Goal: Transaction & Acquisition: Purchase product/service

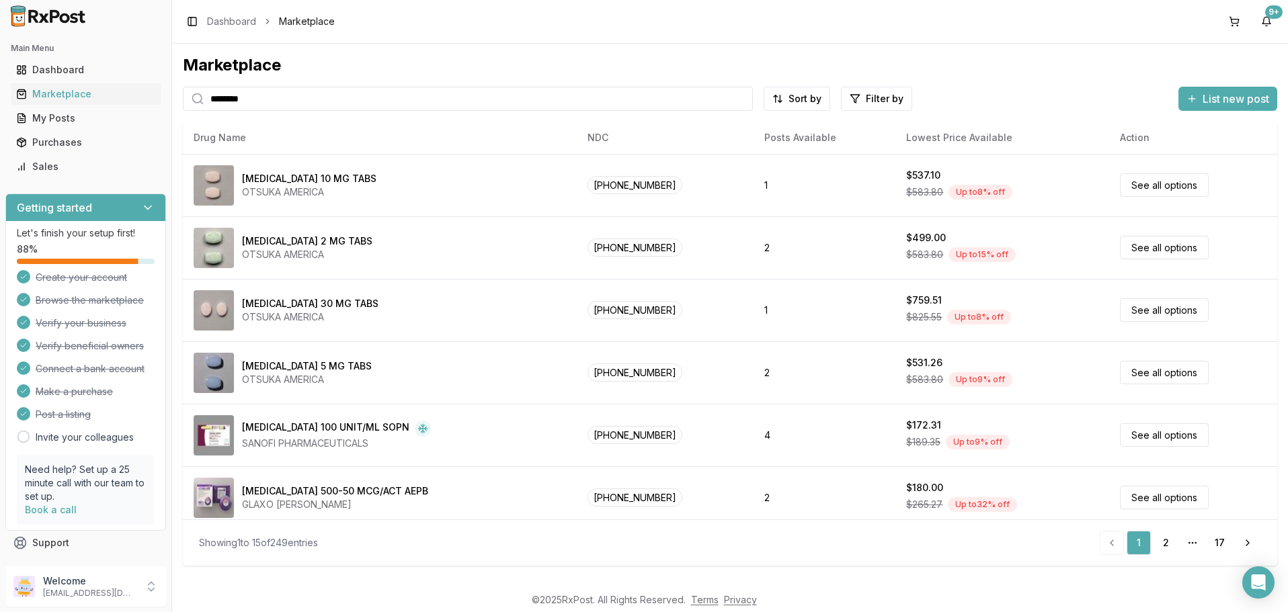
click at [288, 98] on input "********" at bounding box center [468, 99] width 570 height 24
paste input "***"
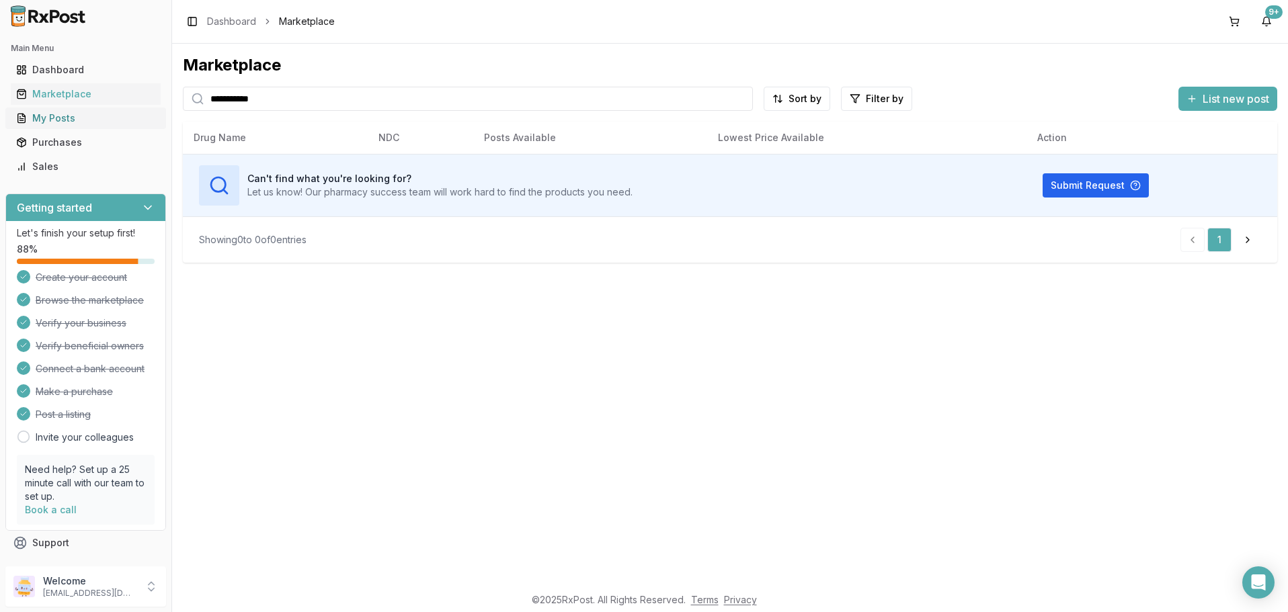
drag, startPoint x: 276, startPoint y: 103, endPoint x: 19, endPoint y: 108, distance: 256.2
click at [183, 110] on input "**********" at bounding box center [468, 99] width 570 height 24
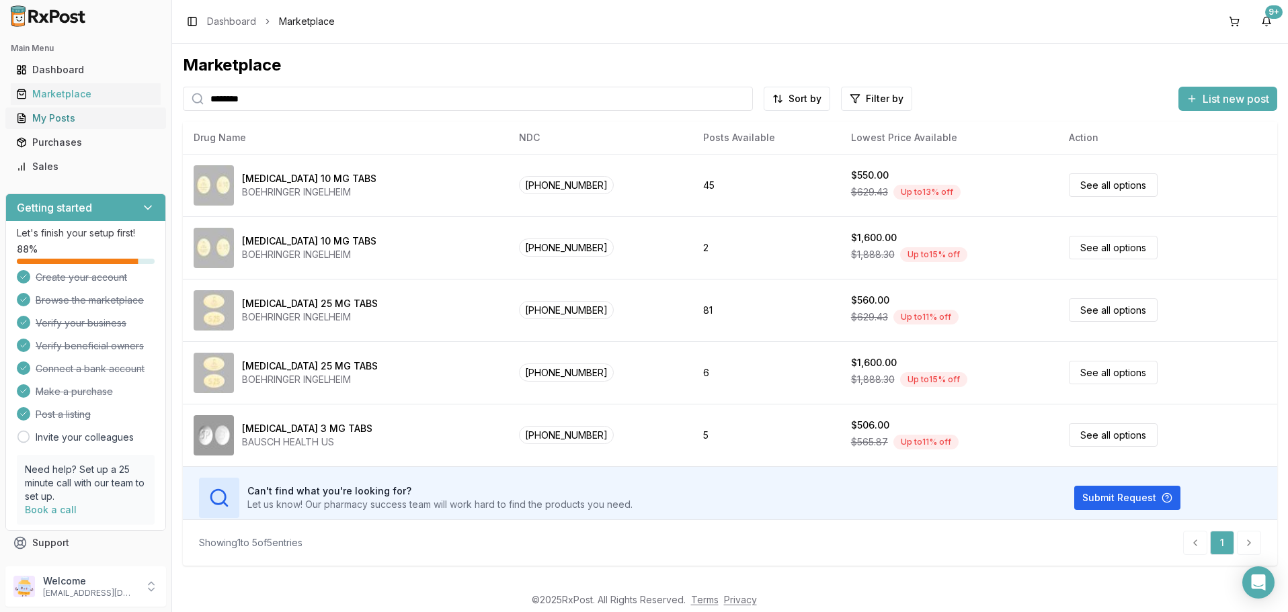
type input "********"
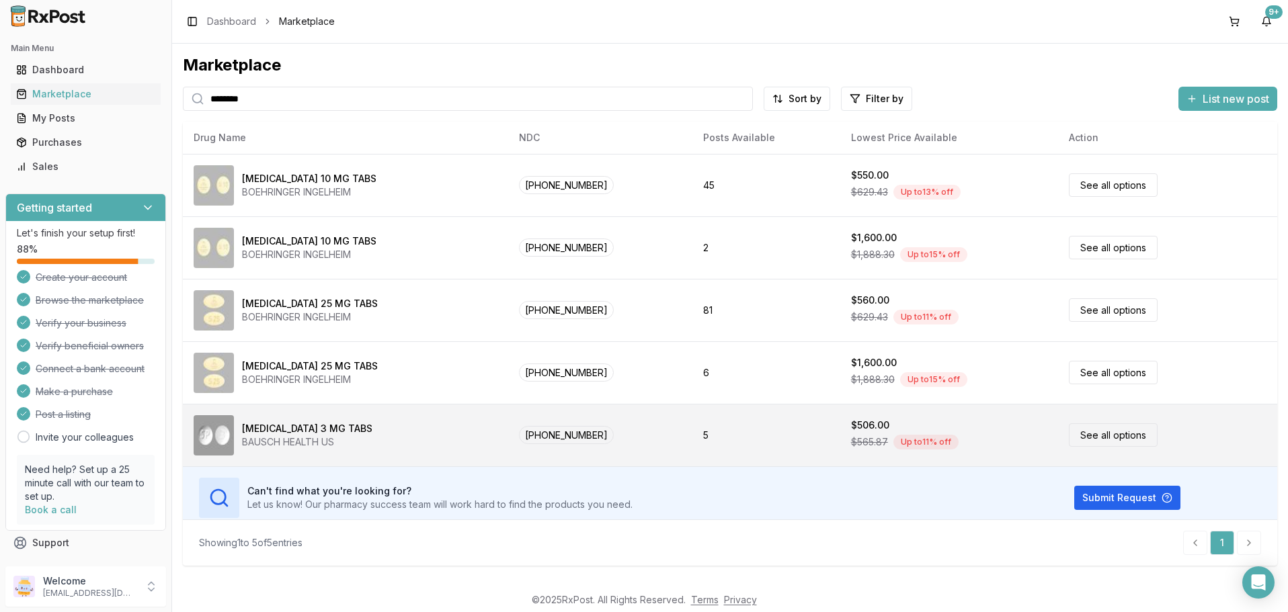
click at [1084, 433] on link "See all options" at bounding box center [1113, 436] width 89 height 24
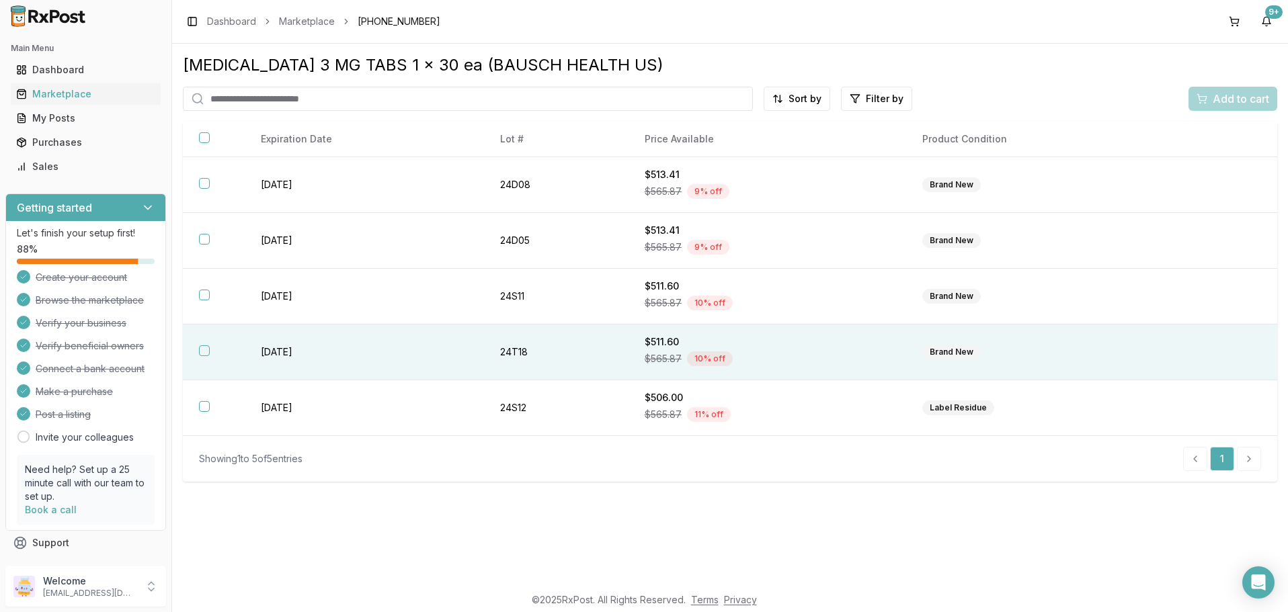
click at [202, 351] on button "button" at bounding box center [204, 351] width 11 height 11
click at [1236, 97] on span "Add to cart" at bounding box center [1241, 99] width 56 height 16
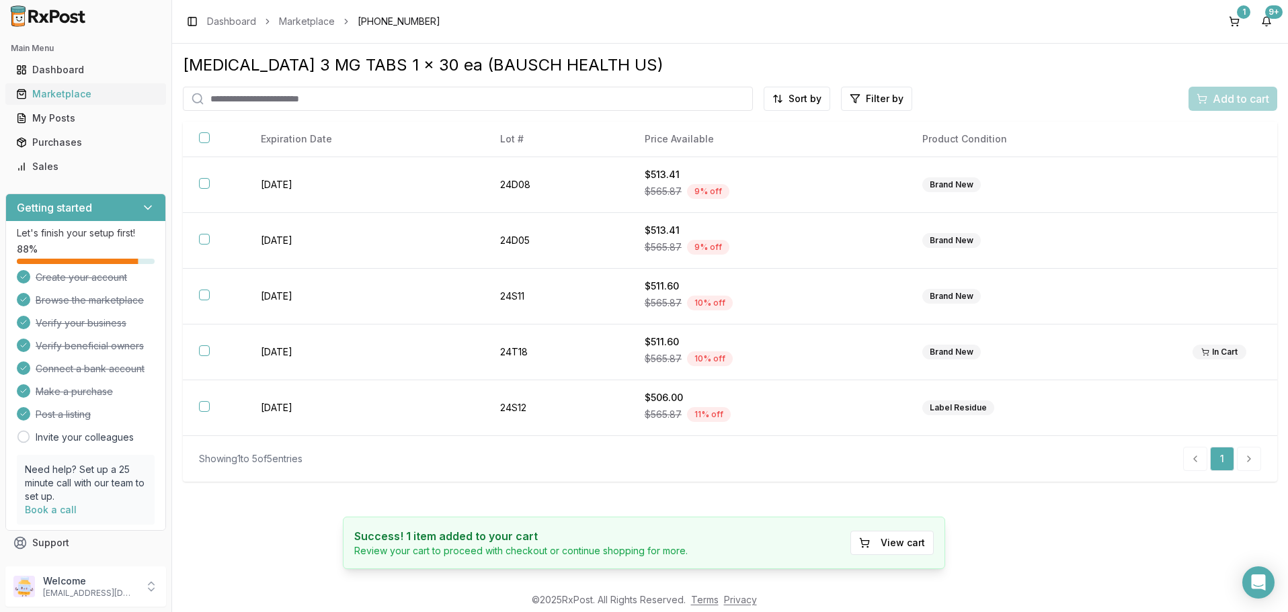
click at [67, 87] on link "Marketplace" at bounding box center [86, 94] width 150 height 24
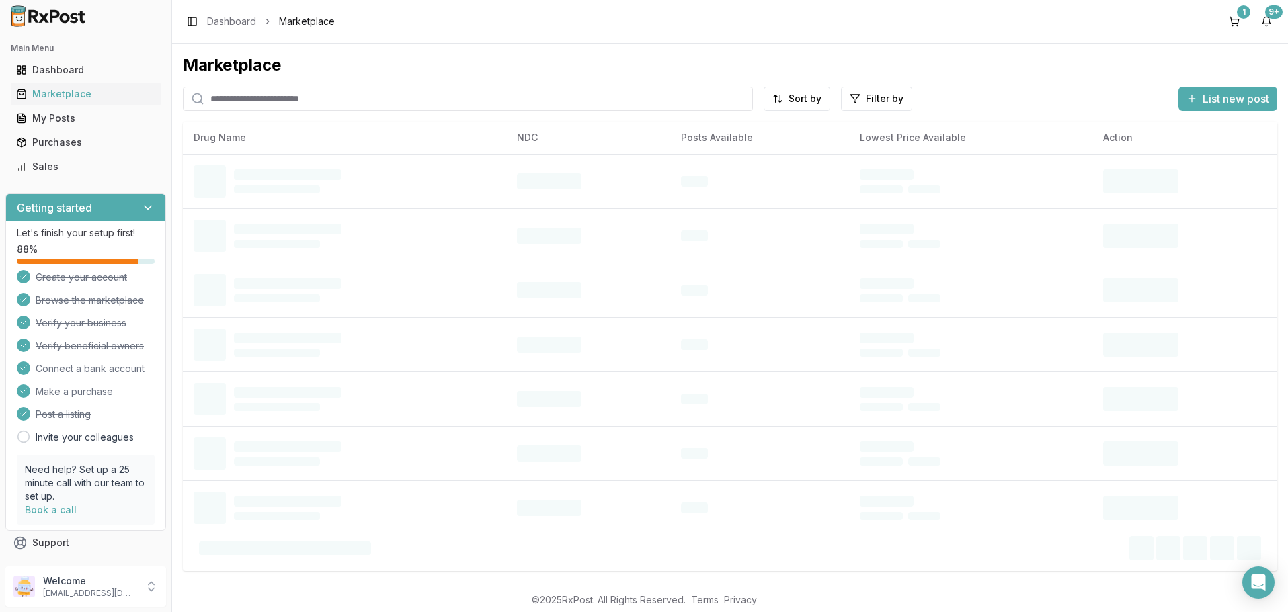
click at [351, 91] on input "search" at bounding box center [468, 99] width 570 height 24
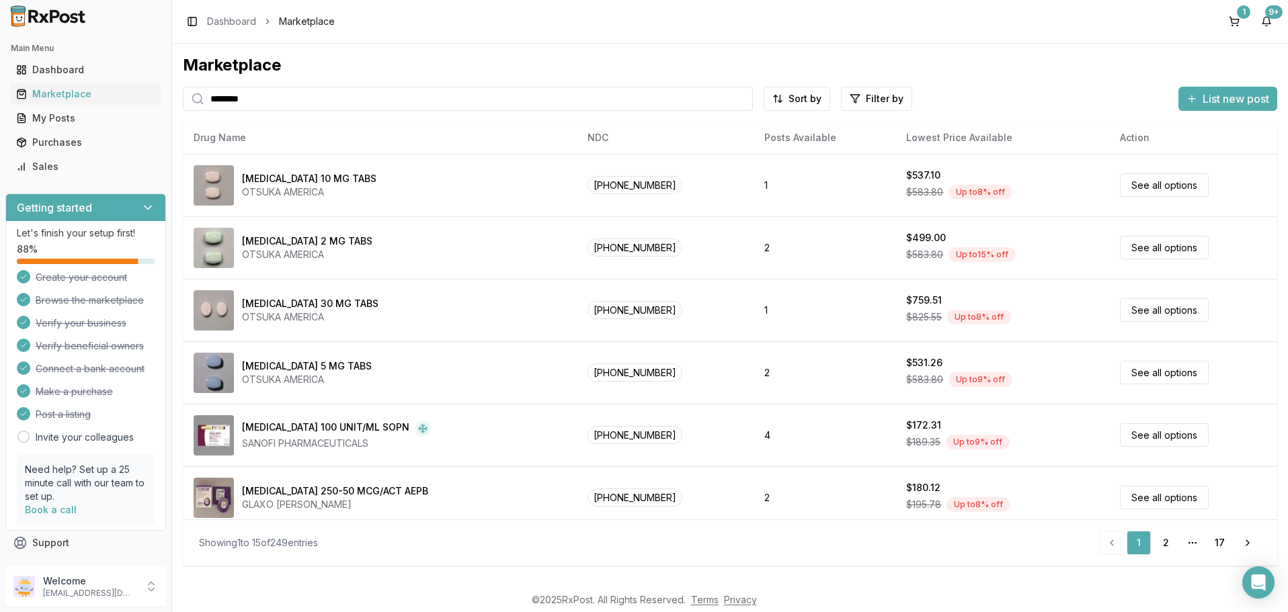
type input "********"
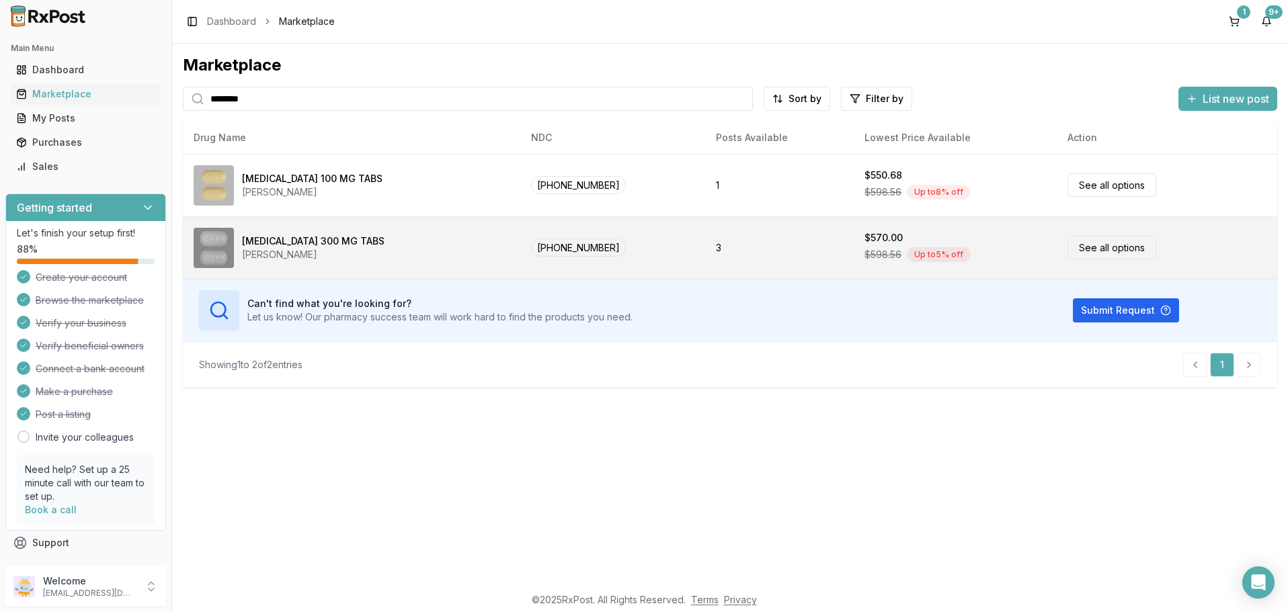
click at [1087, 251] on link "See all options" at bounding box center [1112, 248] width 89 height 24
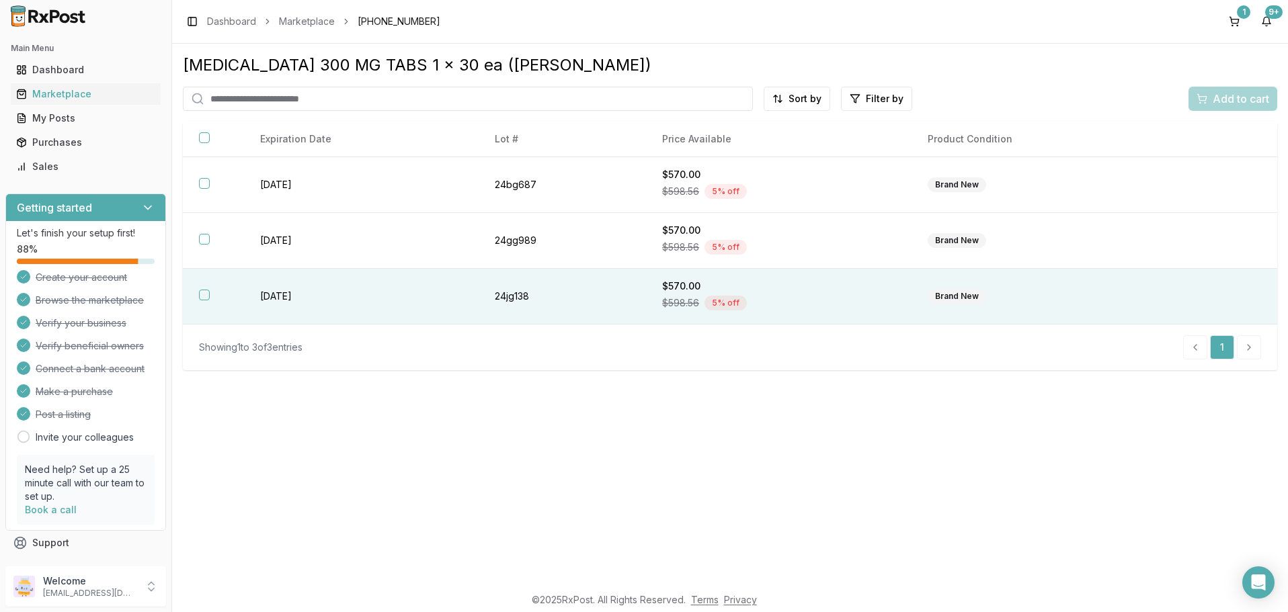
click at [201, 297] on button "button" at bounding box center [204, 295] width 11 height 11
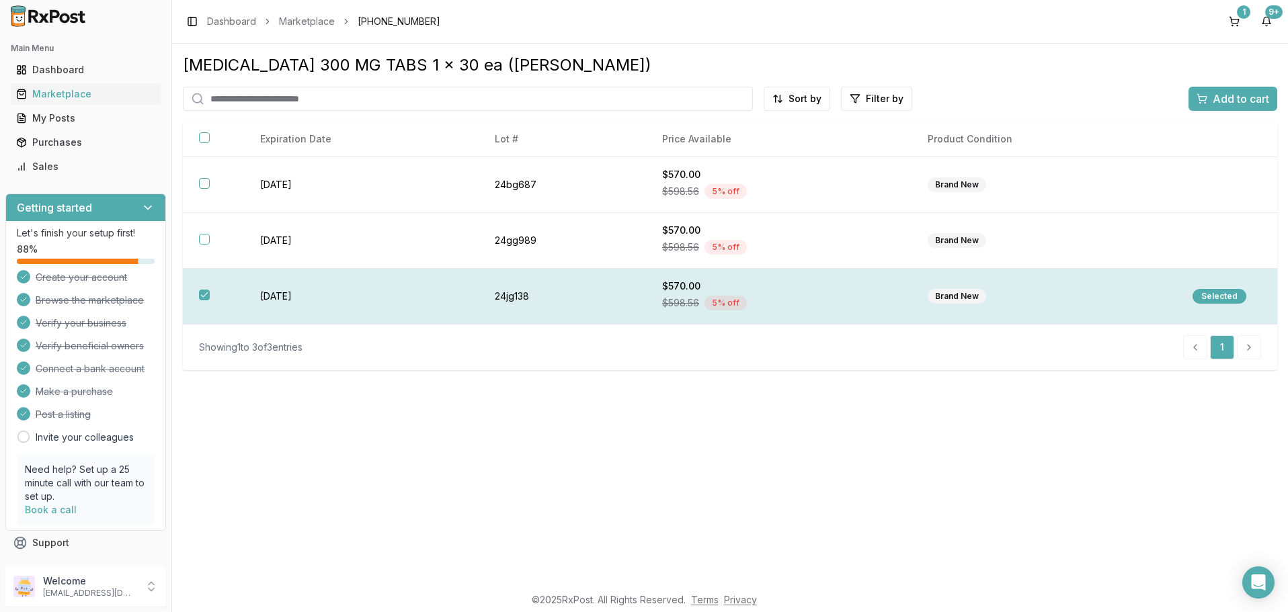
click at [1224, 293] on div "Selected" at bounding box center [1220, 296] width 54 height 15
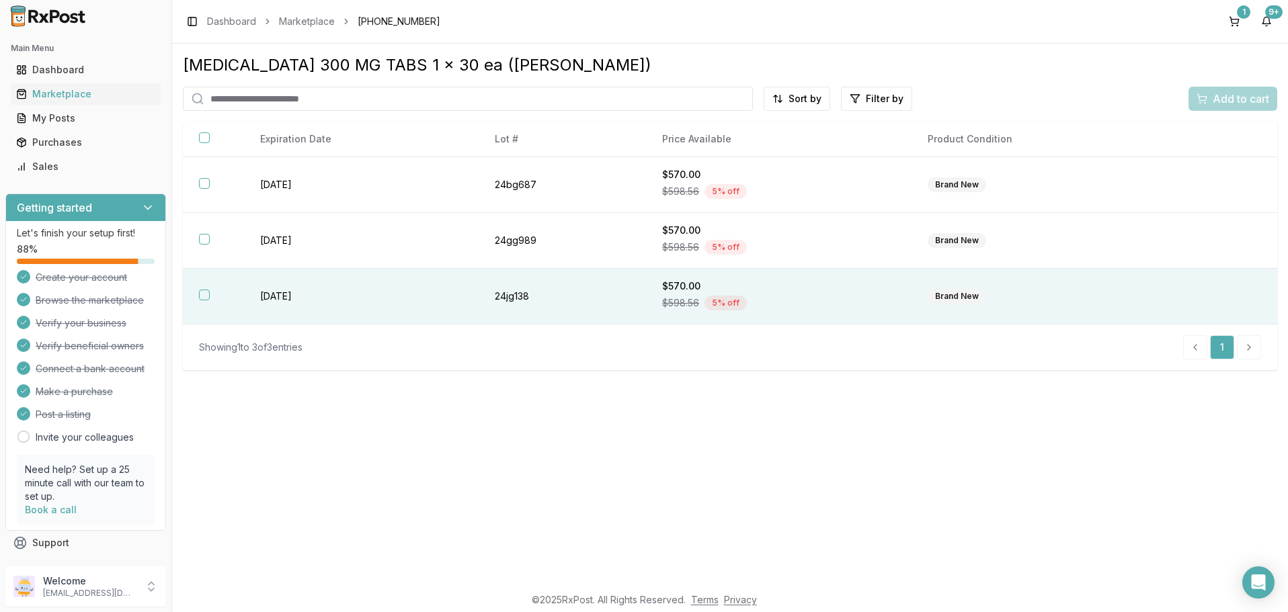
click at [1232, 99] on div "Add to cart" at bounding box center [1233, 99] width 89 height 24
click at [208, 296] on button "button" at bounding box center [204, 295] width 11 height 11
click at [1238, 102] on span "Add to cart" at bounding box center [1241, 99] width 56 height 16
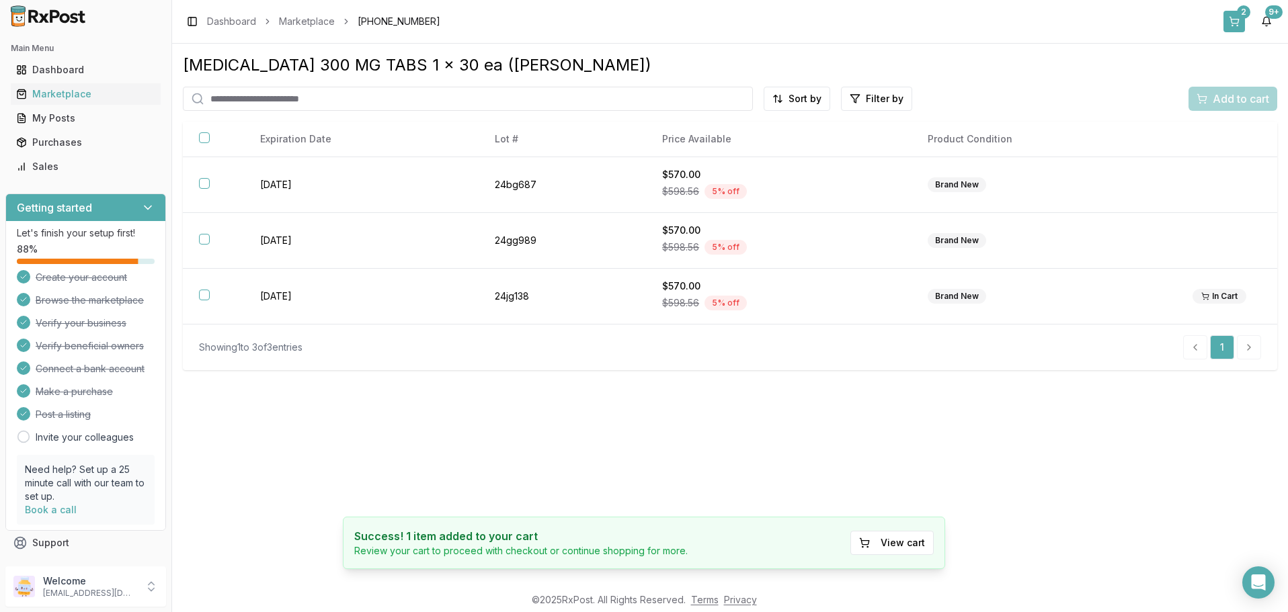
click at [1234, 16] on button "2" at bounding box center [1235, 22] width 22 height 22
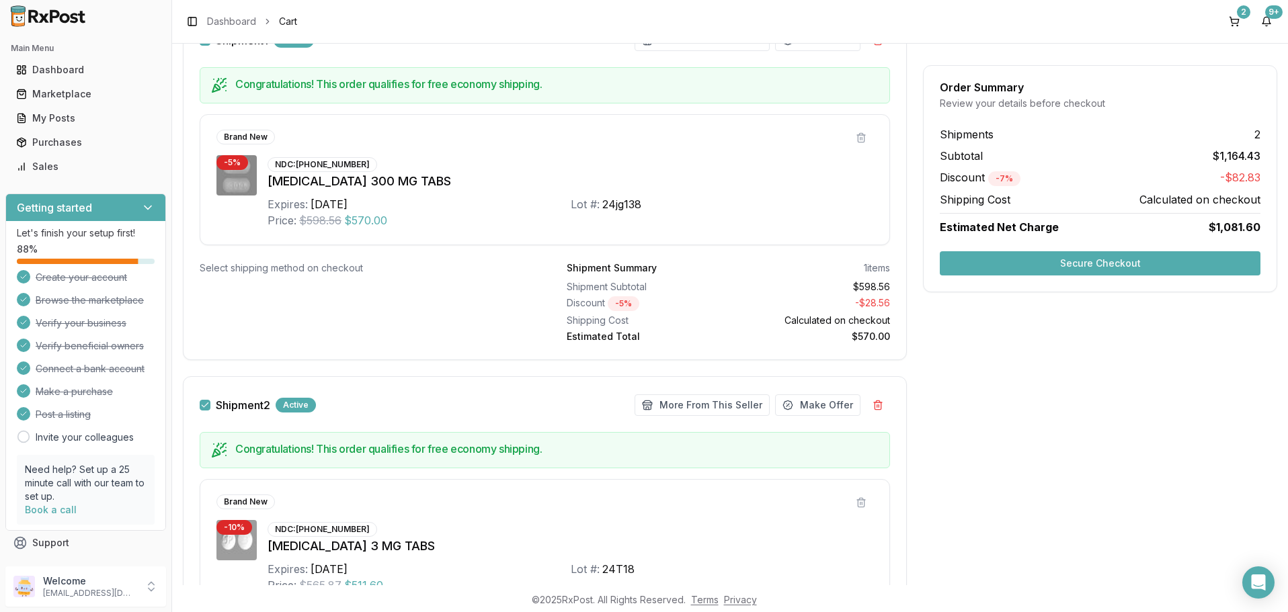
scroll to position [403, 0]
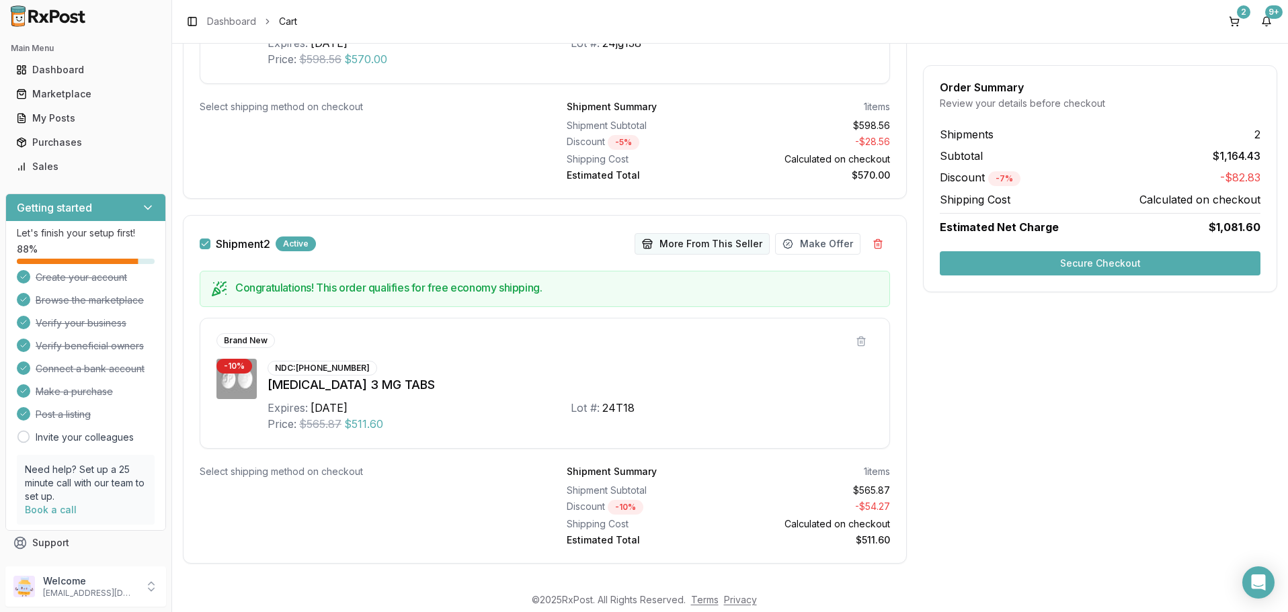
click at [729, 244] on button "More From This Seller" at bounding box center [702, 244] width 135 height 22
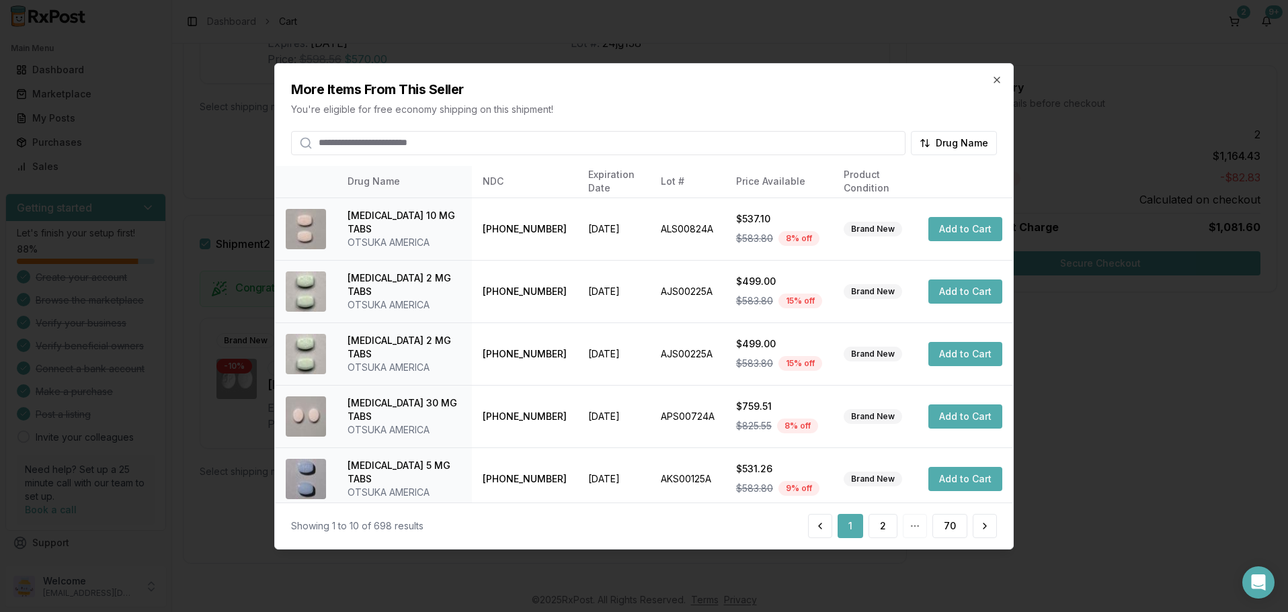
scroll to position [321, 0]
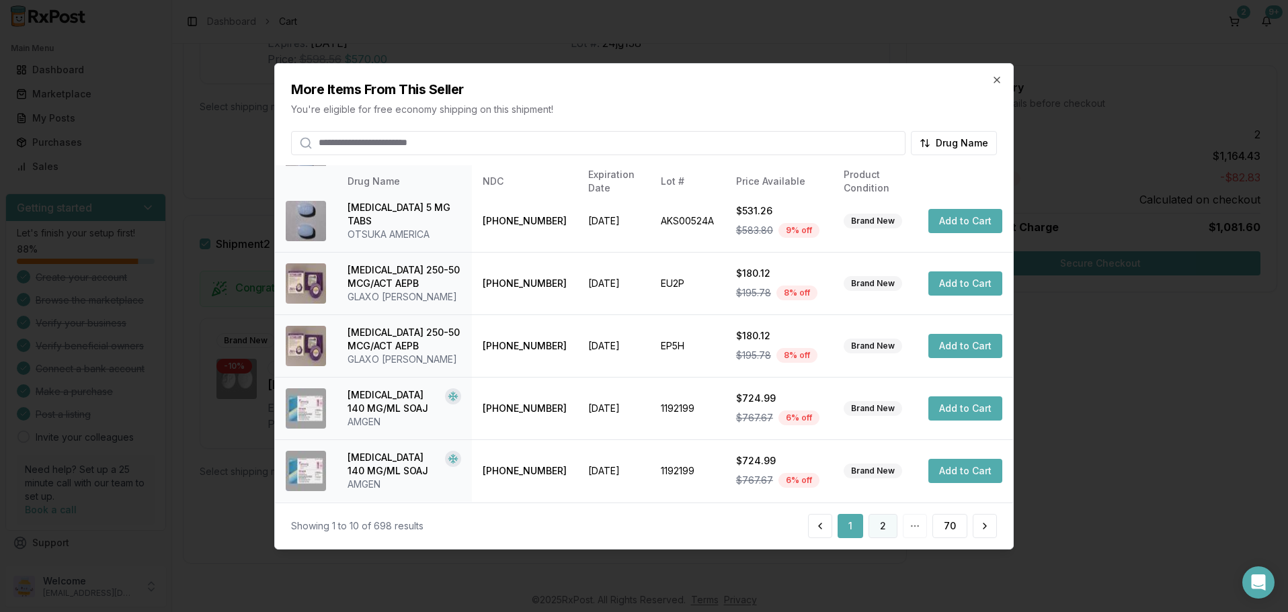
click at [881, 528] on button "2" at bounding box center [883, 526] width 29 height 24
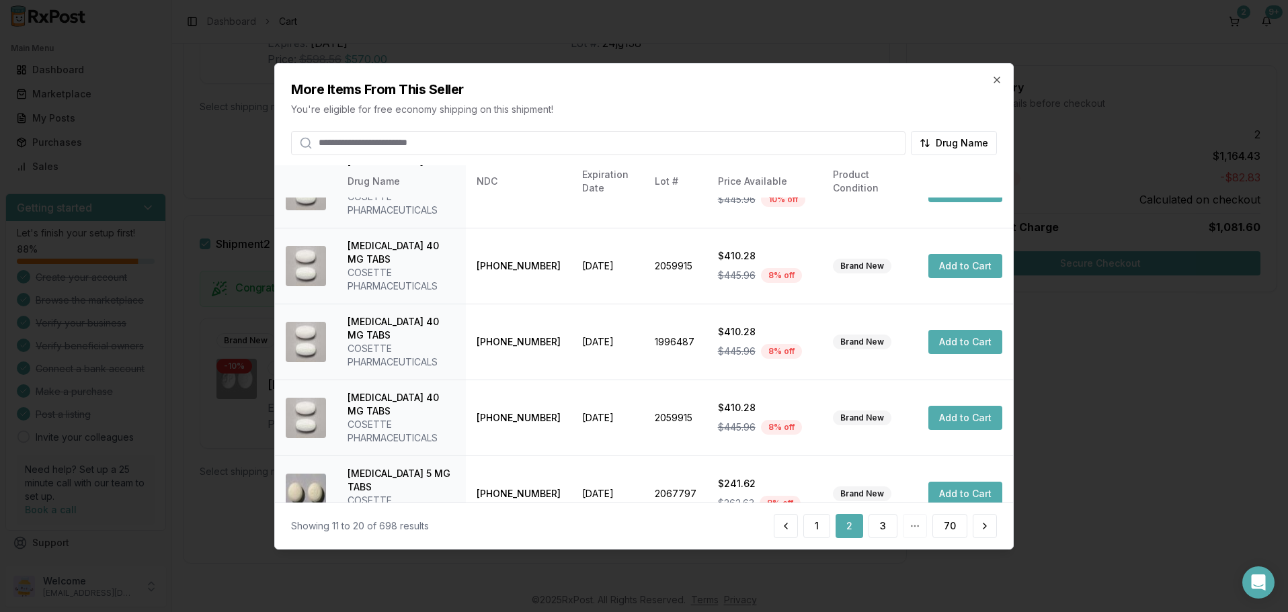
scroll to position [334, 0]
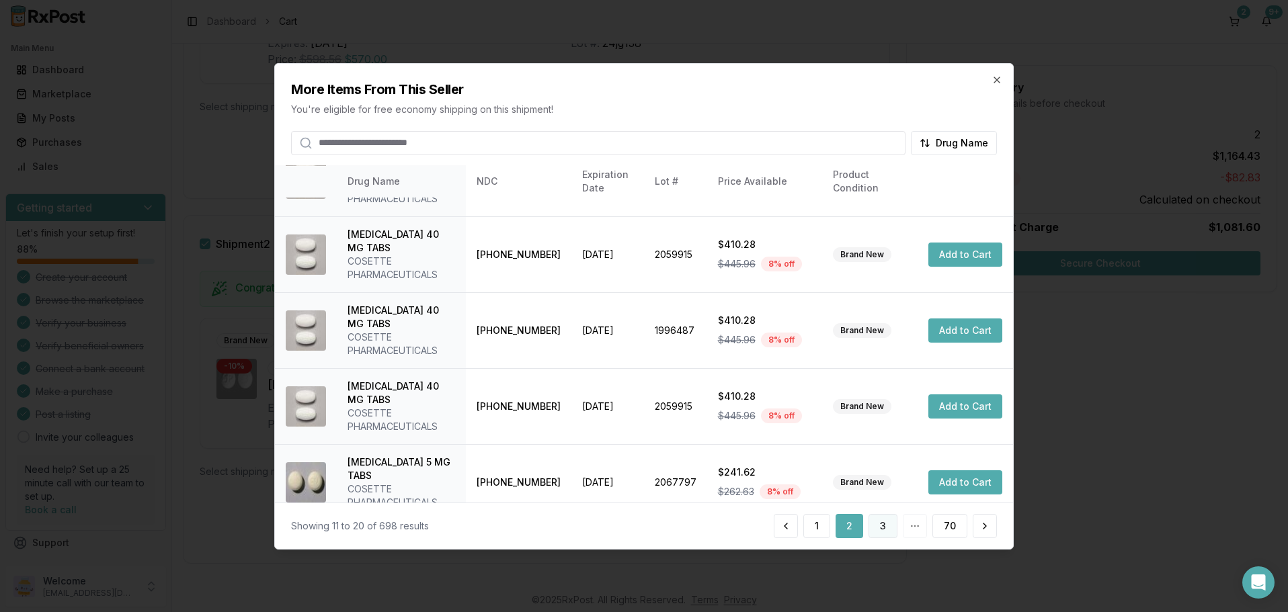
click at [888, 527] on button "3" at bounding box center [883, 526] width 29 height 24
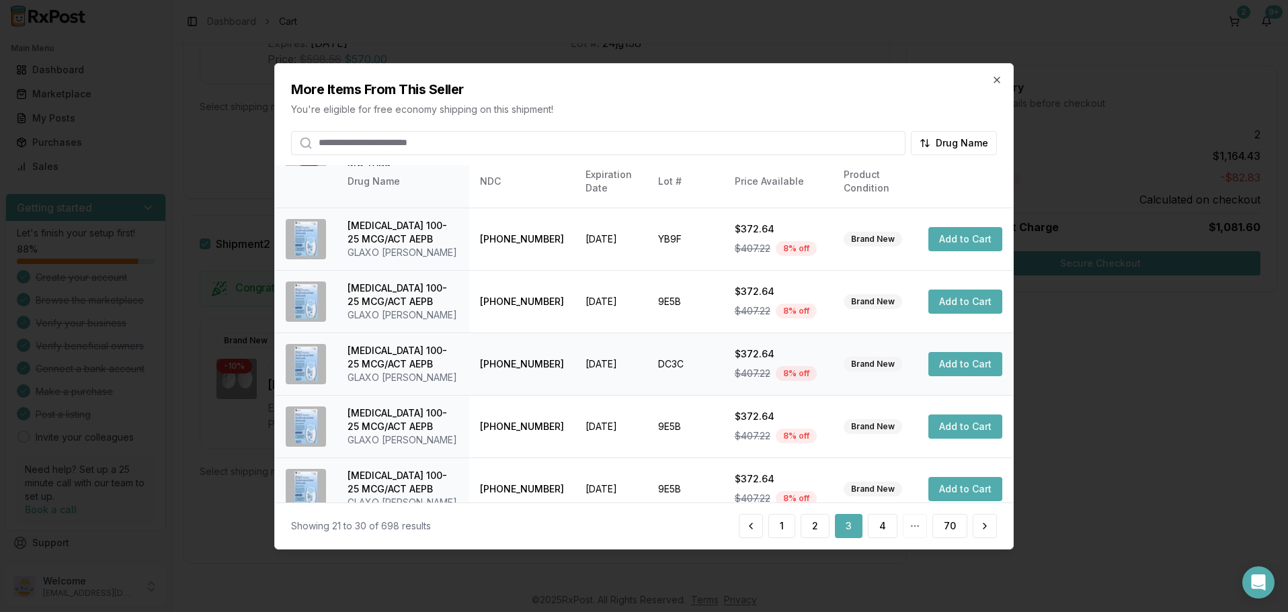
scroll to position [374, 0]
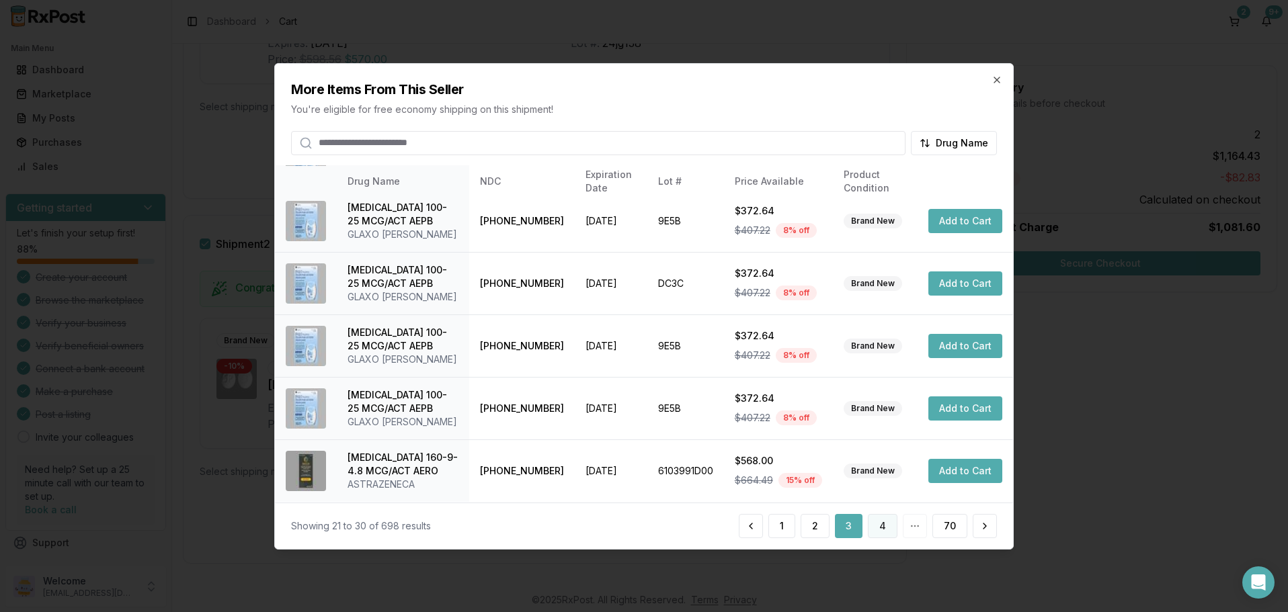
click at [889, 531] on button "4" at bounding box center [883, 526] width 30 height 24
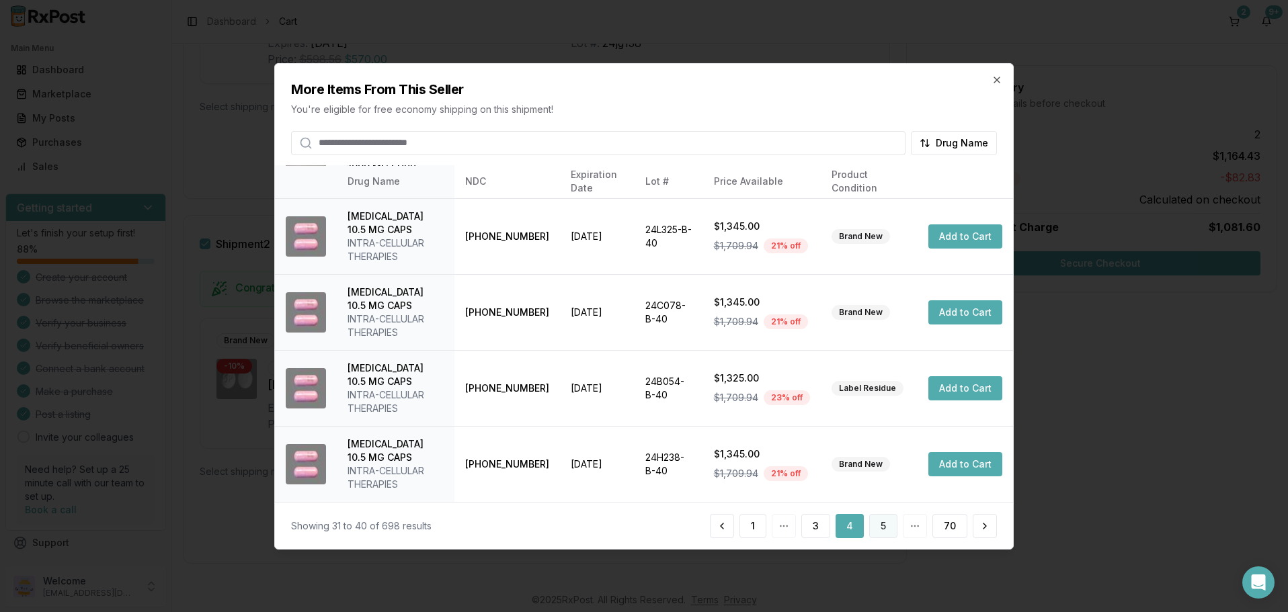
click at [875, 530] on button "5" at bounding box center [883, 526] width 28 height 24
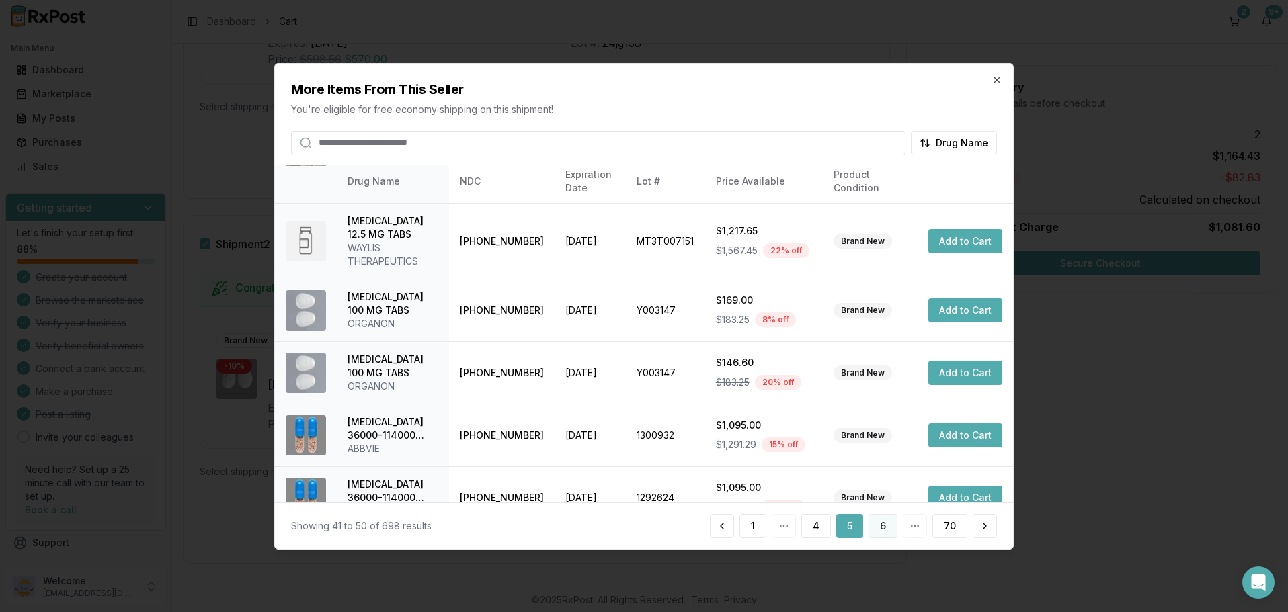
click at [881, 524] on button "6" at bounding box center [883, 526] width 29 height 24
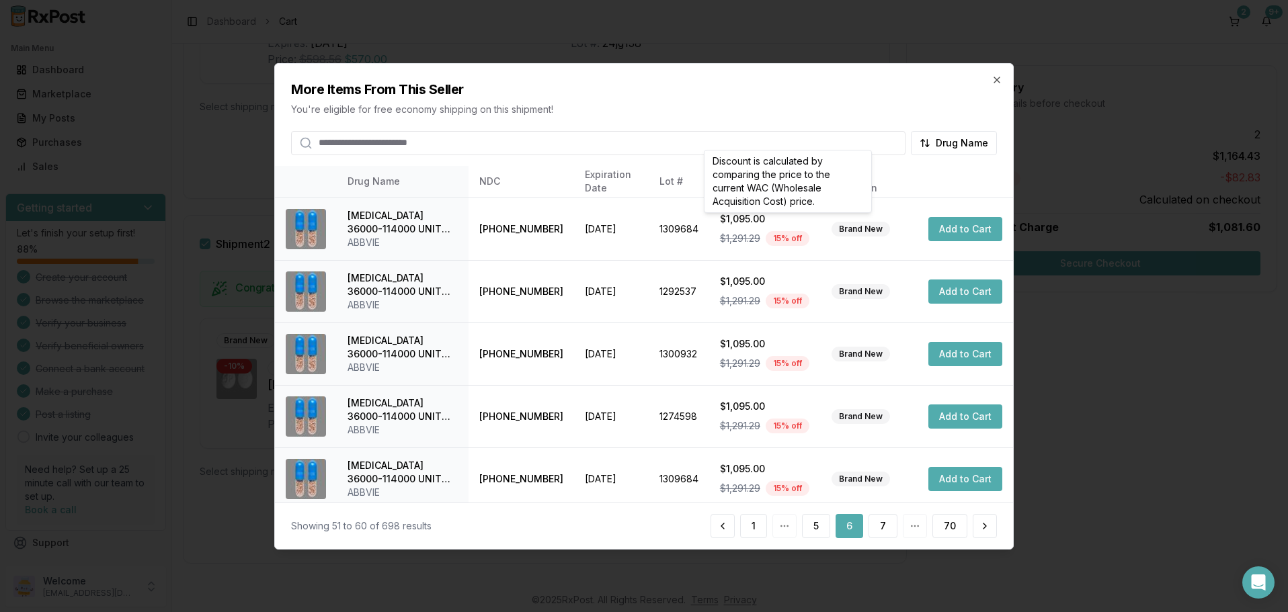
scroll to position [321, 0]
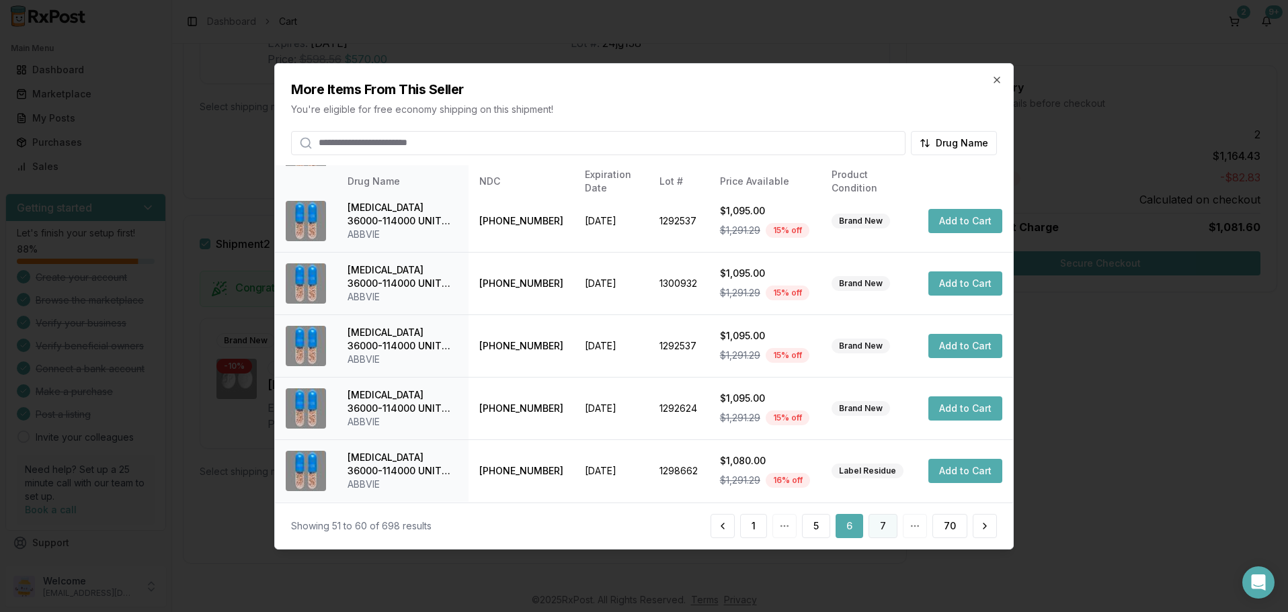
click at [882, 523] on button "7" at bounding box center [883, 526] width 29 height 24
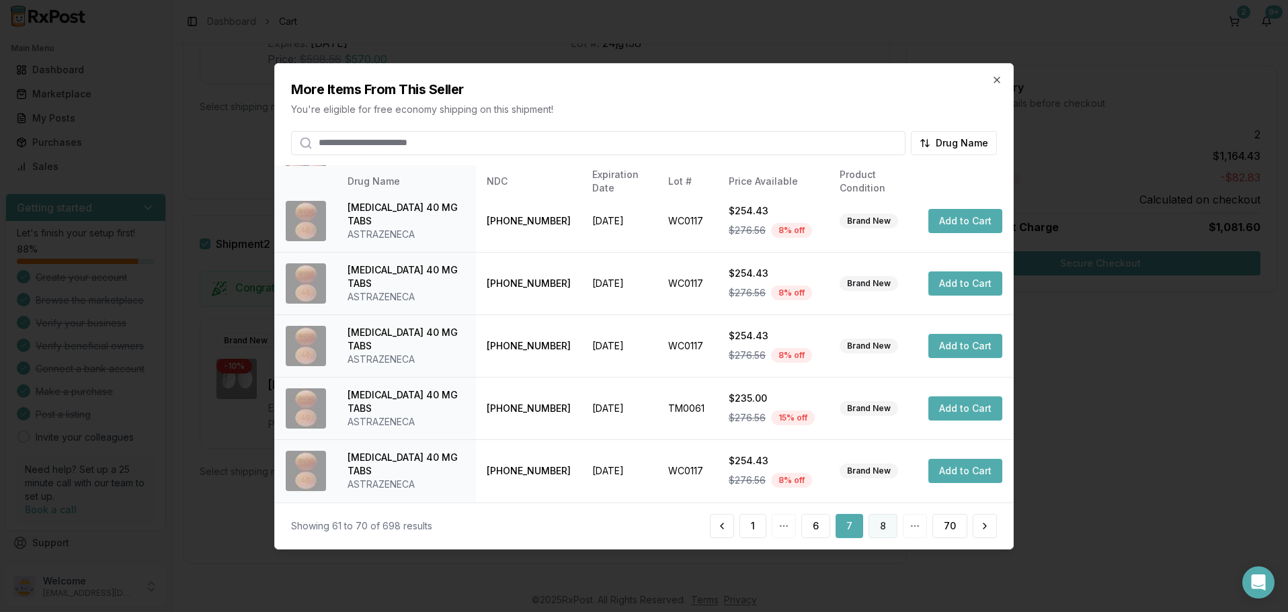
click at [885, 529] on button "8" at bounding box center [883, 526] width 29 height 24
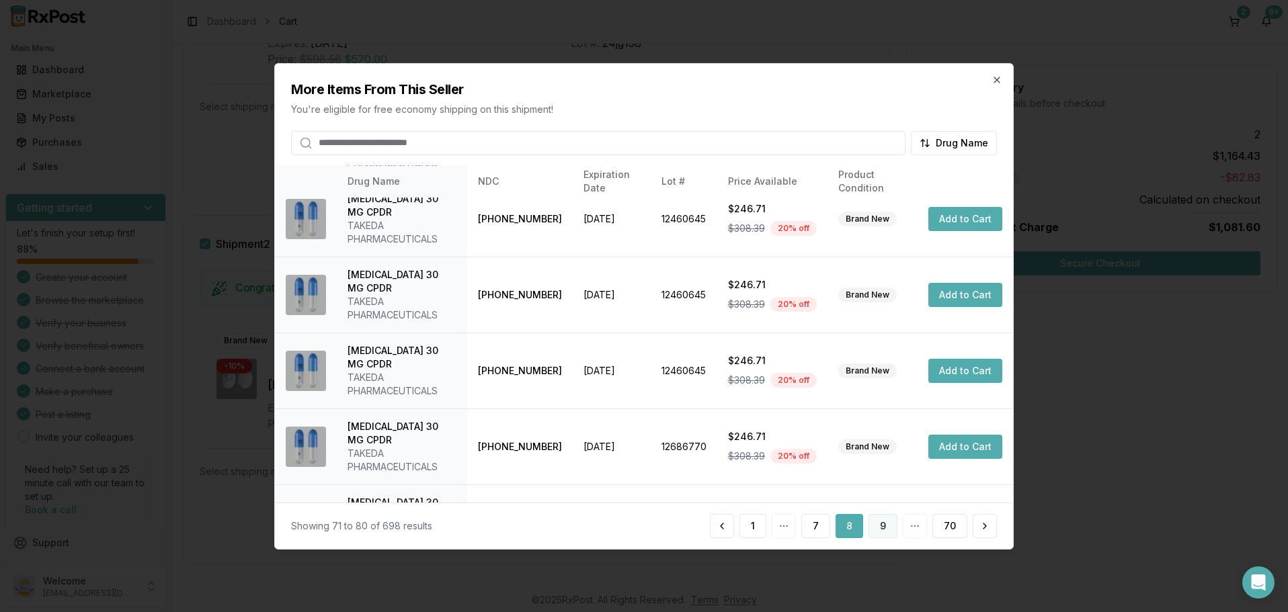
click at [883, 518] on button "9" at bounding box center [883, 526] width 29 height 24
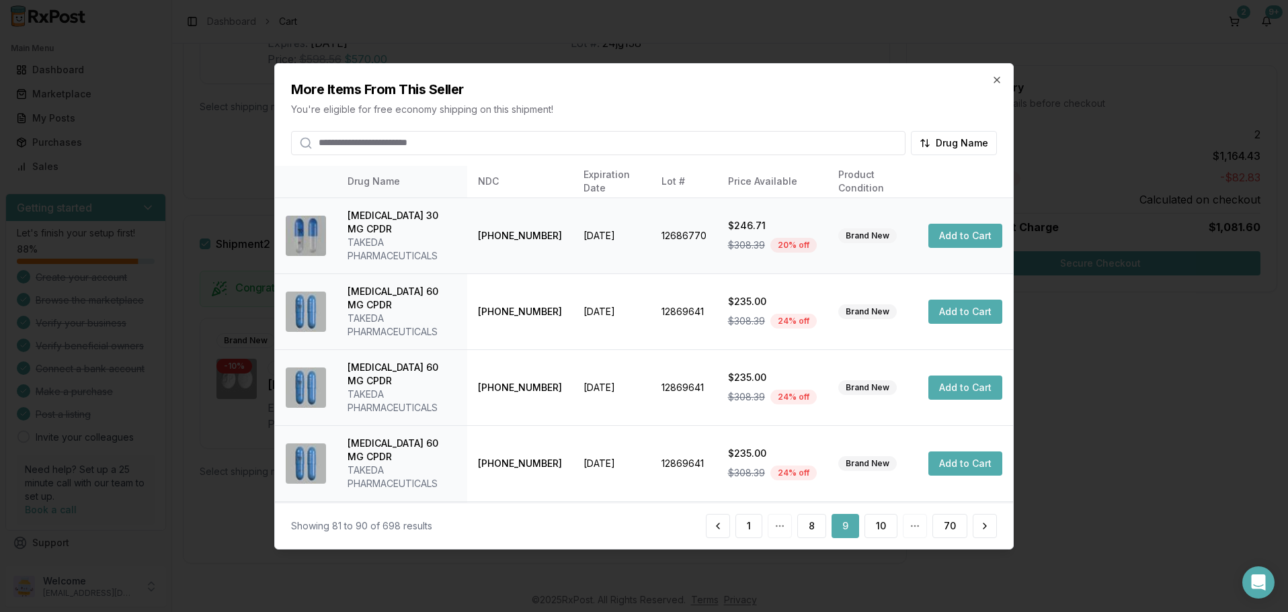
click at [516, 227] on td "[PHONE_NUMBER]" at bounding box center [520, 236] width 106 height 76
click at [528, 290] on td "[PHONE_NUMBER]" at bounding box center [520, 312] width 106 height 76
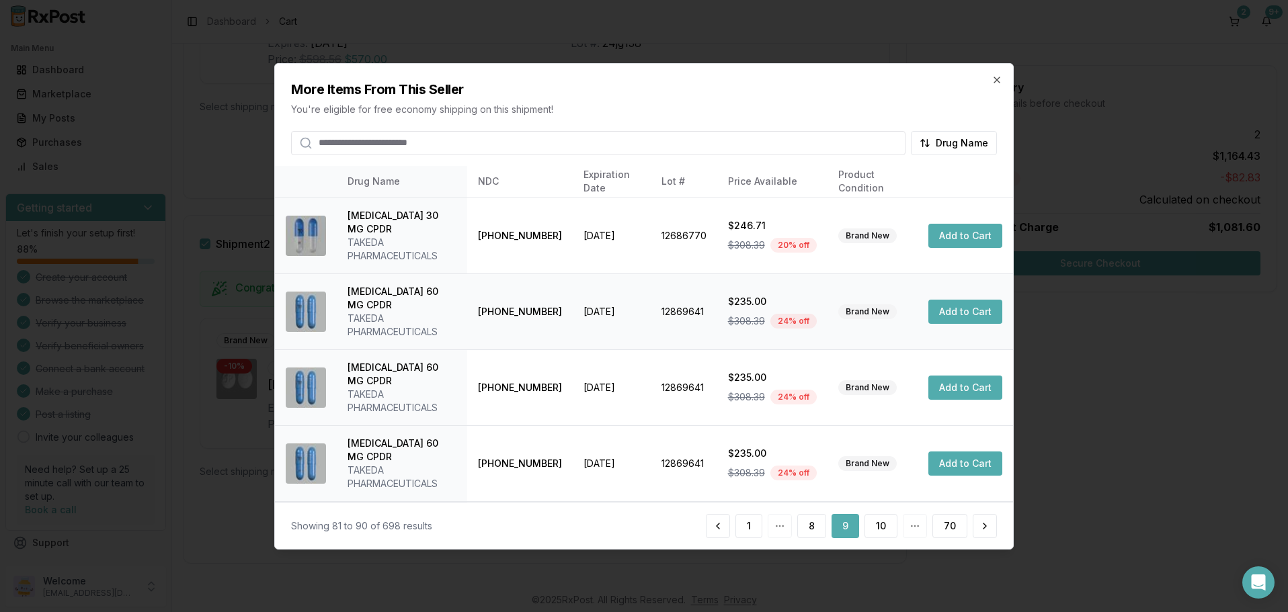
click at [528, 290] on td "[PHONE_NUMBER]" at bounding box center [520, 312] width 106 height 76
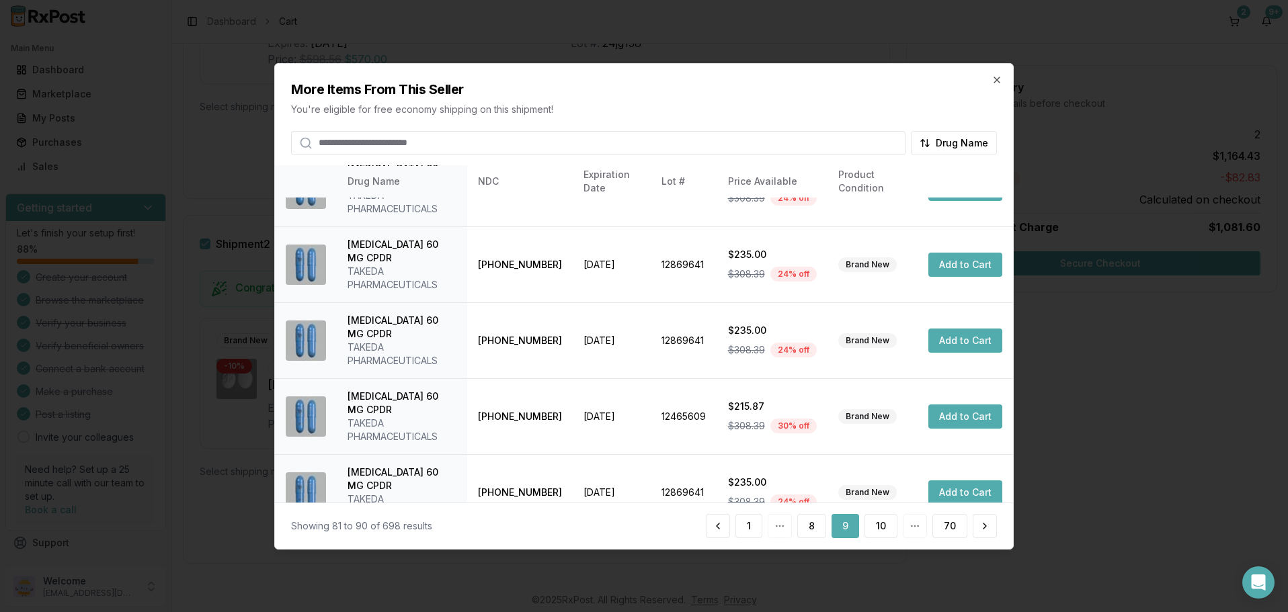
scroll to position [79, 0]
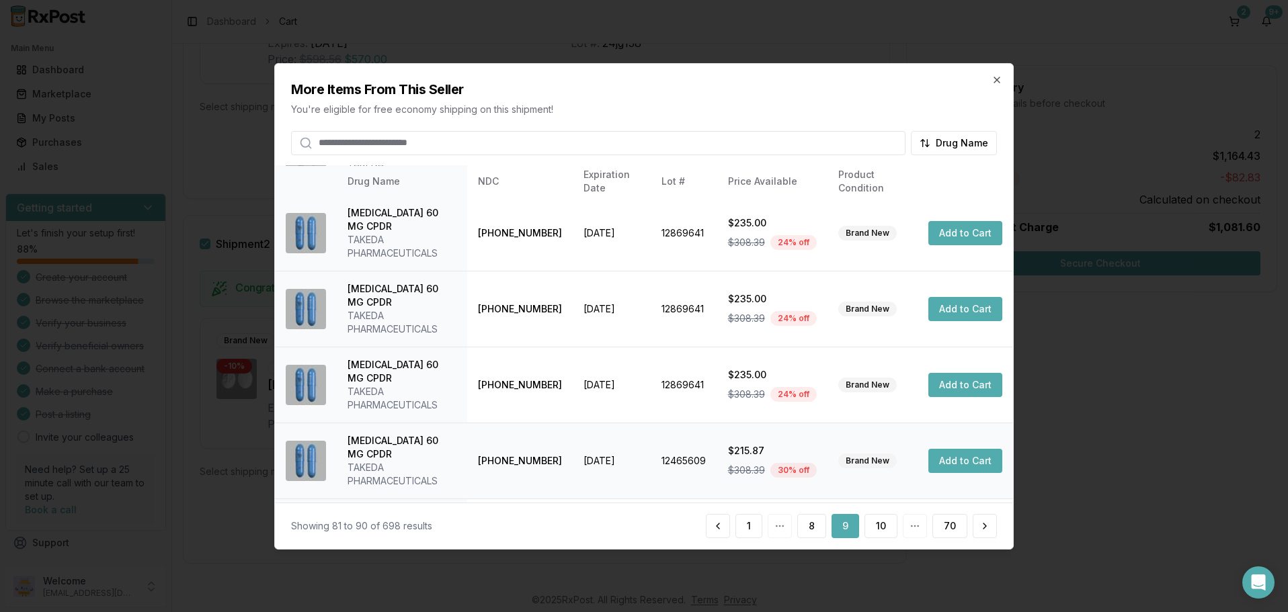
click at [956, 449] on button "Add to Cart" at bounding box center [965, 461] width 74 height 24
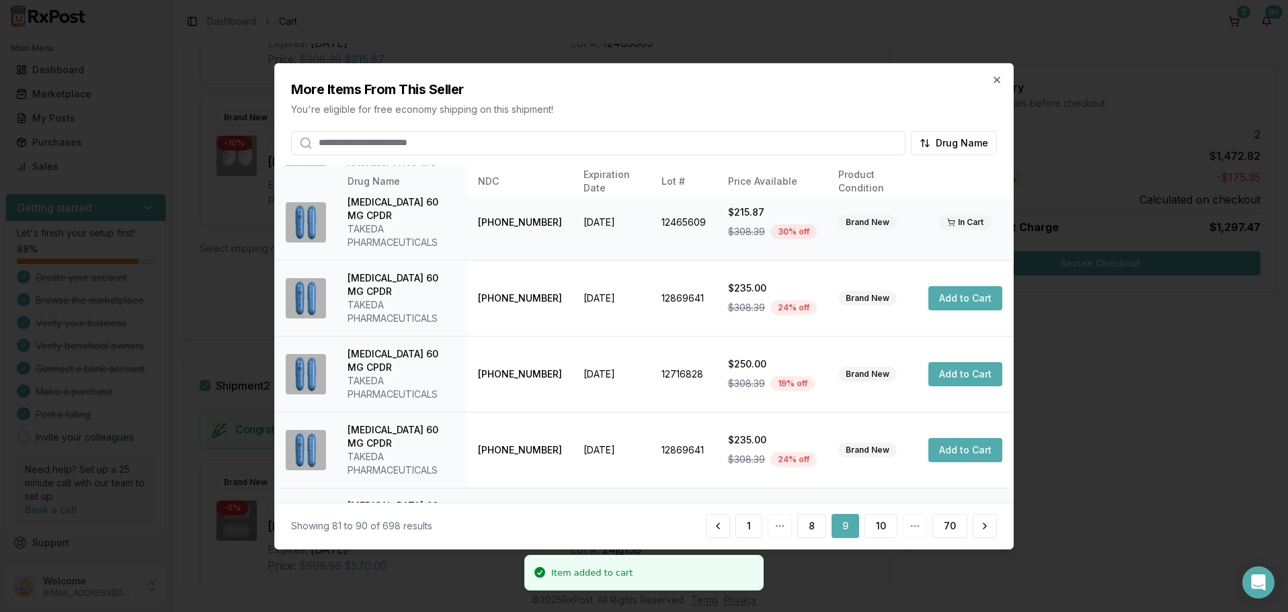
scroll to position [321, 0]
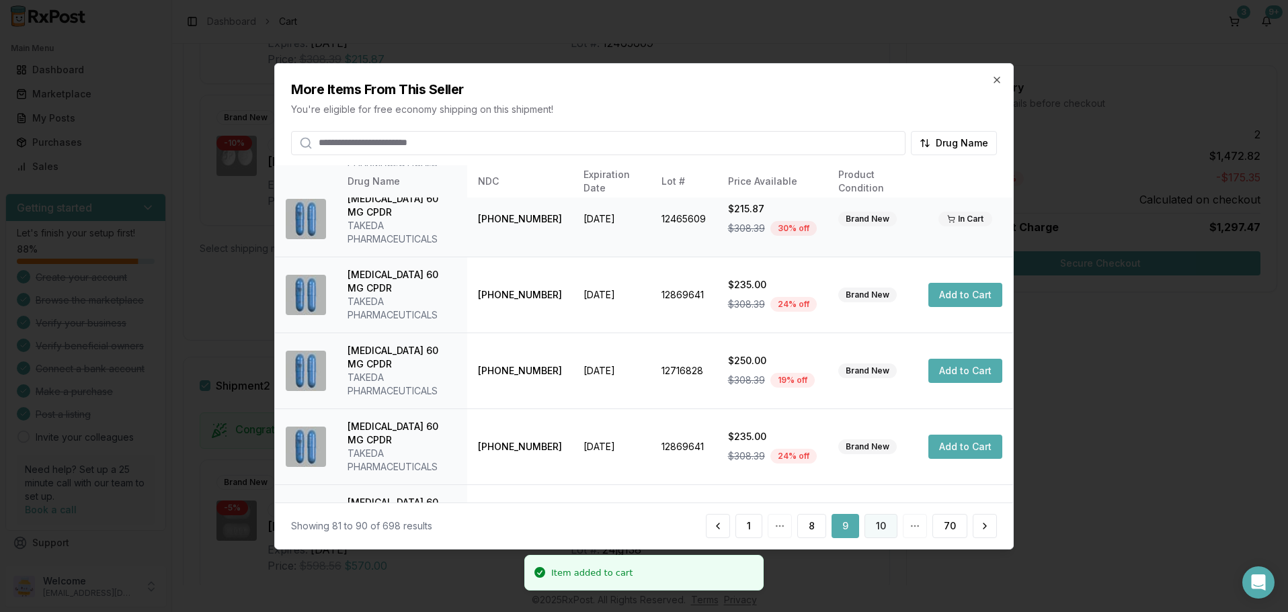
click at [876, 522] on button "10" at bounding box center [881, 526] width 33 height 24
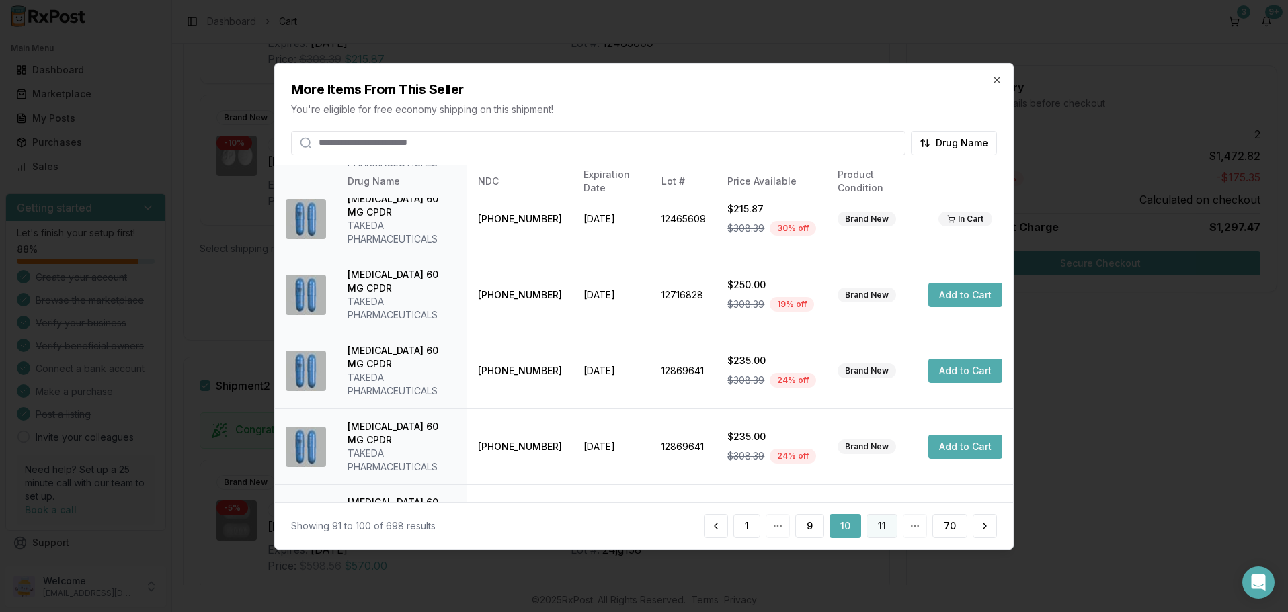
click at [882, 523] on button "11" at bounding box center [882, 526] width 31 height 24
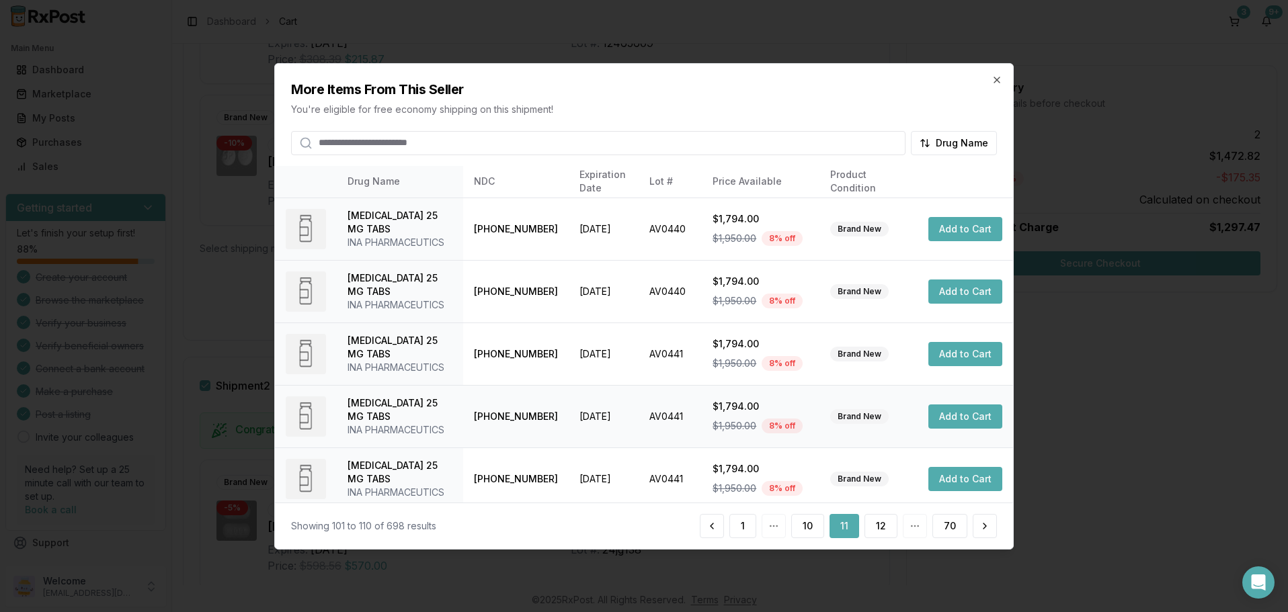
scroll to position [348, 0]
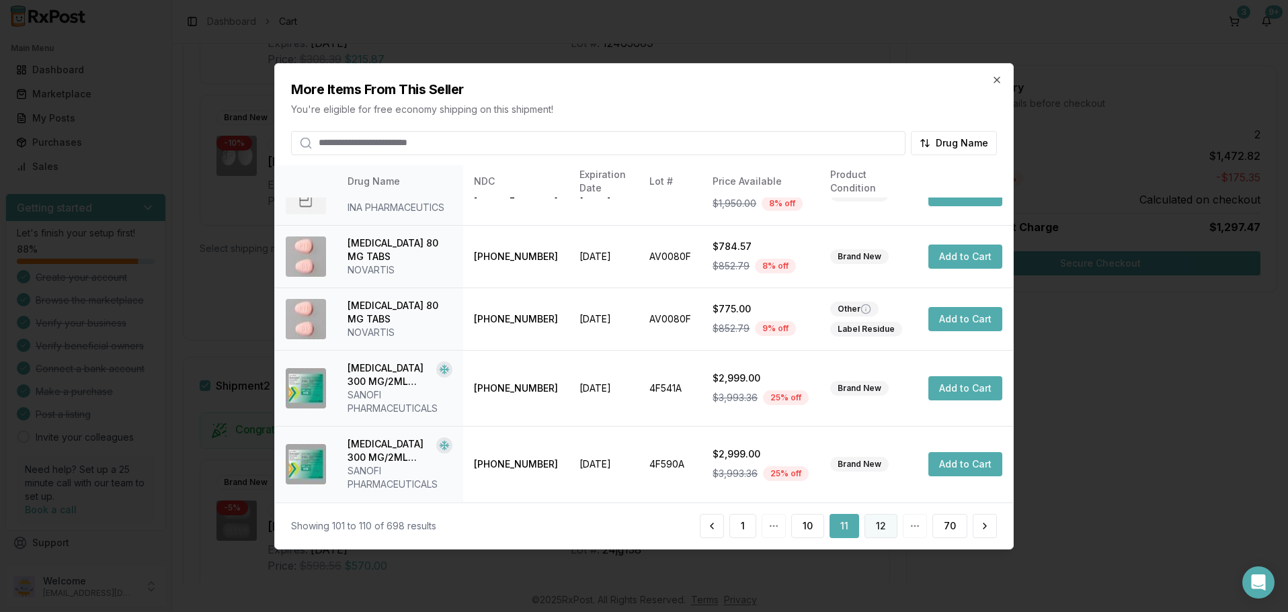
click at [883, 526] on button "12" at bounding box center [881, 526] width 33 height 24
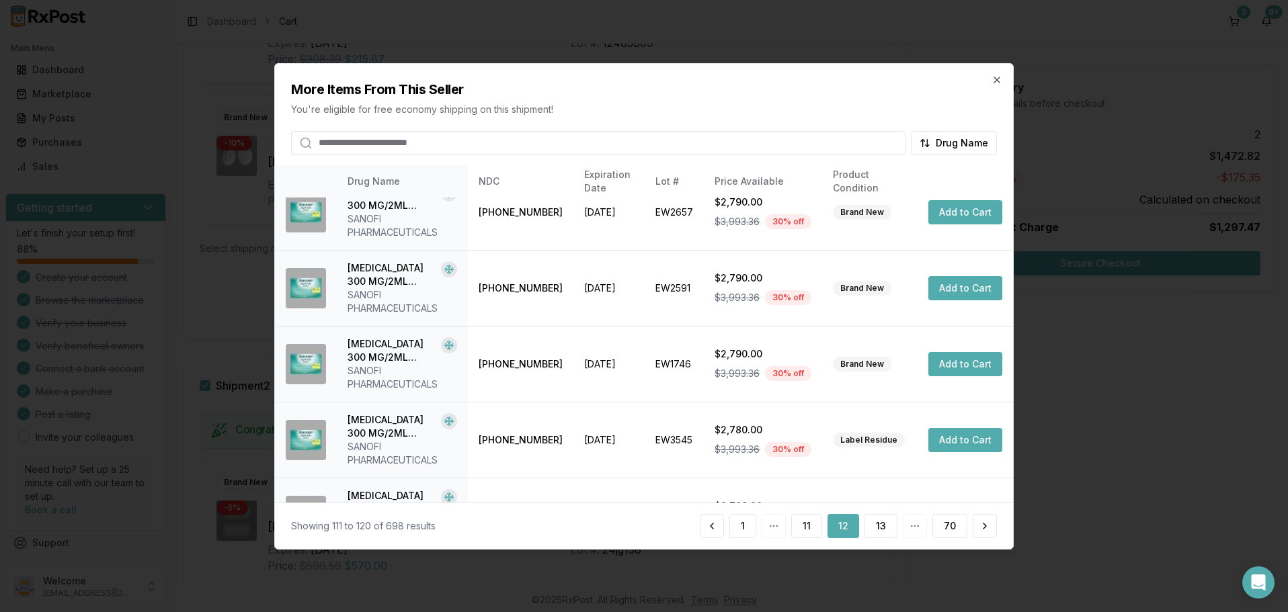
scroll to position [455, 0]
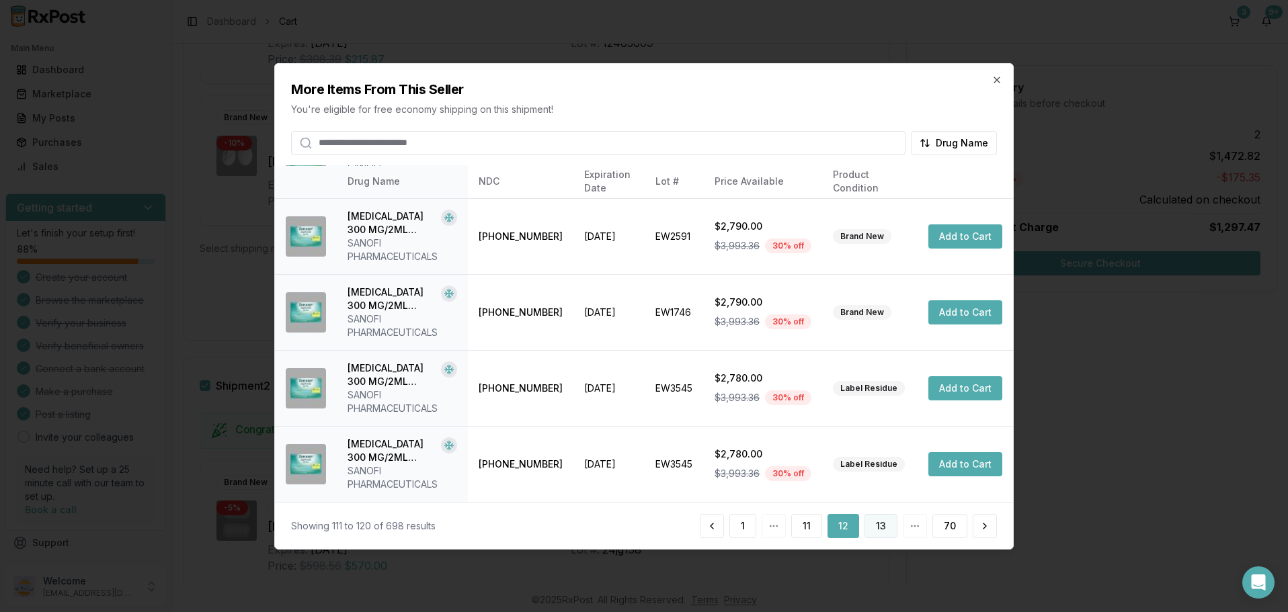
click at [882, 524] on button "13" at bounding box center [881, 526] width 33 height 24
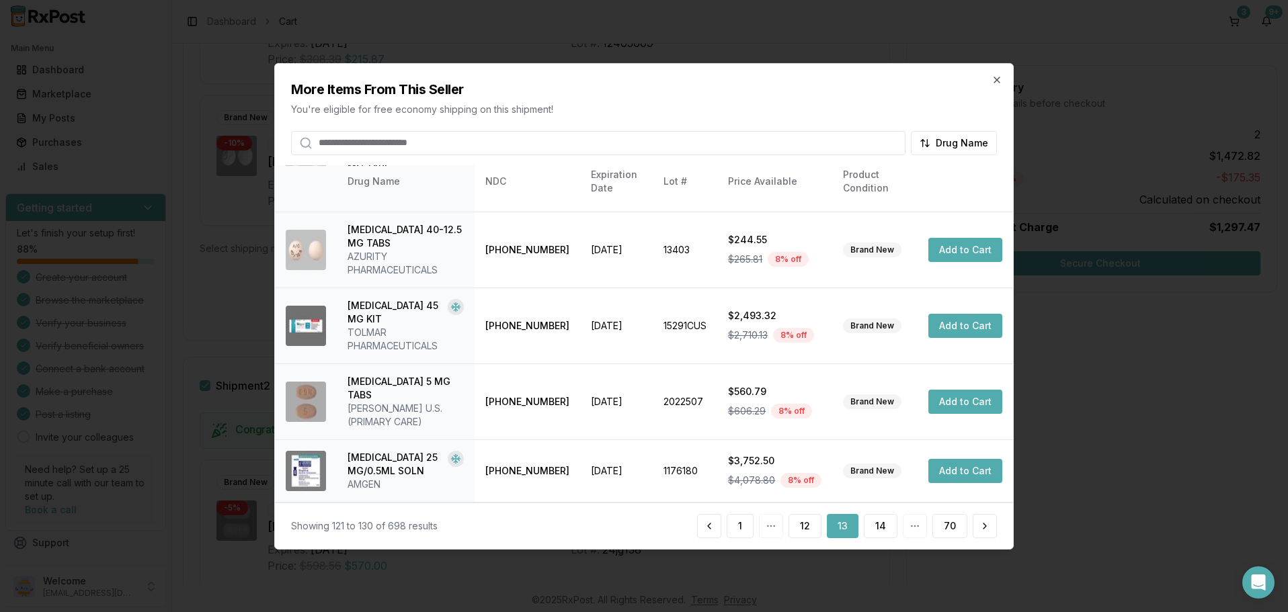
scroll to position [364, 0]
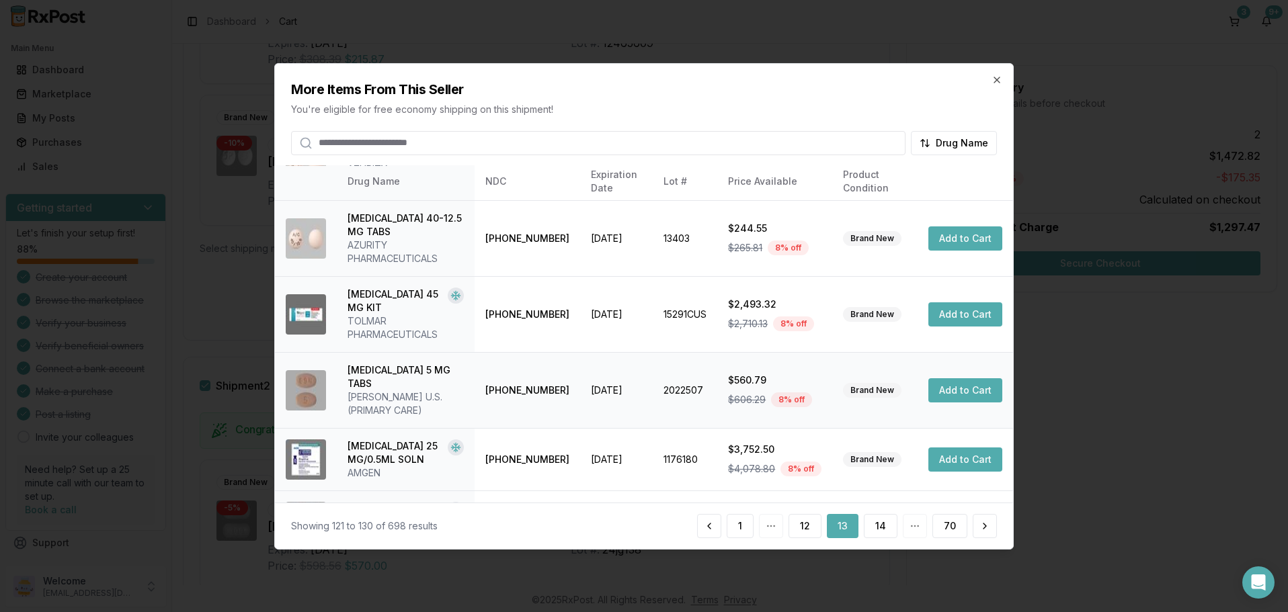
click at [958, 378] on button "Add to Cart" at bounding box center [965, 390] width 74 height 24
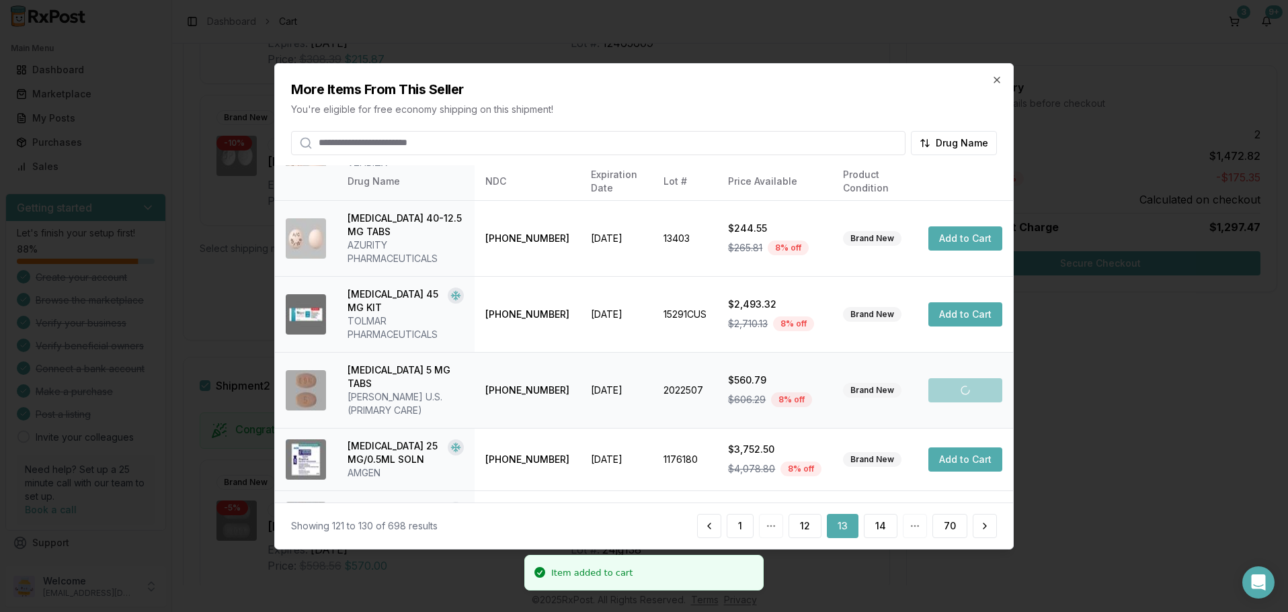
scroll to position [545, 0]
click at [878, 524] on button "14" at bounding box center [881, 526] width 34 height 24
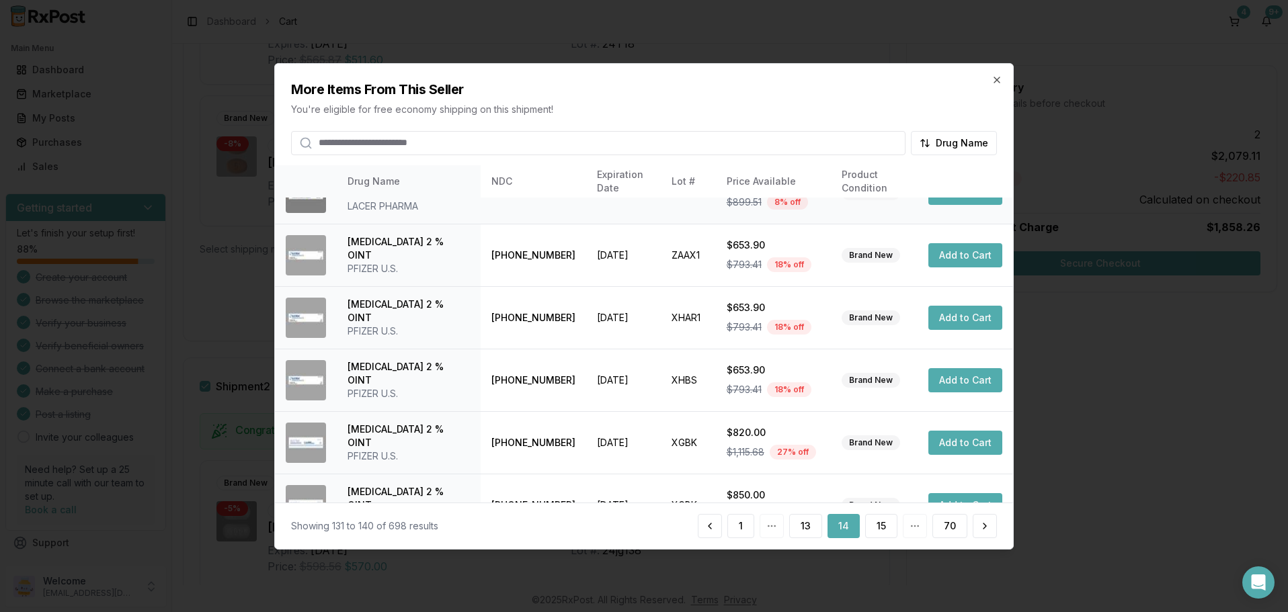
scroll to position [321, 0]
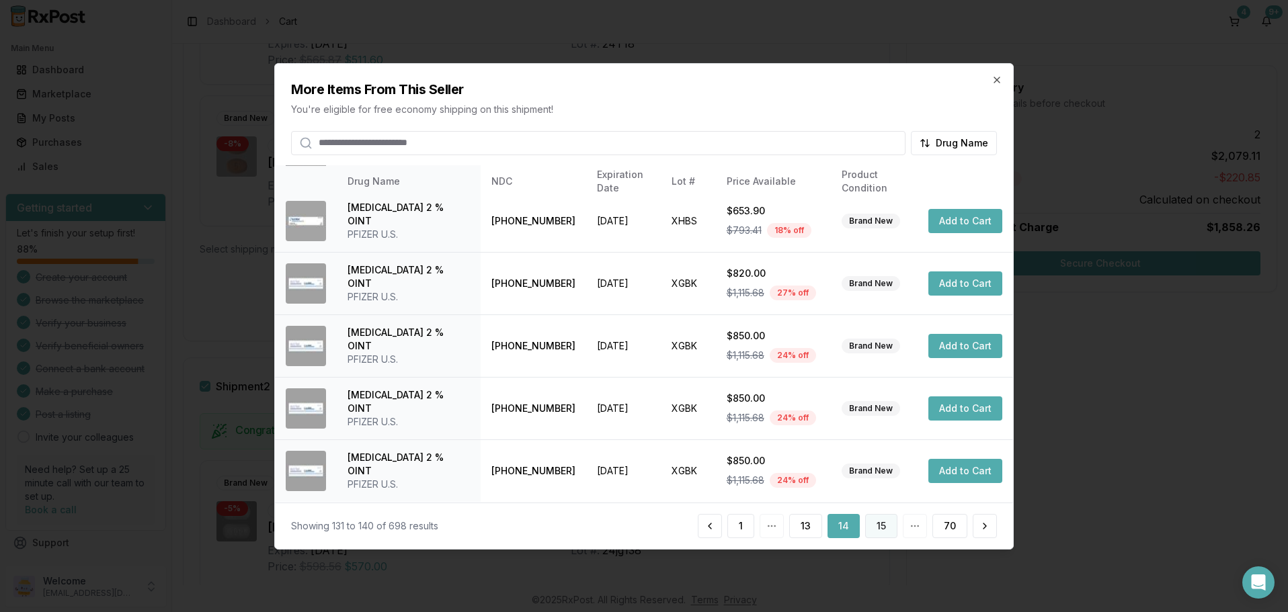
click at [877, 522] on button "15" at bounding box center [881, 526] width 32 height 24
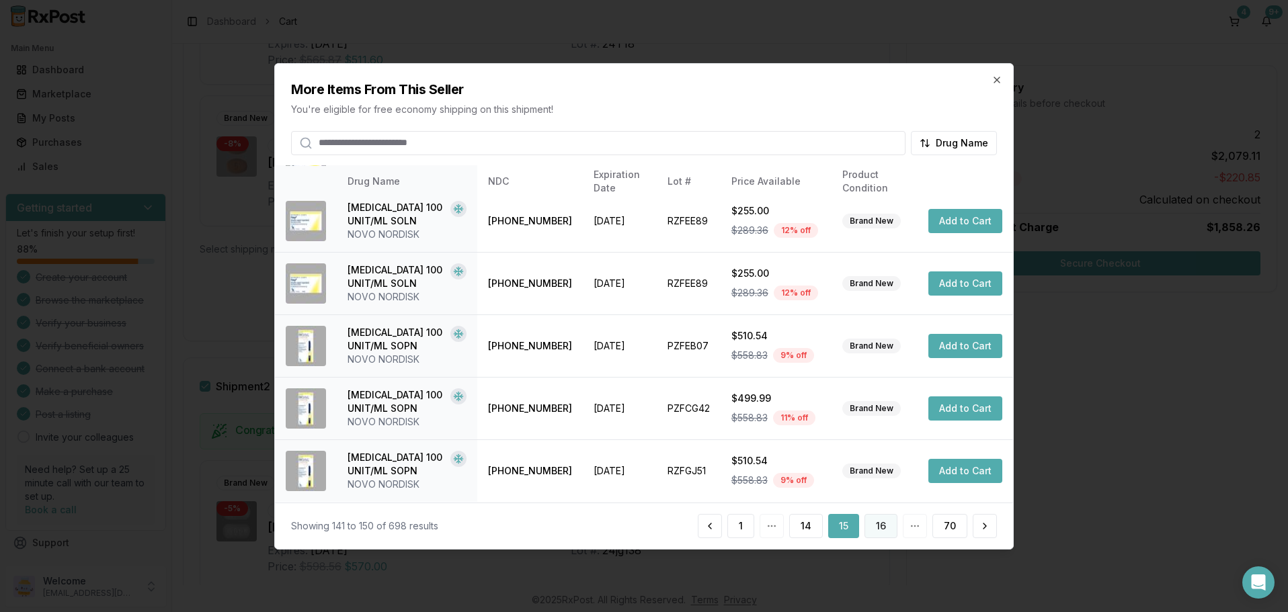
click at [885, 526] on button "16" at bounding box center [881, 526] width 33 height 24
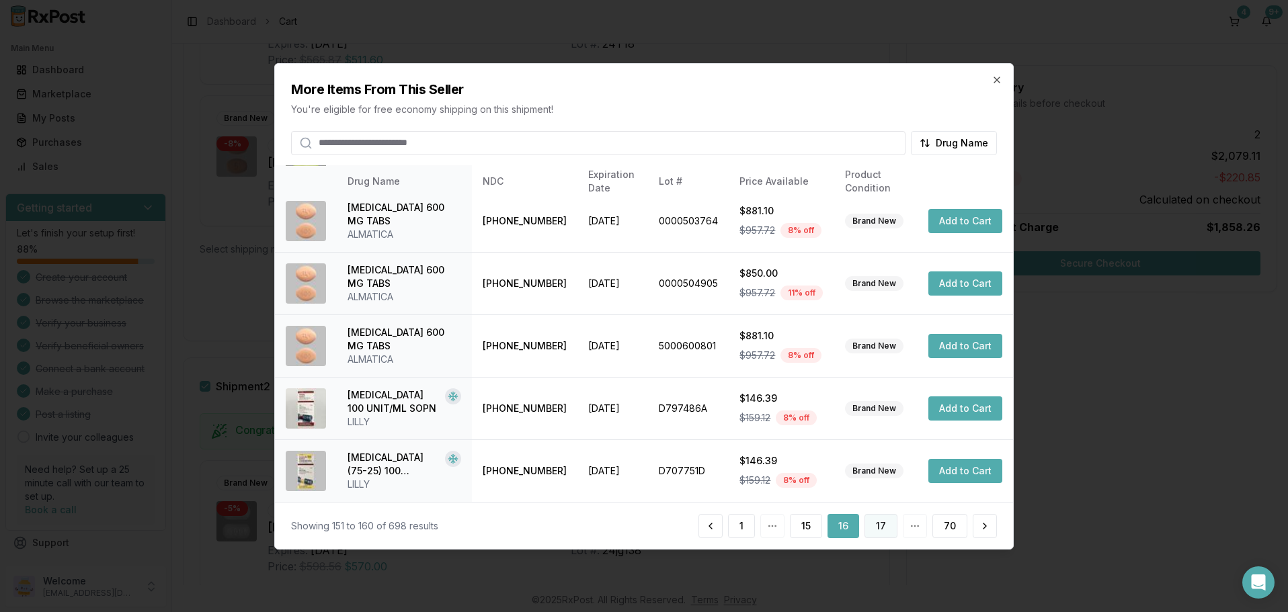
click at [881, 521] on button "17" at bounding box center [881, 526] width 33 height 24
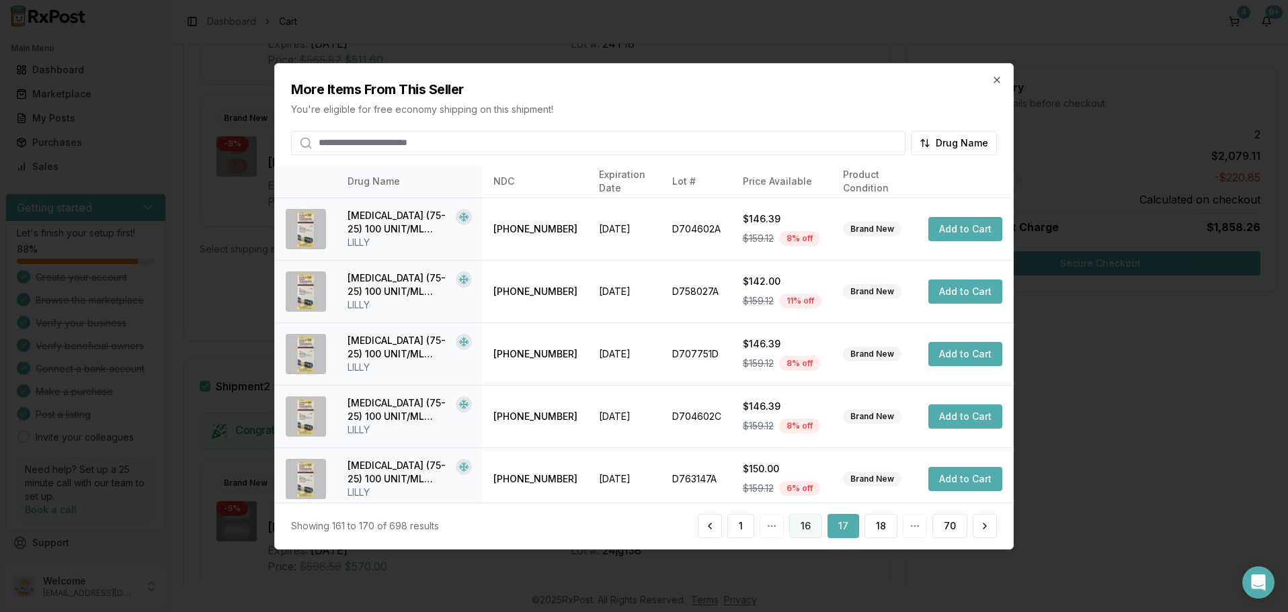
click at [811, 524] on button "16" at bounding box center [805, 526] width 33 height 24
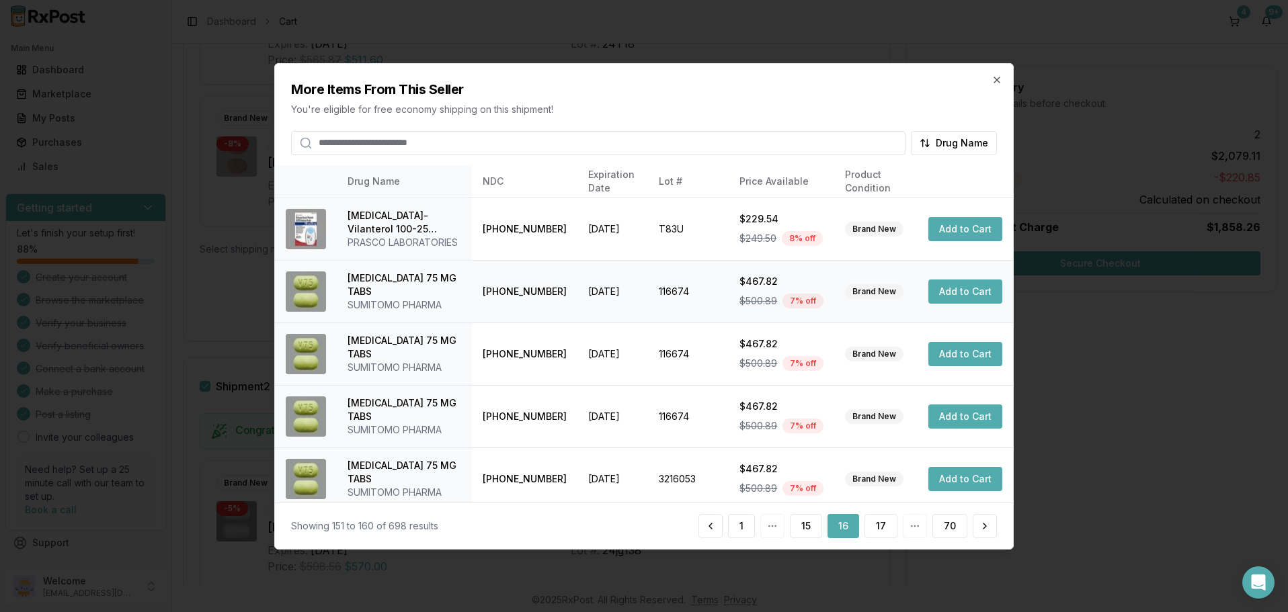
click at [969, 291] on button "Add to Cart" at bounding box center [965, 292] width 74 height 24
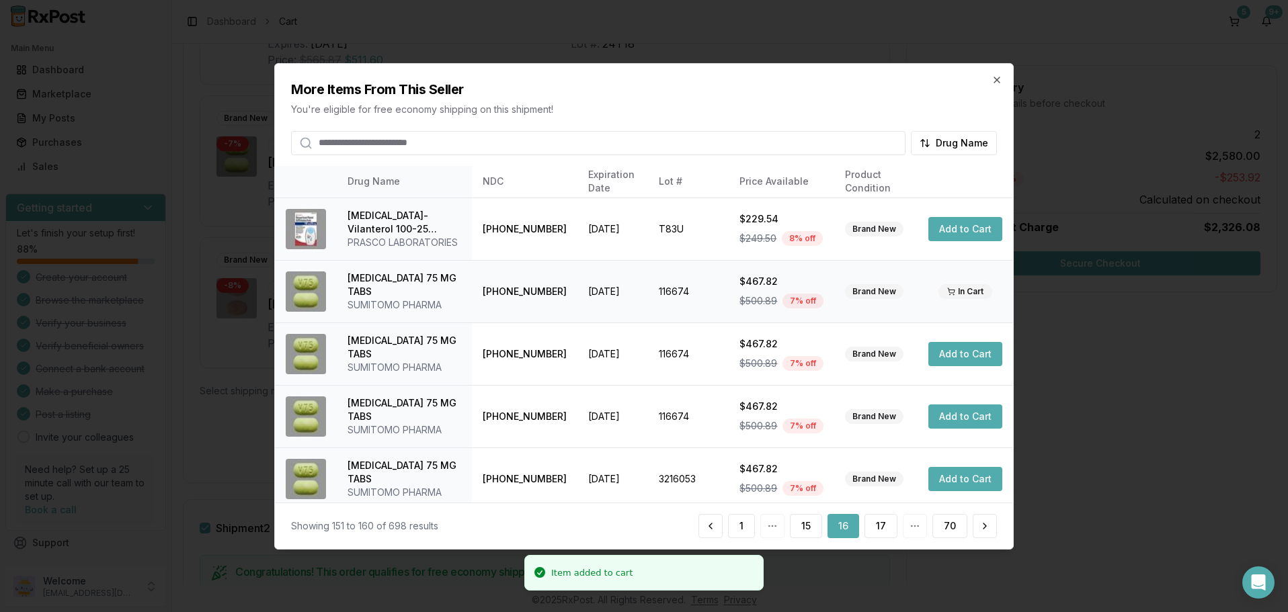
scroll to position [686, 0]
click at [959, 356] on button "Add to Cart" at bounding box center [965, 354] width 74 height 24
click at [961, 415] on button "Add to Cart" at bounding box center [965, 417] width 74 height 24
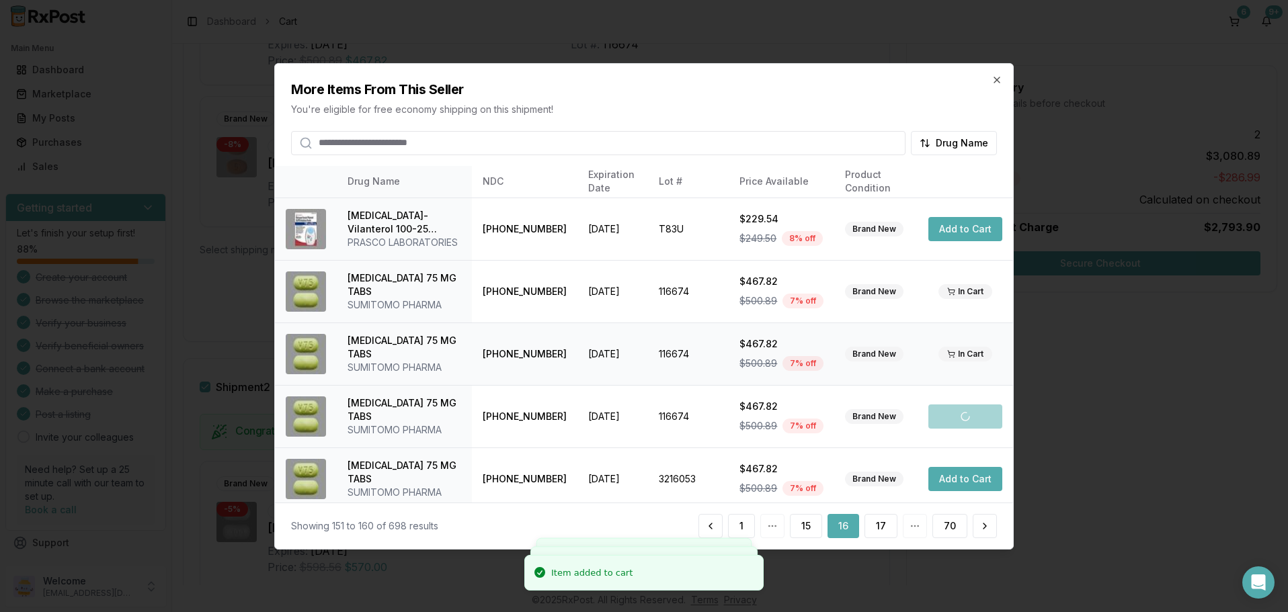
scroll to position [863, 0]
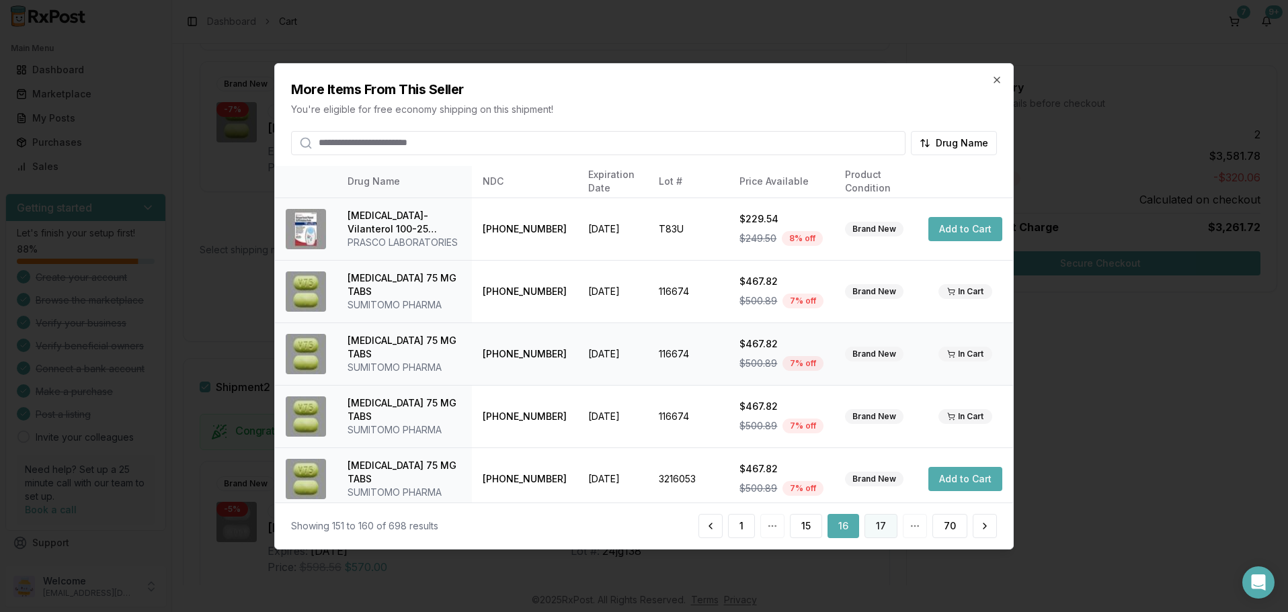
click at [886, 526] on button "17" at bounding box center [881, 526] width 33 height 24
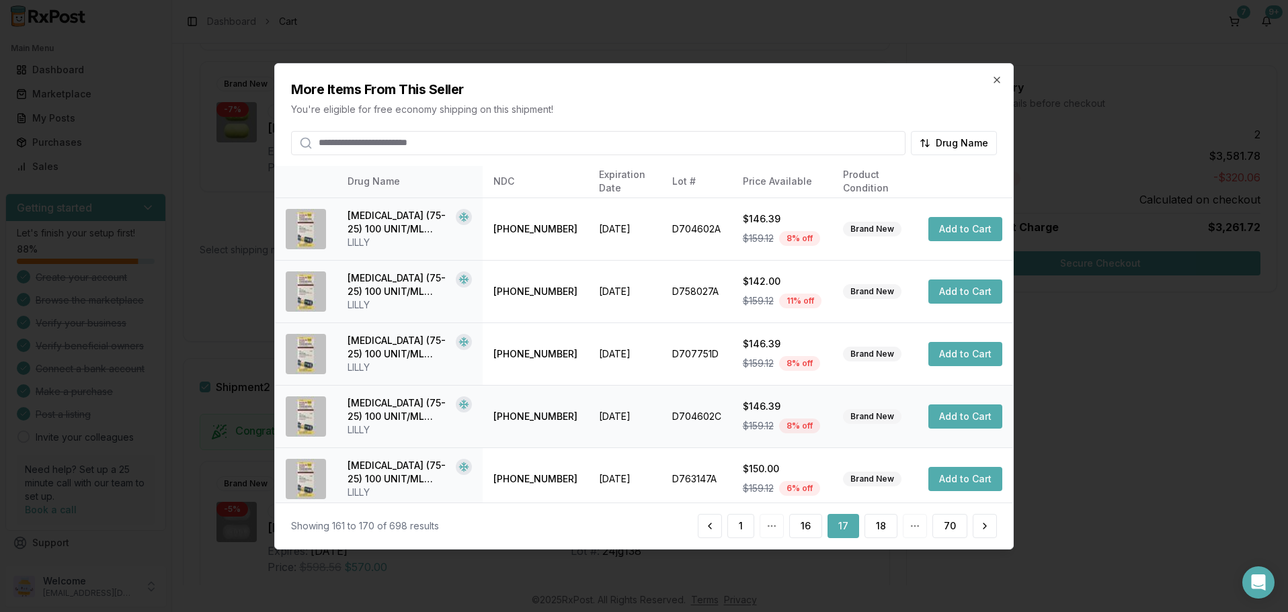
scroll to position [321, 0]
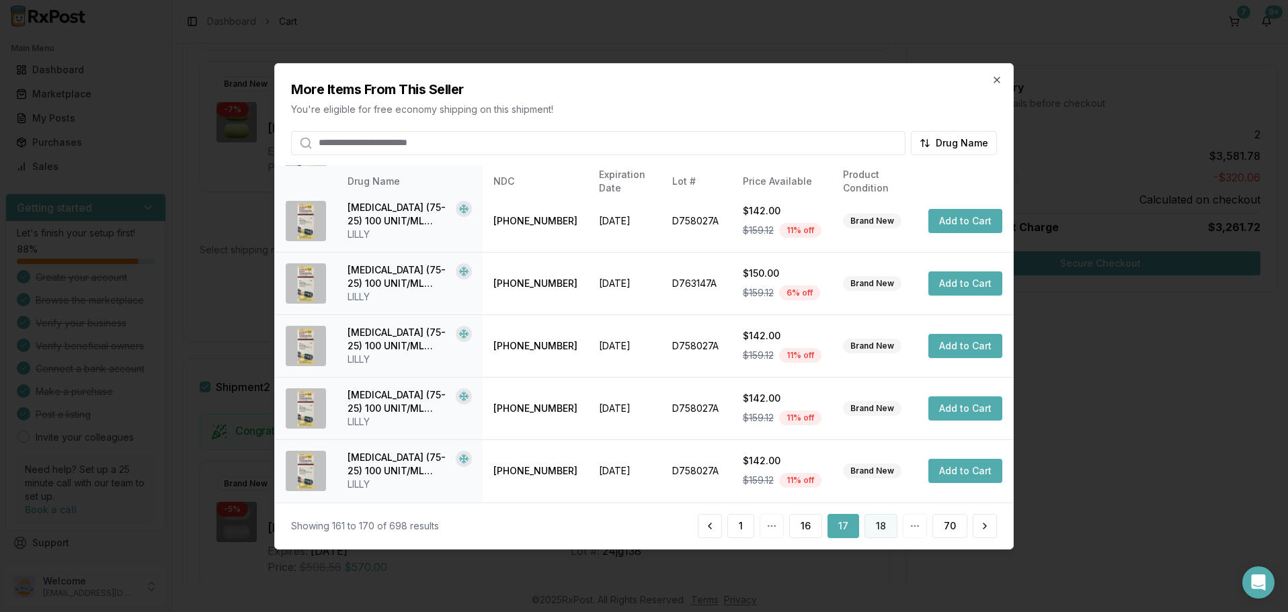
click at [880, 524] on button "18" at bounding box center [881, 526] width 33 height 24
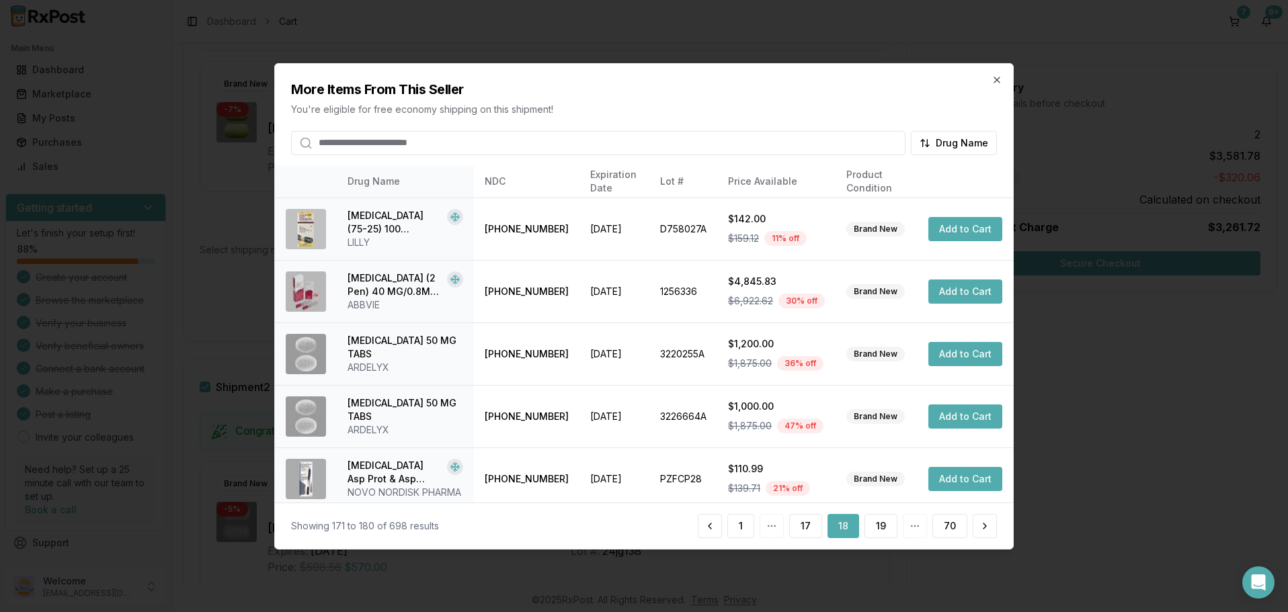
scroll to position [401, 0]
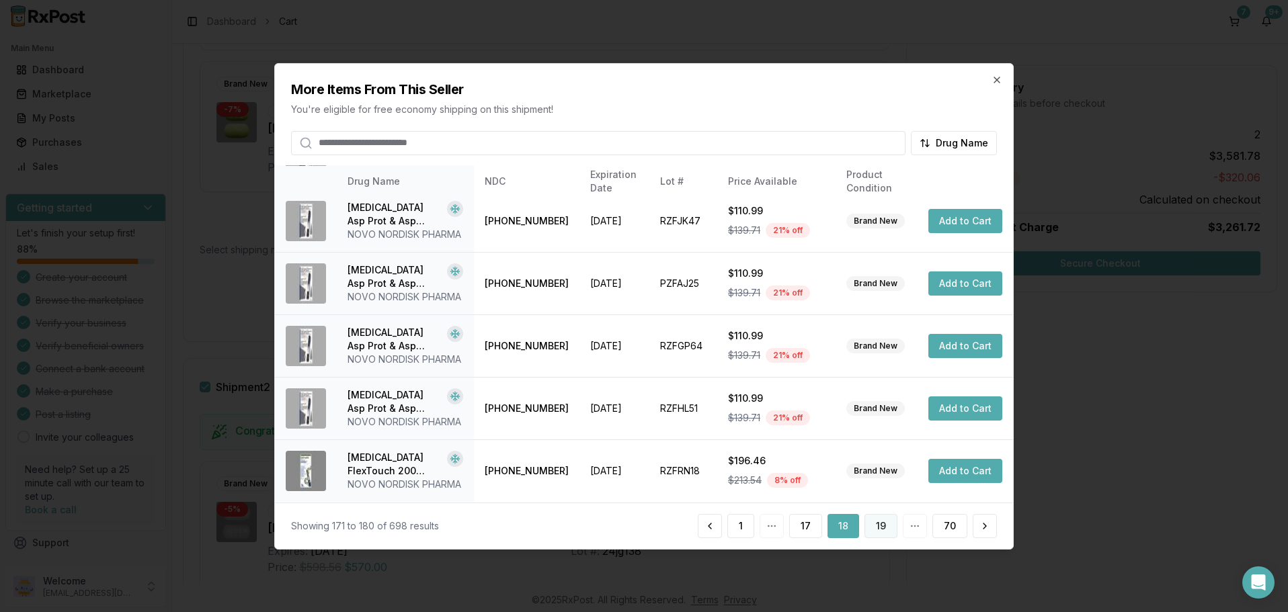
click at [877, 526] on button "19" at bounding box center [881, 526] width 33 height 24
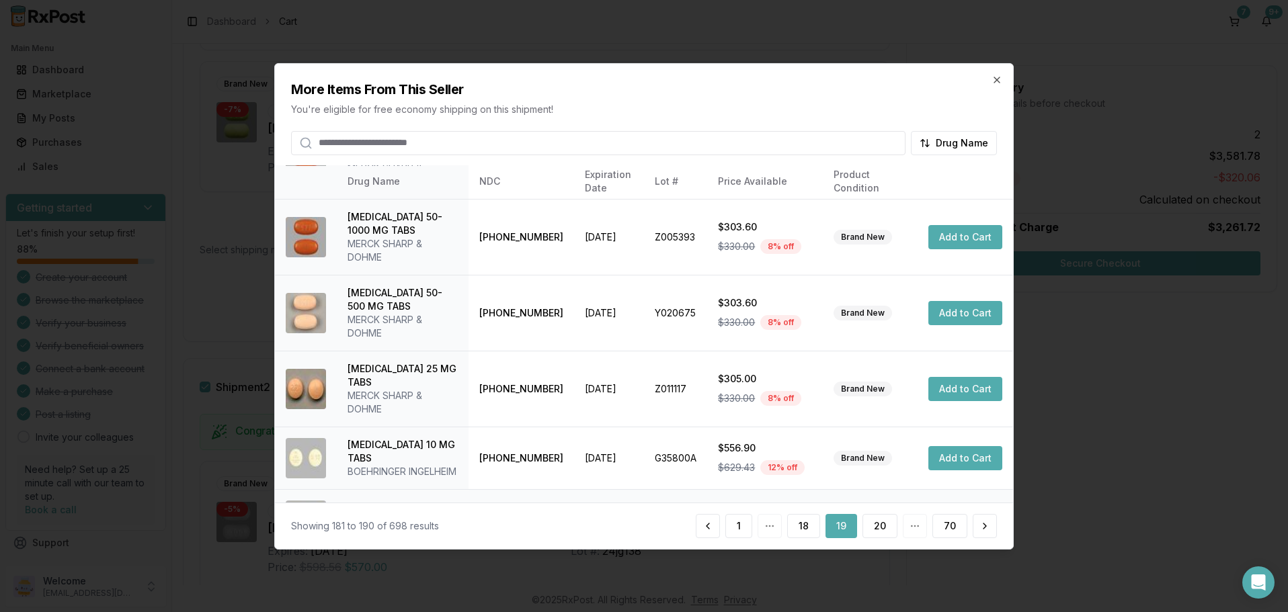
scroll to position [374, 0]
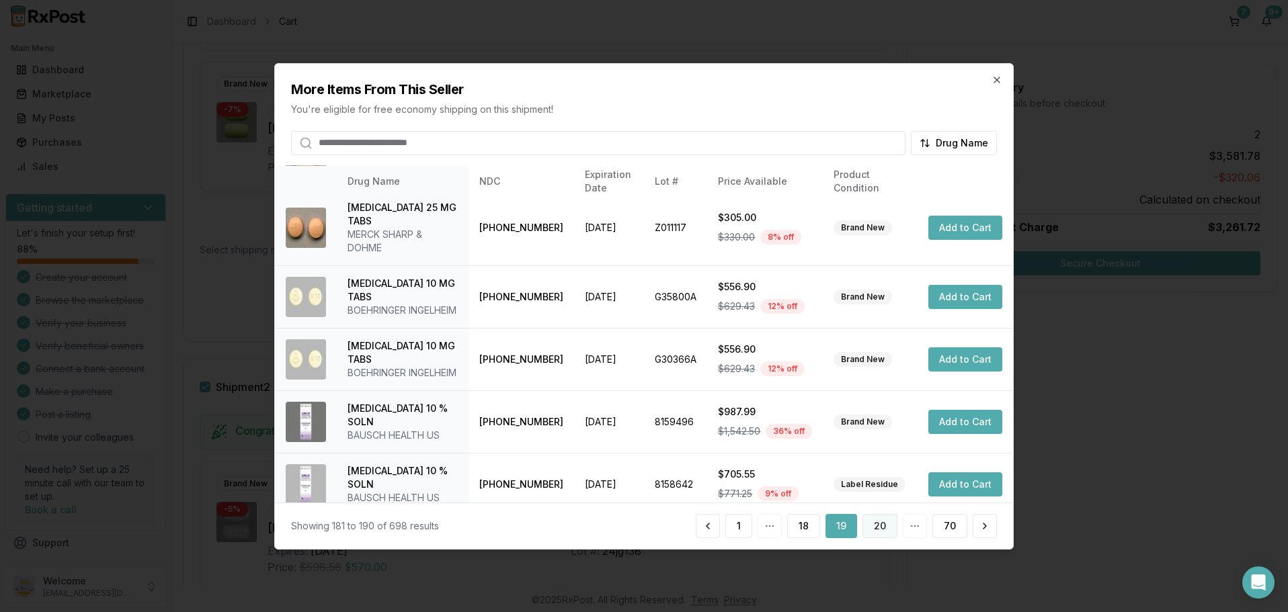
click at [878, 522] on button "20" at bounding box center [880, 526] width 35 height 24
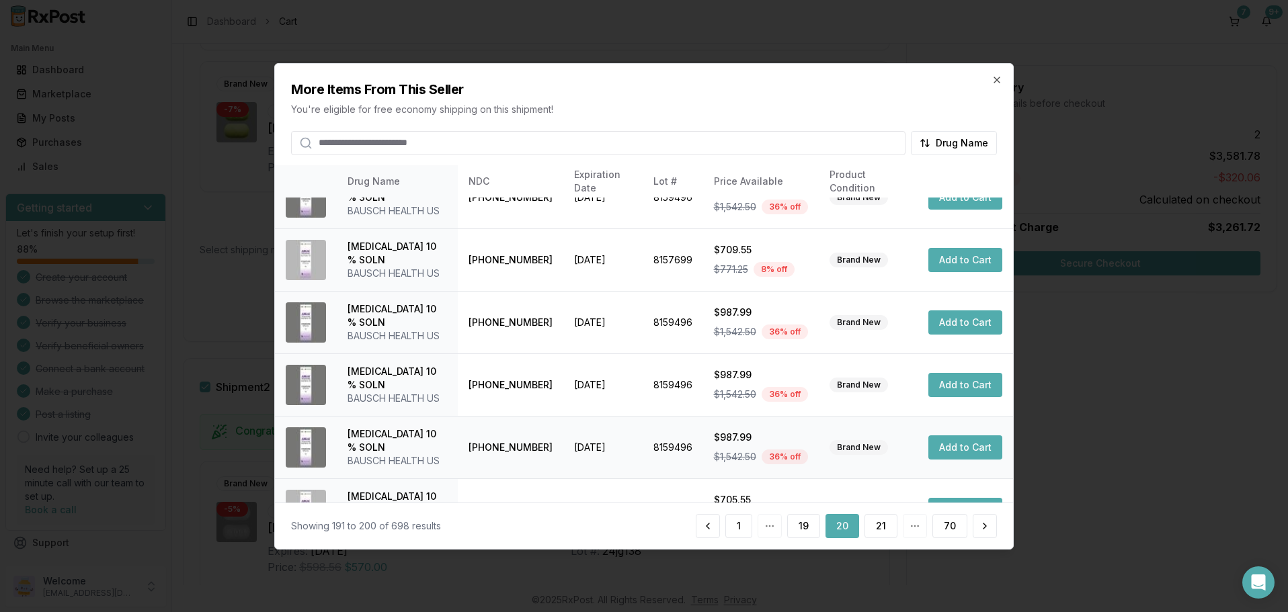
scroll to position [321, 0]
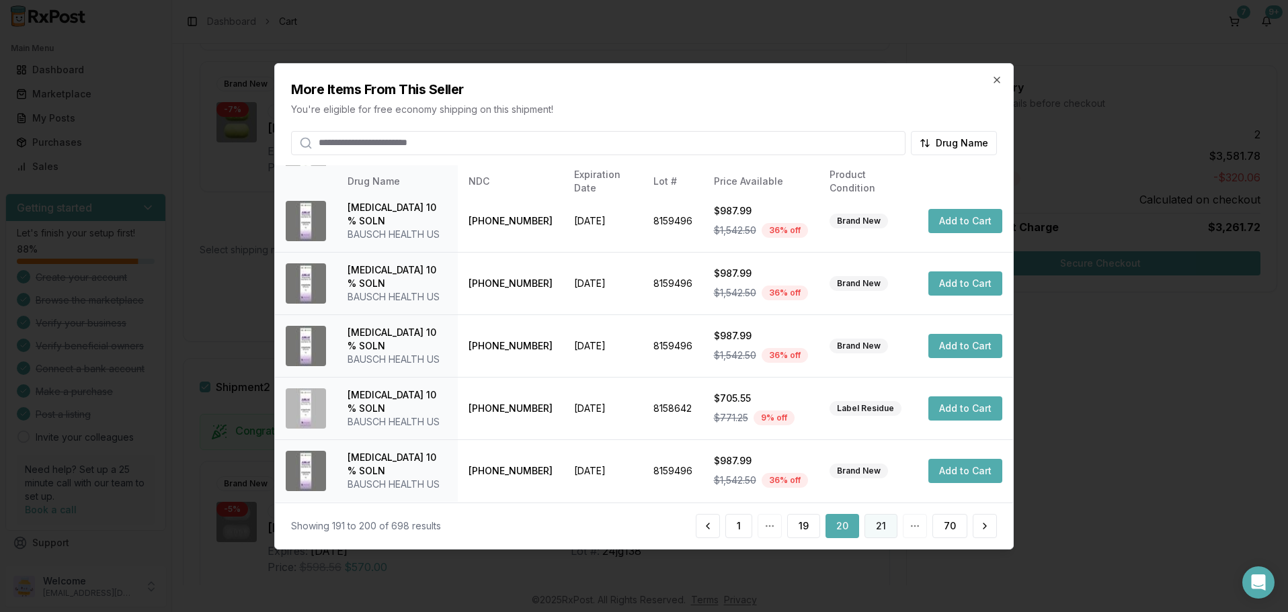
click at [879, 527] on button "21" at bounding box center [881, 526] width 33 height 24
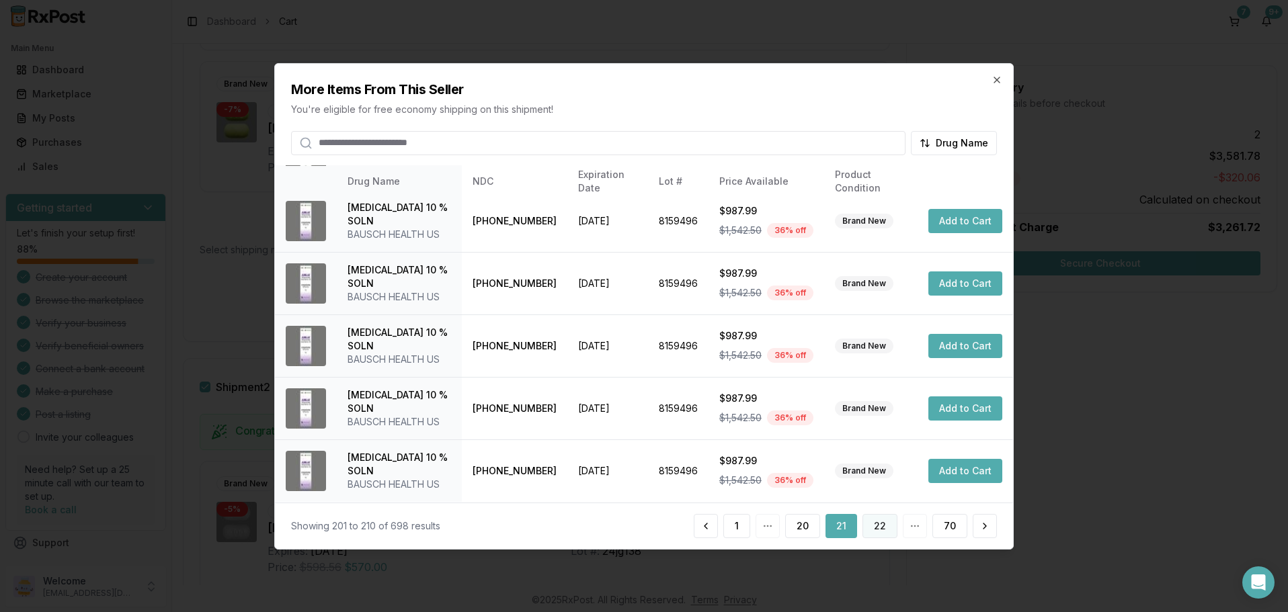
click at [874, 523] on button "22" at bounding box center [880, 526] width 35 height 24
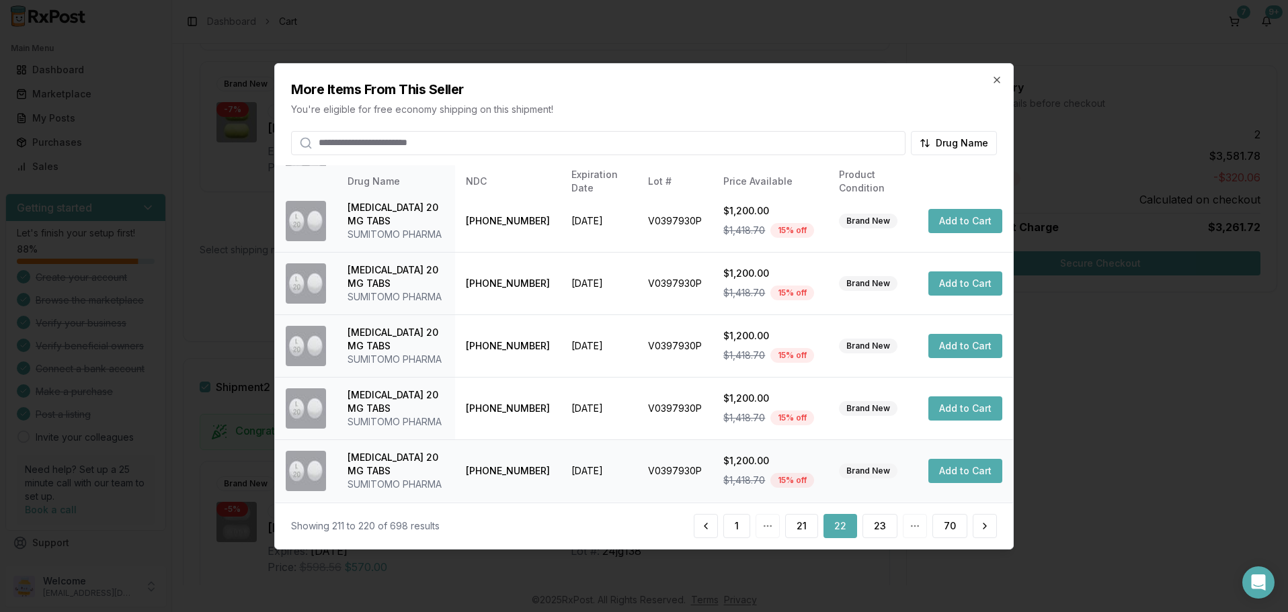
scroll to position [428, 0]
click at [877, 526] on button "23" at bounding box center [880, 526] width 35 height 24
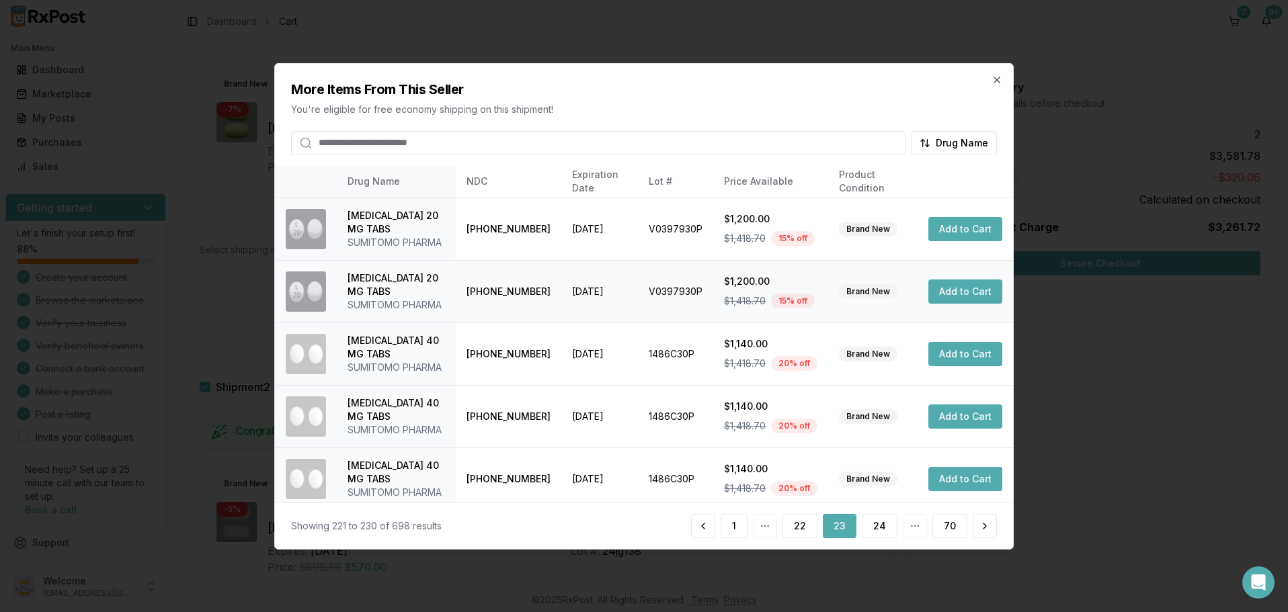
scroll to position [455, 0]
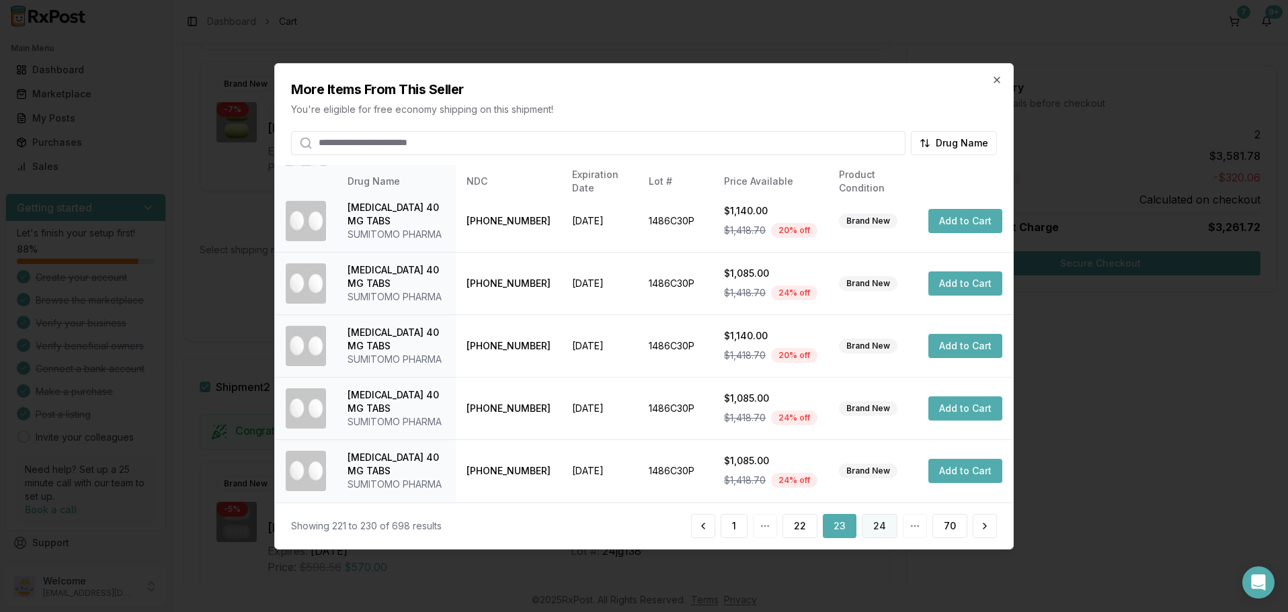
click at [871, 524] on button "24" at bounding box center [880, 526] width 36 height 24
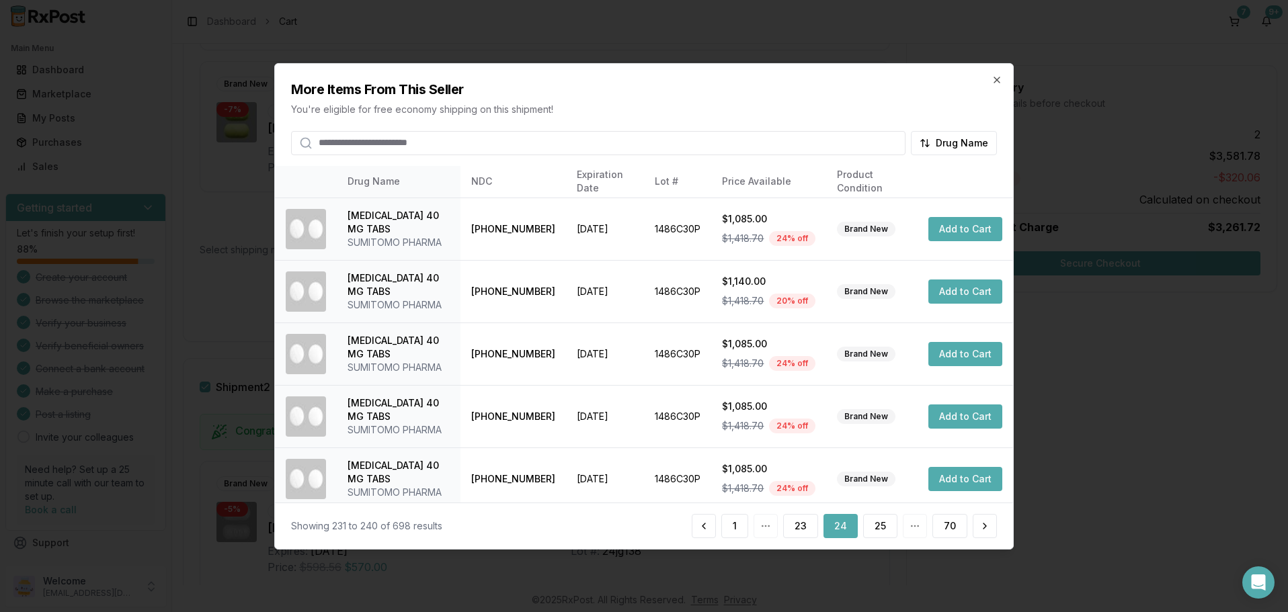
scroll to position [321, 0]
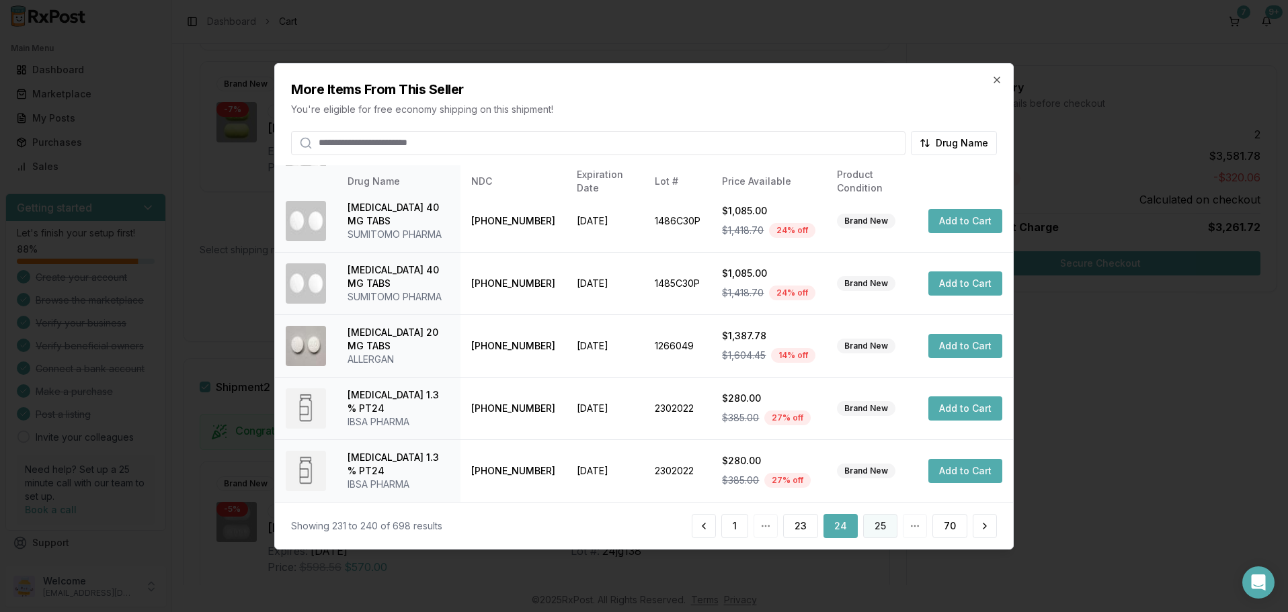
click at [887, 533] on button "25" at bounding box center [880, 526] width 34 height 24
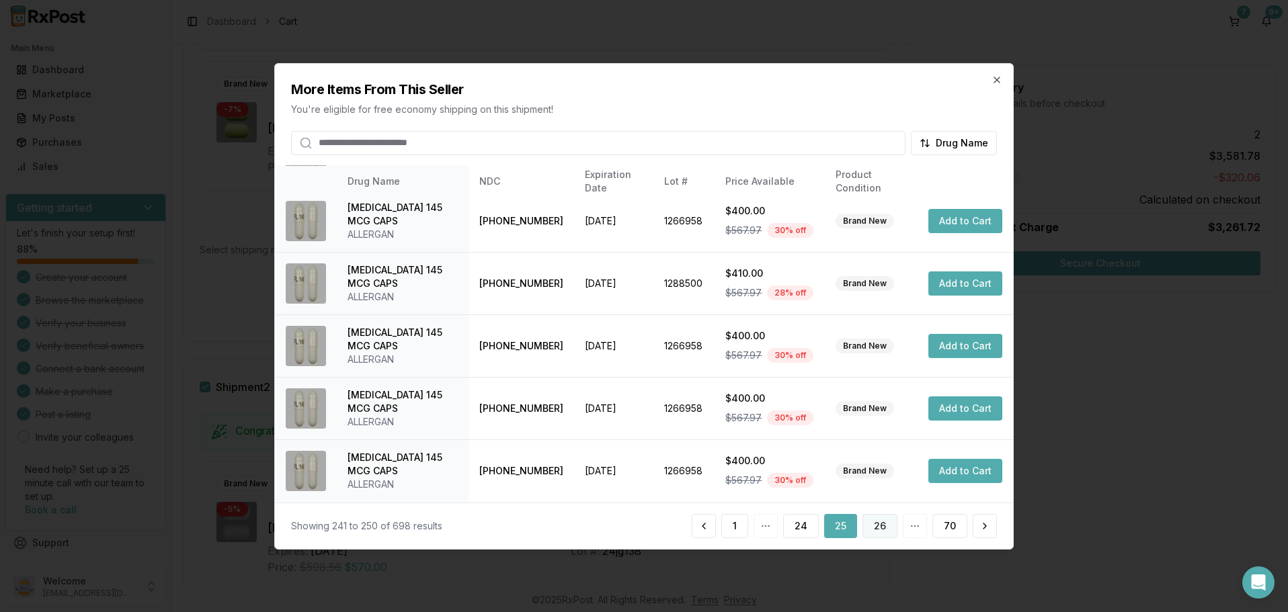
click at [882, 527] on button "26" at bounding box center [880, 526] width 35 height 24
click at [886, 524] on button "27" at bounding box center [880, 526] width 35 height 24
click at [884, 535] on button "28" at bounding box center [880, 526] width 35 height 24
click at [881, 524] on button "29" at bounding box center [880, 526] width 35 height 24
click at [996, 77] on icon "button" at bounding box center [997, 79] width 11 height 11
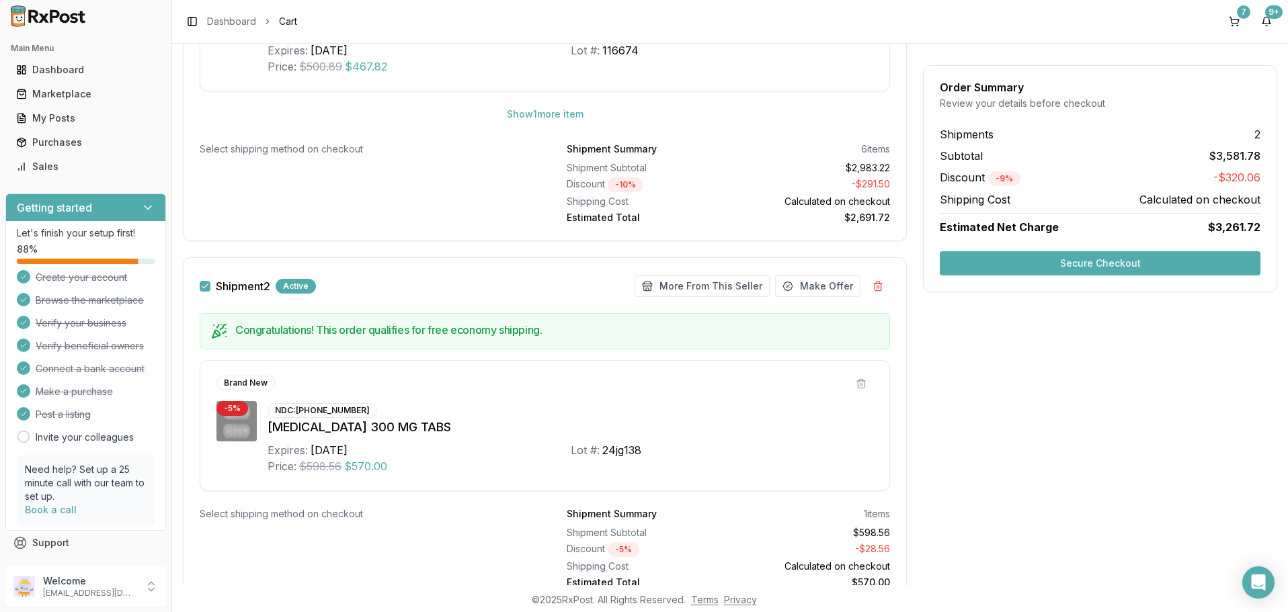
scroll to position [1021, 0]
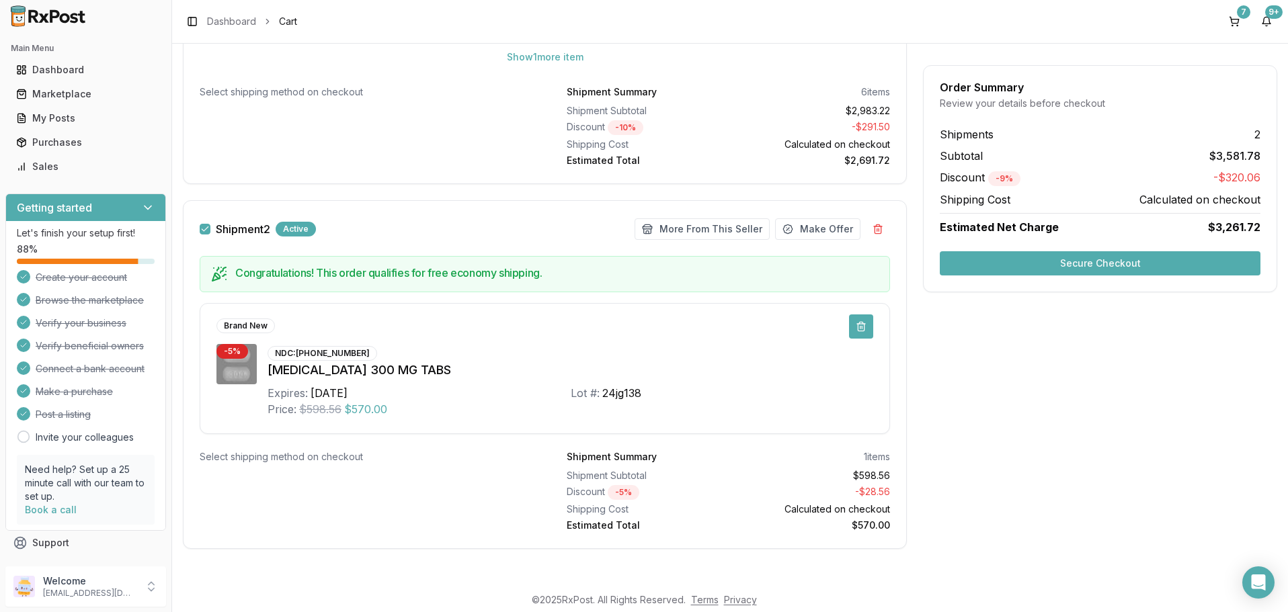
click at [860, 319] on button at bounding box center [861, 327] width 24 height 24
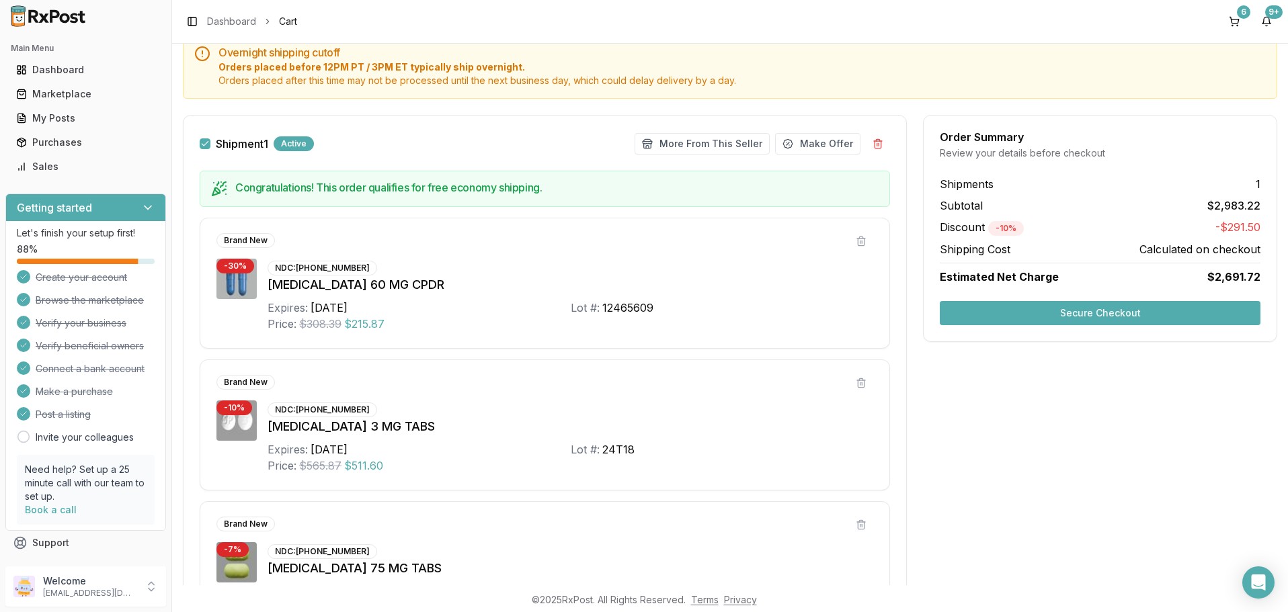
scroll to position [242, 0]
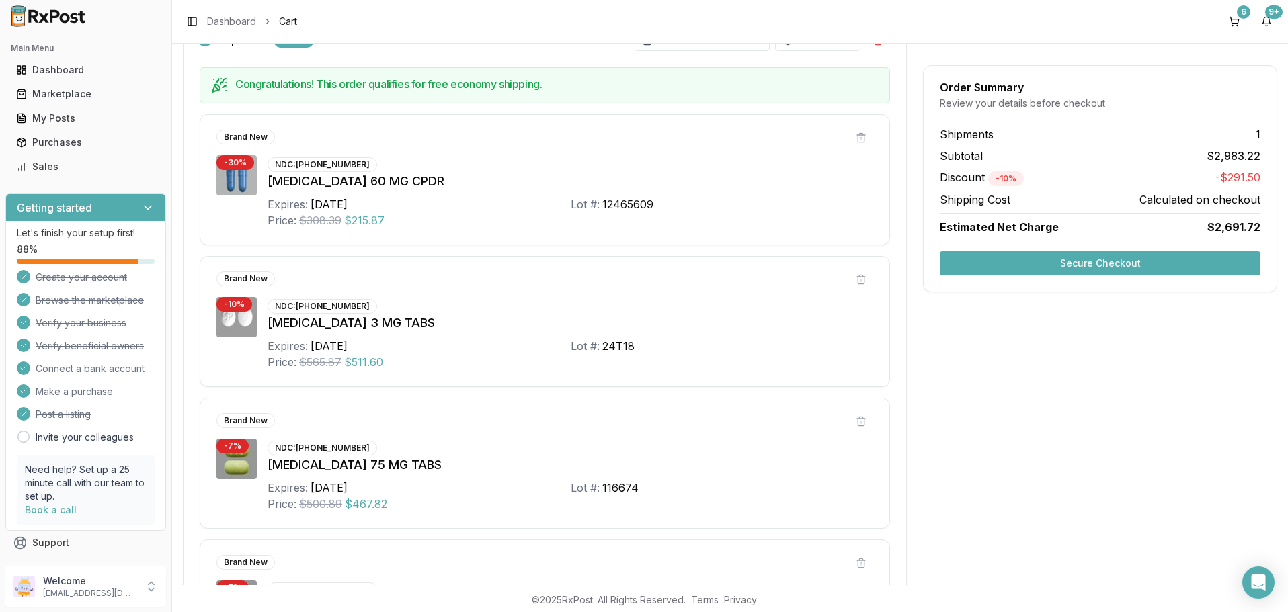
click at [1117, 264] on button "Secure Checkout" at bounding box center [1100, 263] width 321 height 24
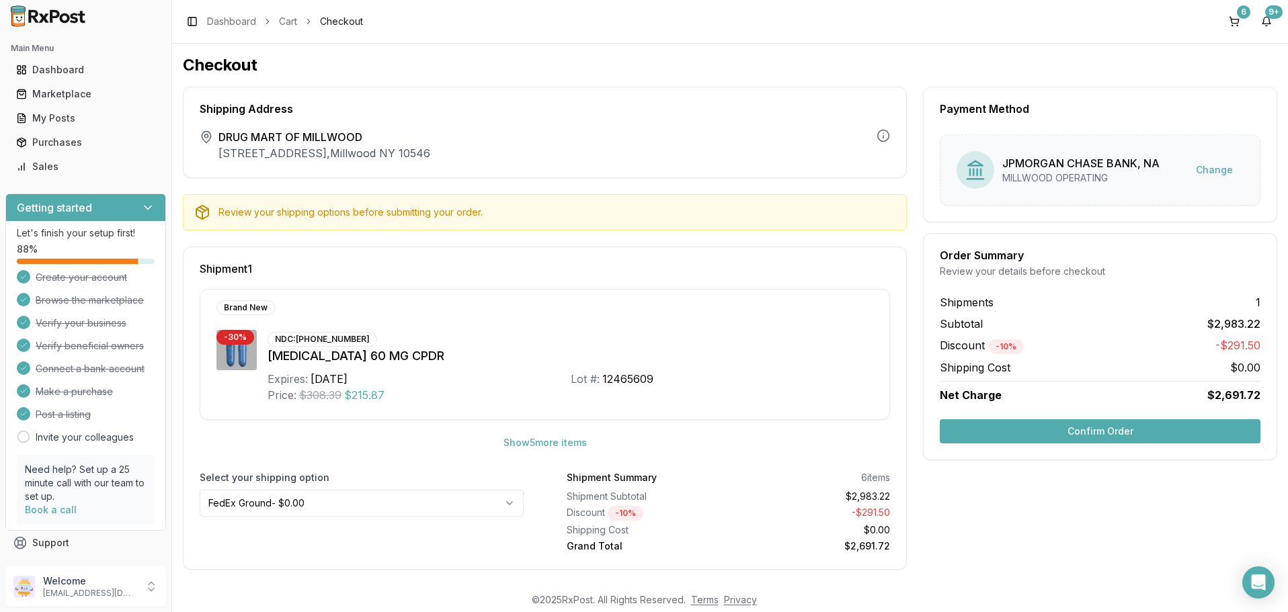
click at [1102, 434] on button "Confirm Order" at bounding box center [1100, 432] width 321 height 24
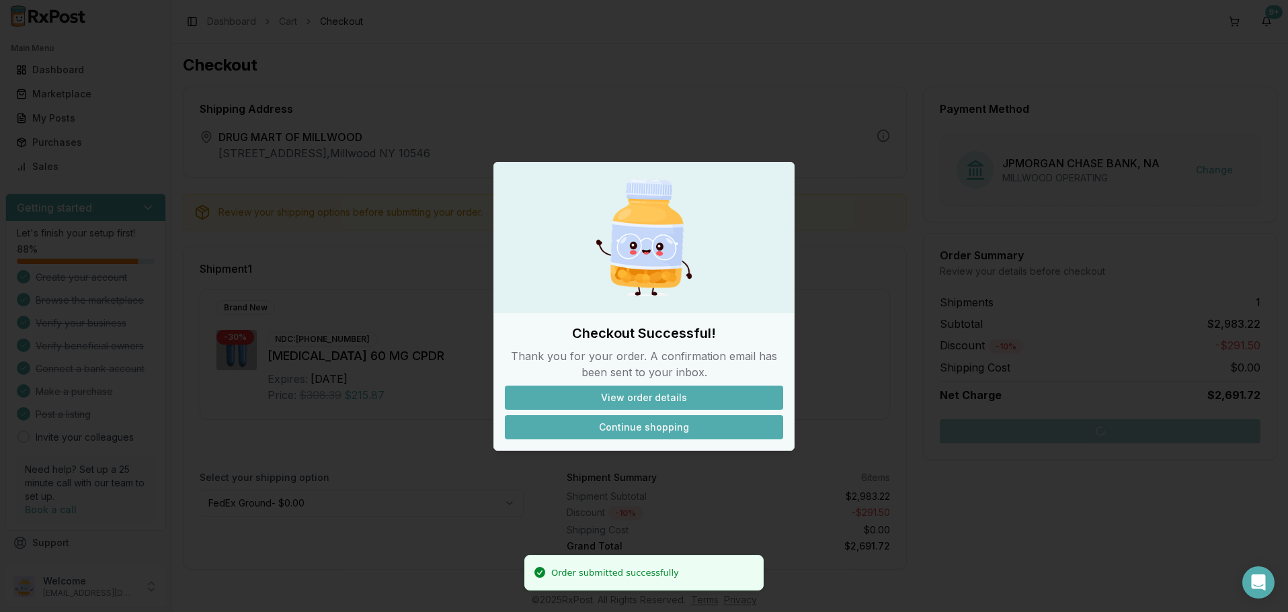
click at [639, 429] on button "Continue shopping" at bounding box center [644, 427] width 278 height 24
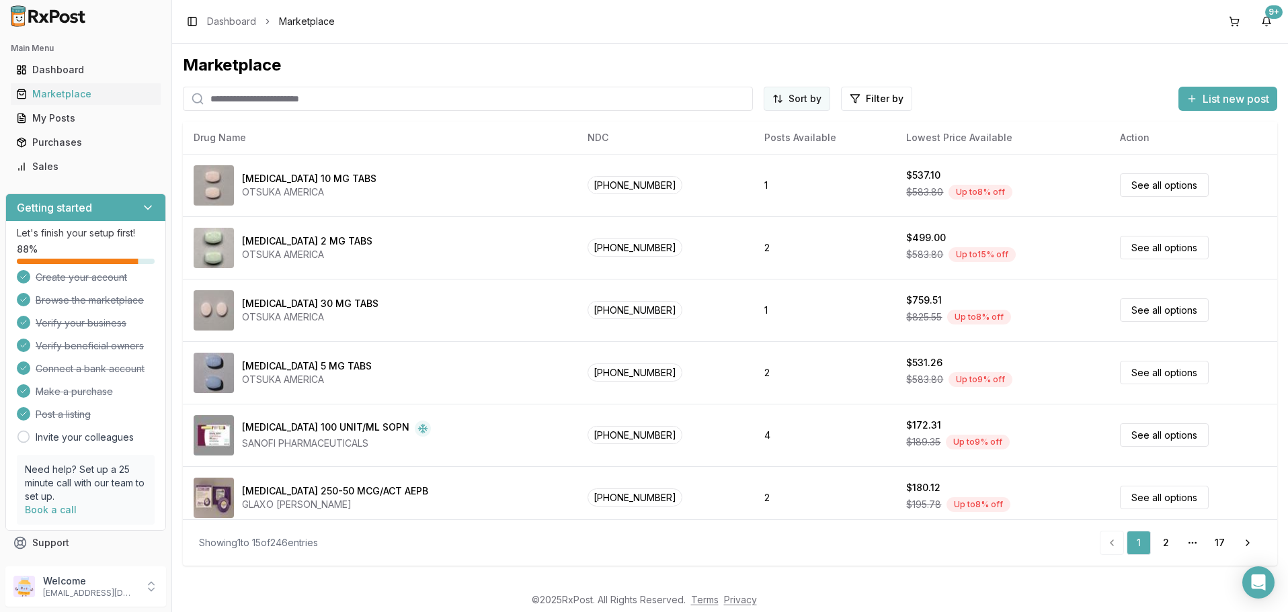
click at [807, 99] on html "Main Menu Dashboard Marketplace My Posts Purchases Sales Getting started Let's …" at bounding box center [644, 306] width 1288 height 612
click at [877, 99] on html "Main Menu Dashboard Marketplace My Posts Purchases Sales Getting started Let's …" at bounding box center [644, 306] width 1288 height 612
click at [728, 130] on button "button" at bounding box center [724, 127] width 11 height 11
click at [726, 124] on button "button" at bounding box center [724, 127] width 11 height 11
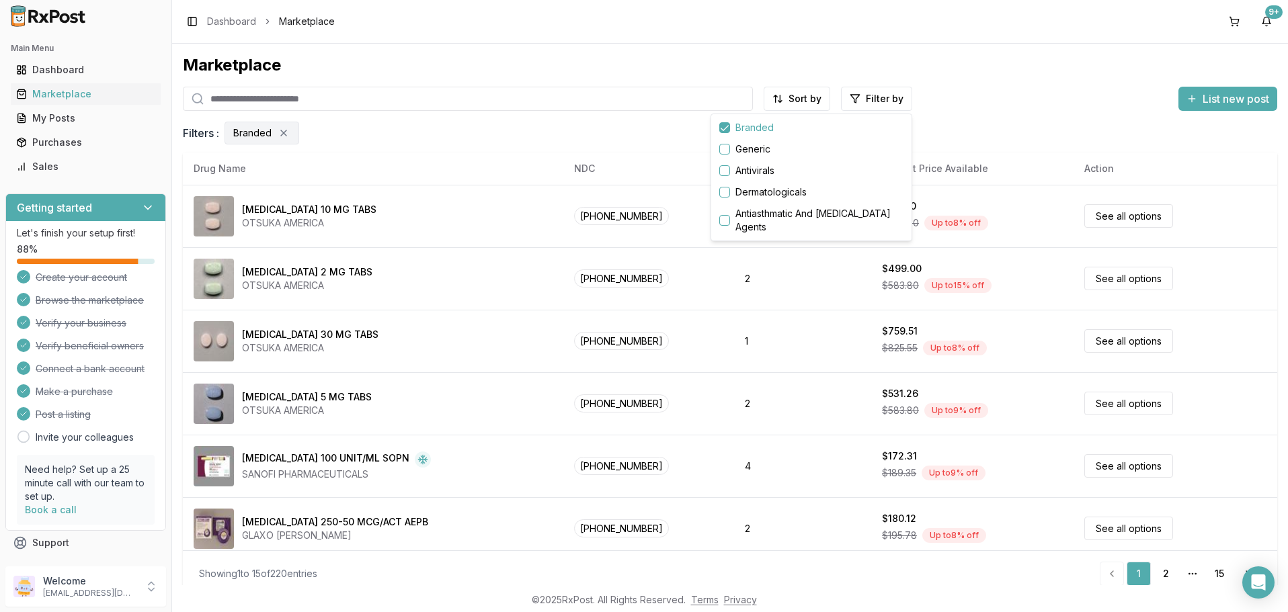
click at [461, 142] on html "Main Menu Dashboard Marketplace My Posts Purchases Sales Getting started Let's …" at bounding box center [644, 306] width 1288 height 612
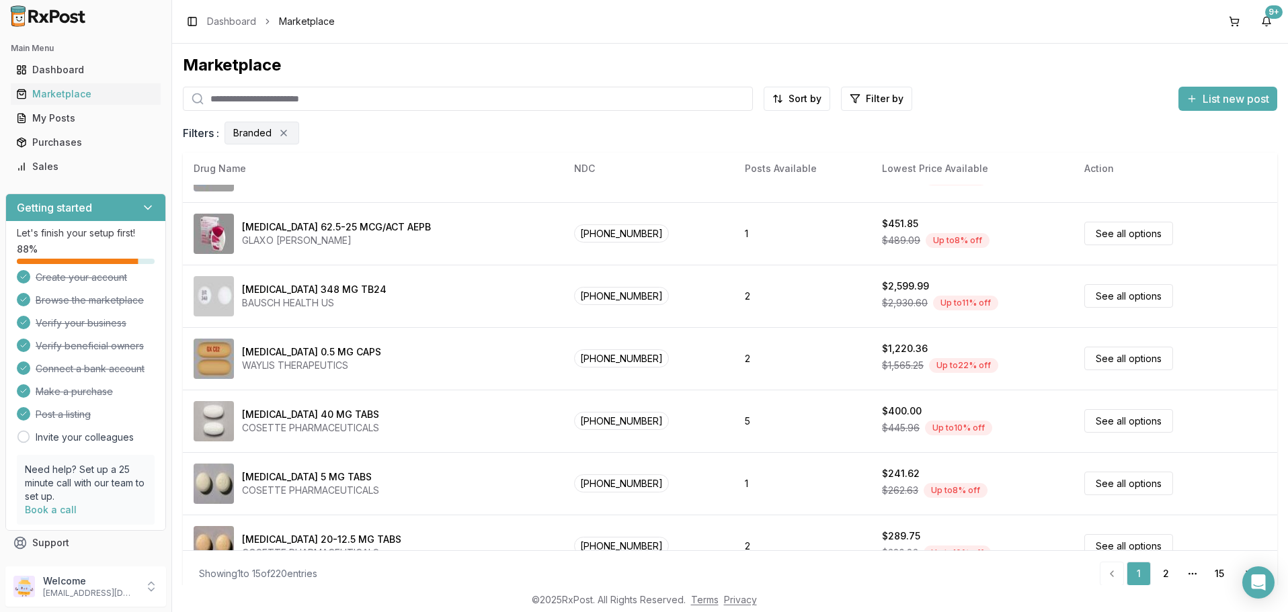
scroll to position [635, 0]
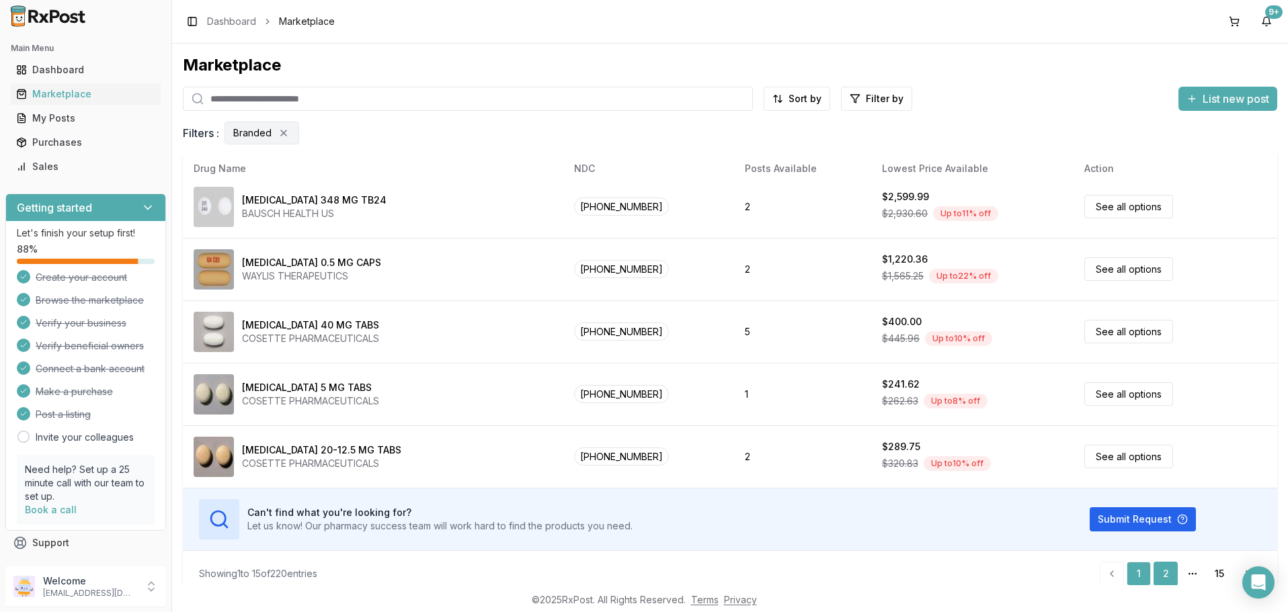
click at [1164, 571] on link "2" at bounding box center [1166, 574] width 24 height 24
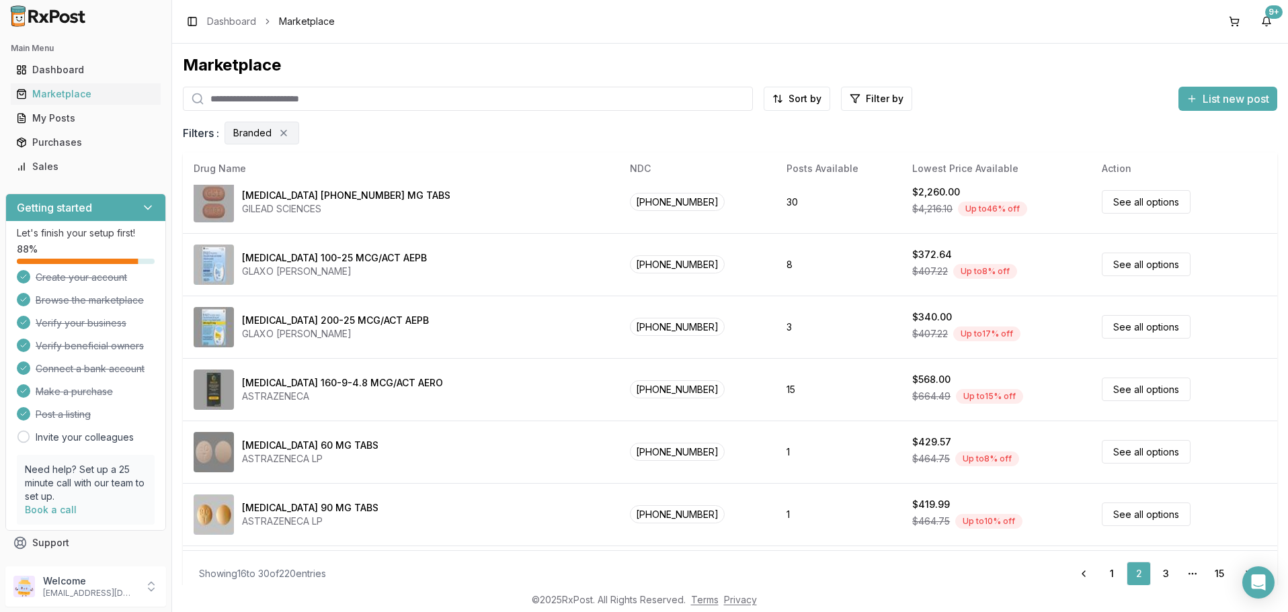
scroll to position [161, 0]
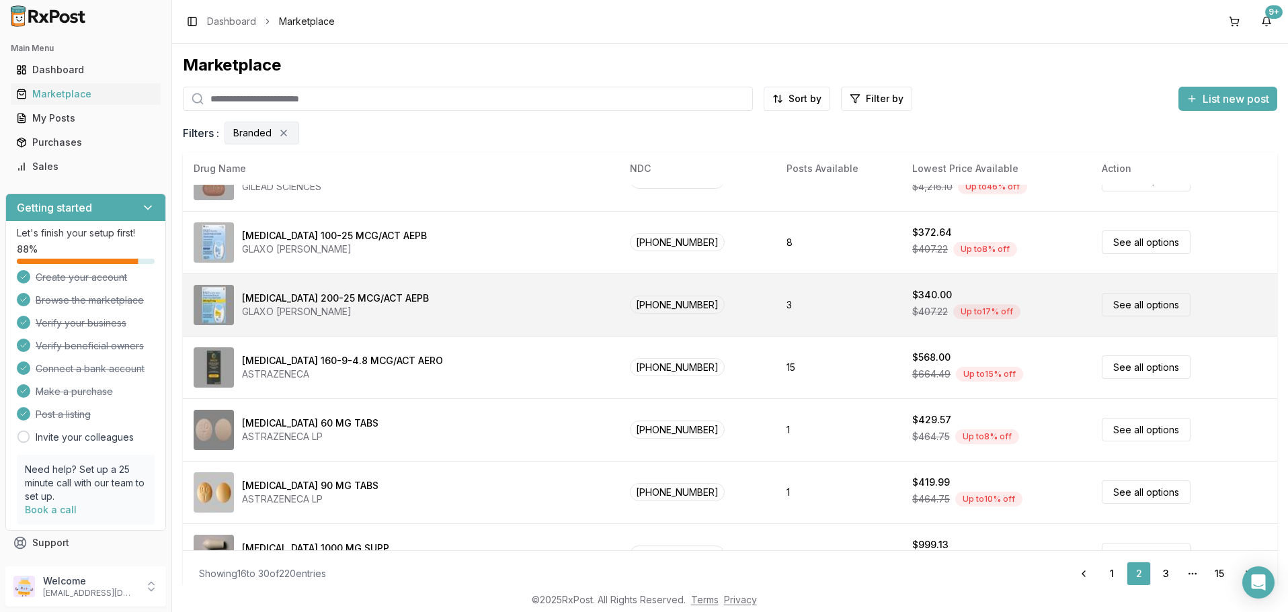
click at [1119, 303] on link "See all options" at bounding box center [1146, 305] width 89 height 24
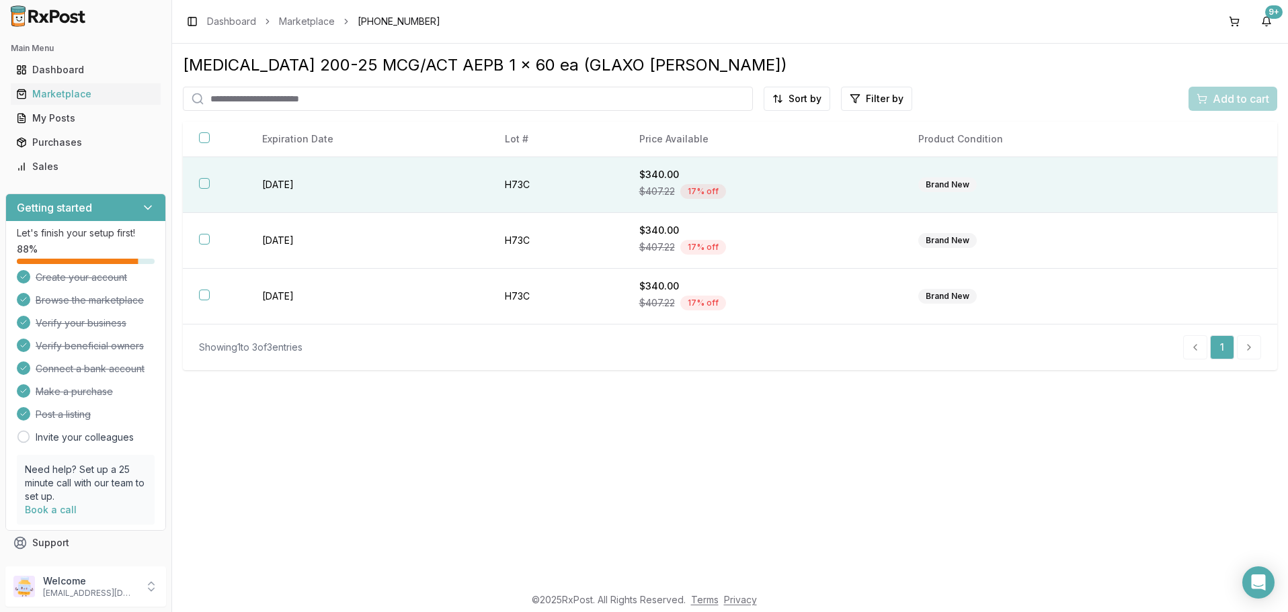
click at [206, 186] on button "button" at bounding box center [204, 183] width 11 height 11
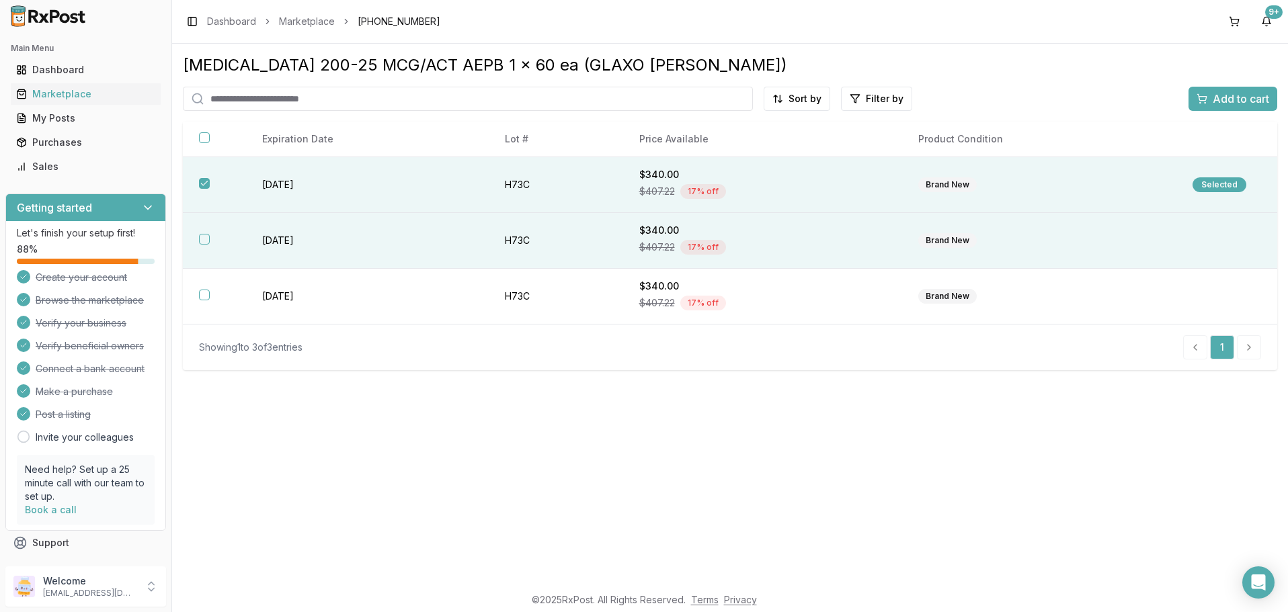
click at [206, 239] on button "button" at bounding box center [204, 239] width 11 height 11
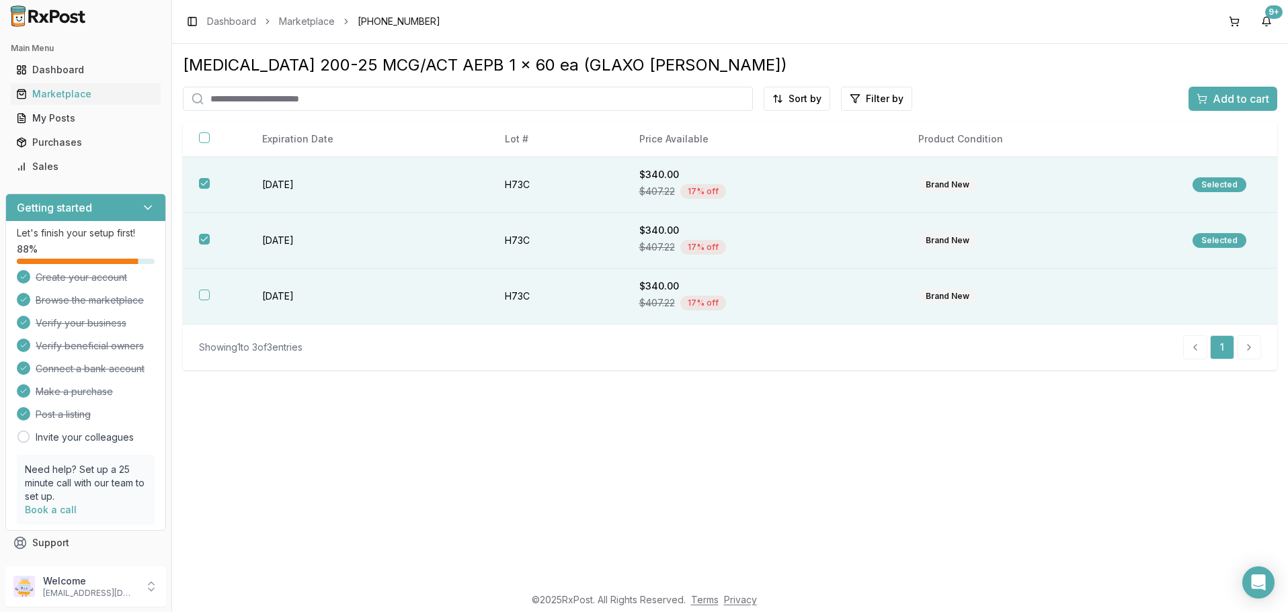
click at [204, 298] on button "button" at bounding box center [204, 295] width 11 height 11
click at [1239, 100] on span "Add to cart" at bounding box center [1241, 99] width 56 height 16
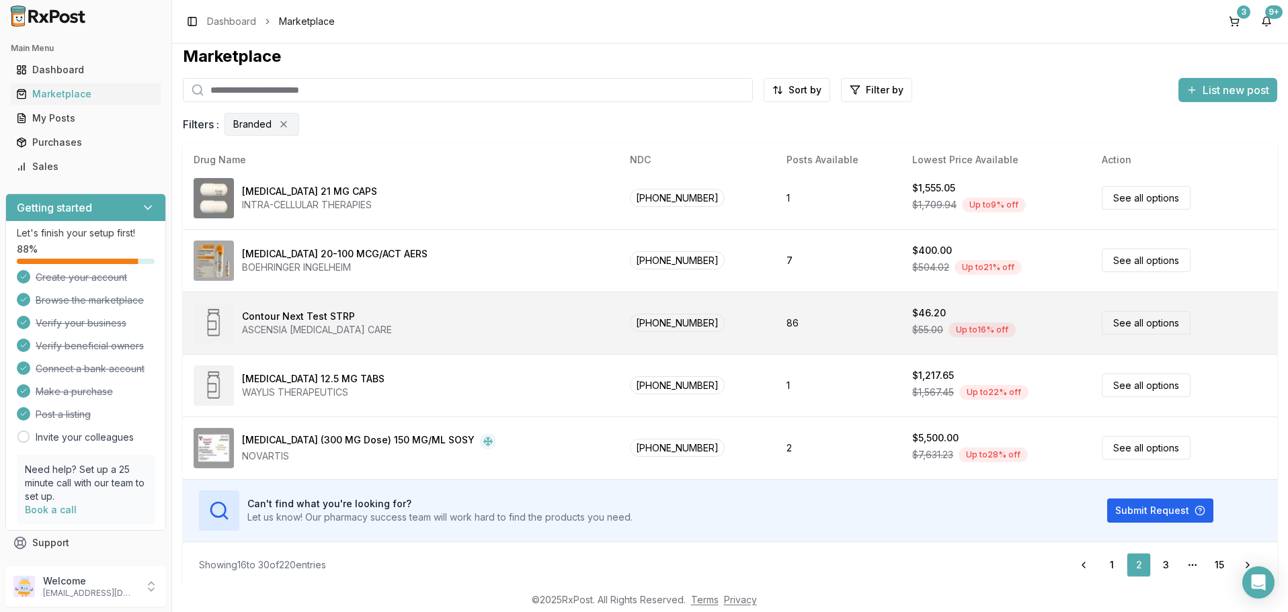
scroll to position [11, 0]
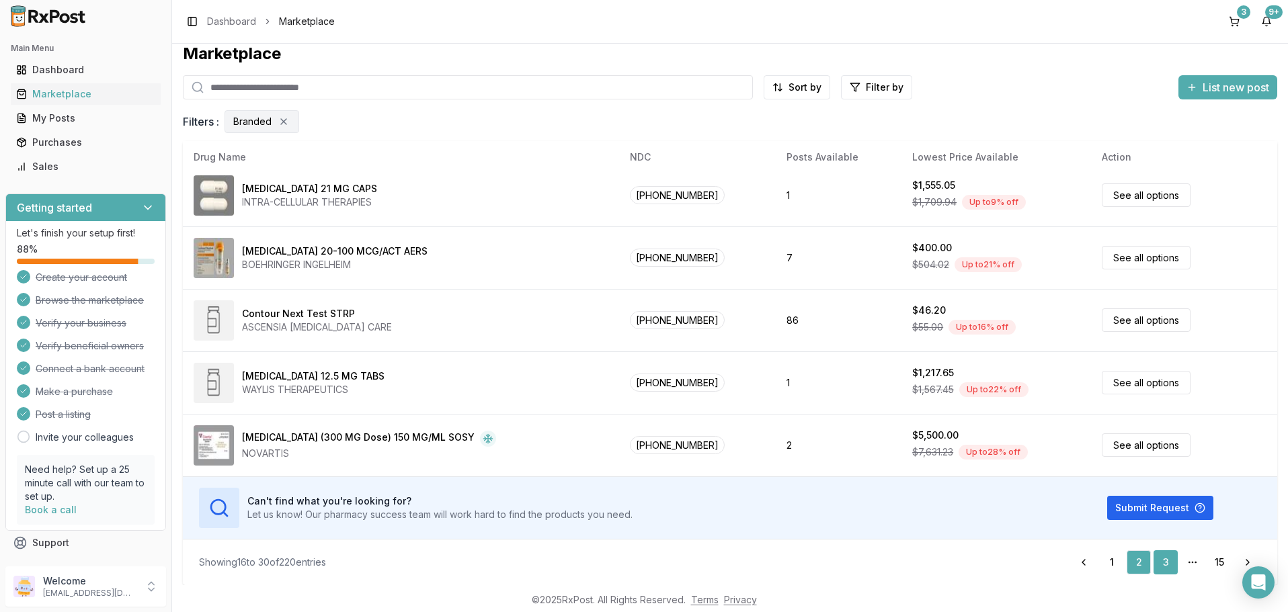
click at [1165, 561] on link "3" at bounding box center [1166, 563] width 24 height 24
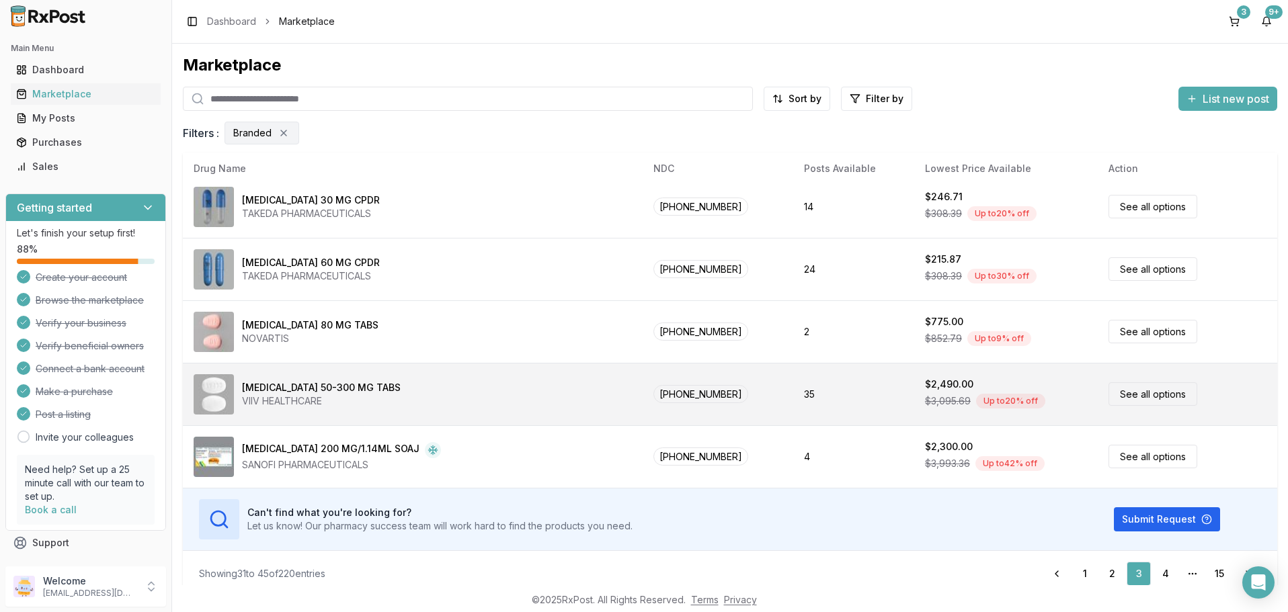
scroll to position [11, 0]
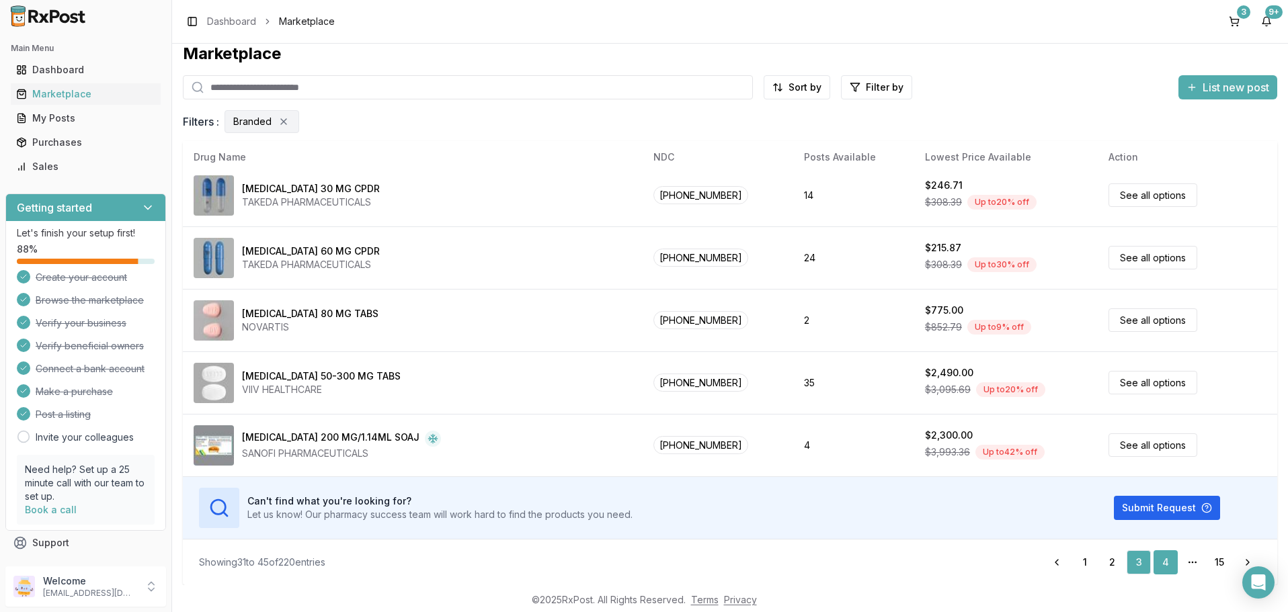
click at [1163, 561] on link "4" at bounding box center [1166, 563] width 24 height 24
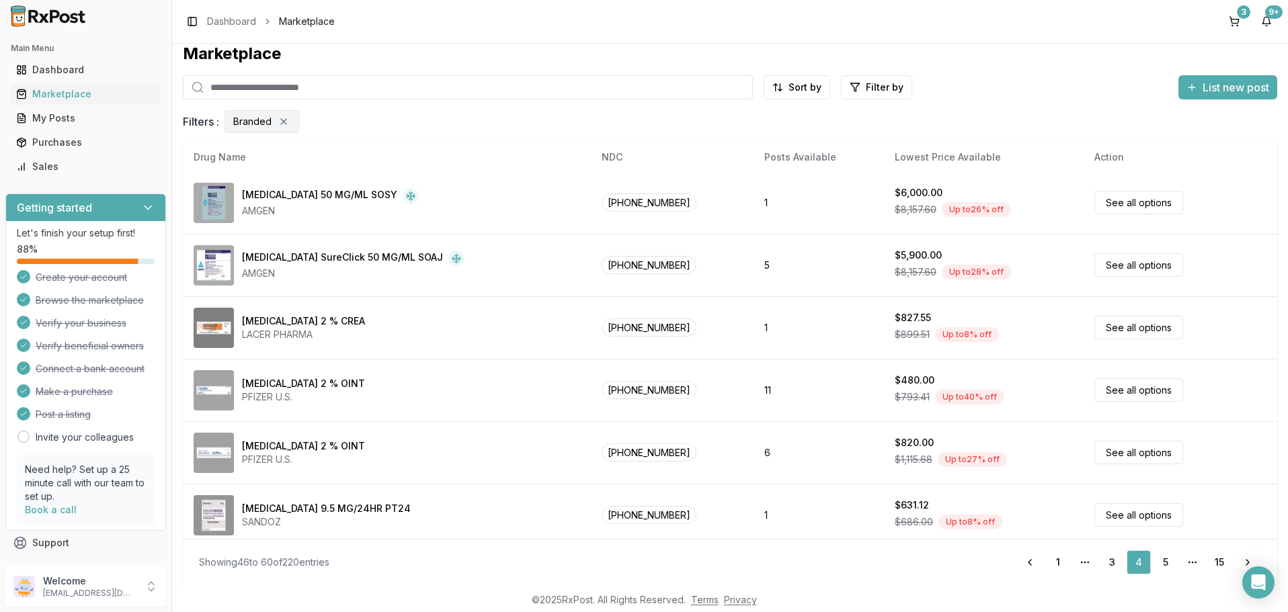
scroll to position [635, 0]
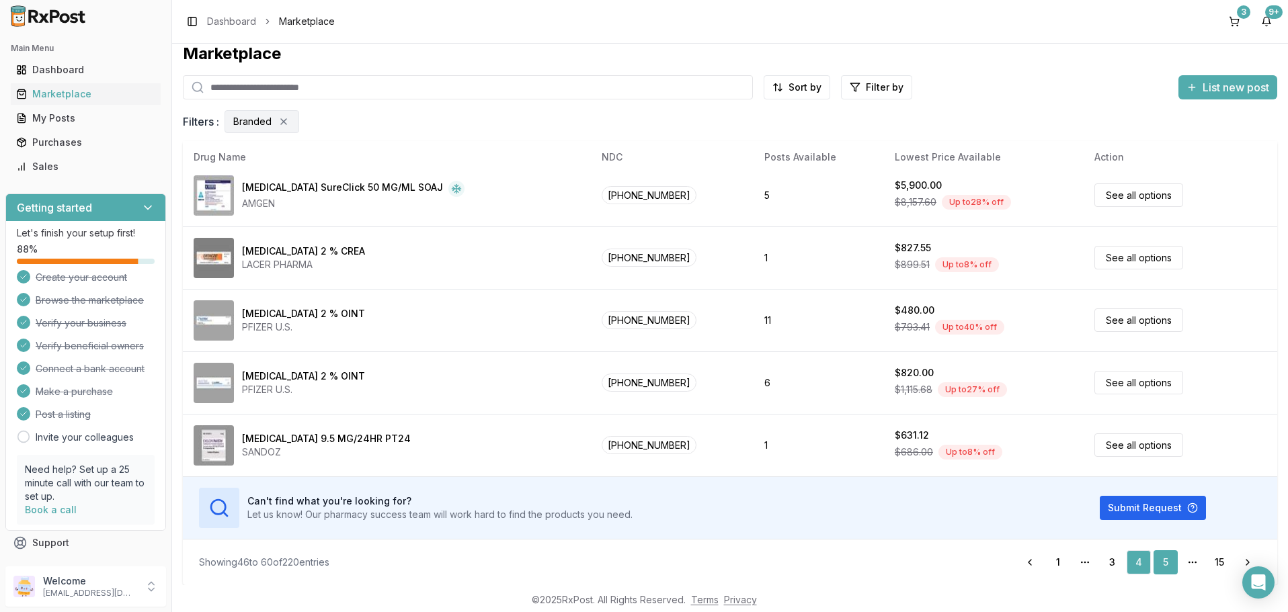
click at [1170, 561] on link "5" at bounding box center [1166, 563] width 24 height 24
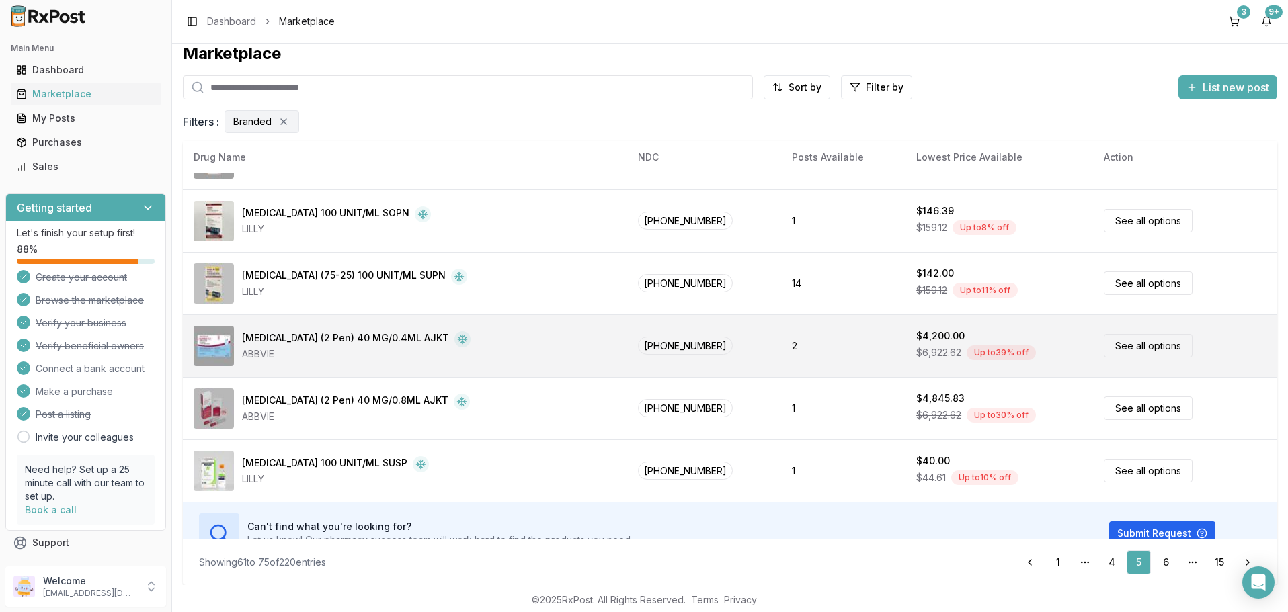
scroll to position [635, 0]
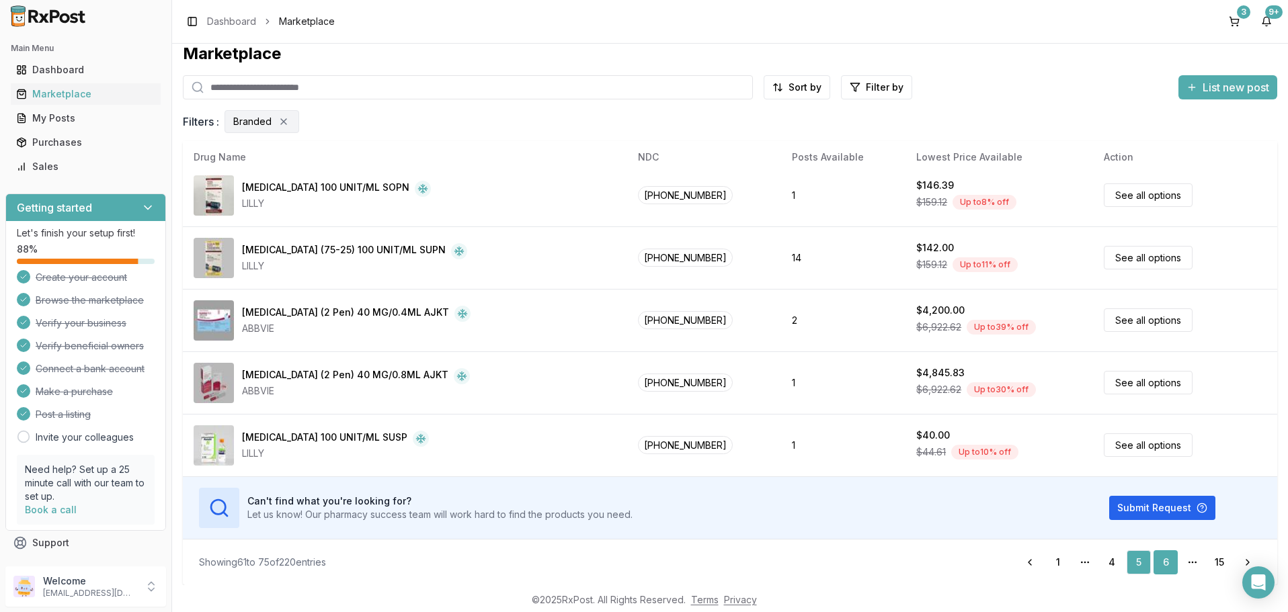
click at [1162, 567] on link "6" at bounding box center [1166, 563] width 24 height 24
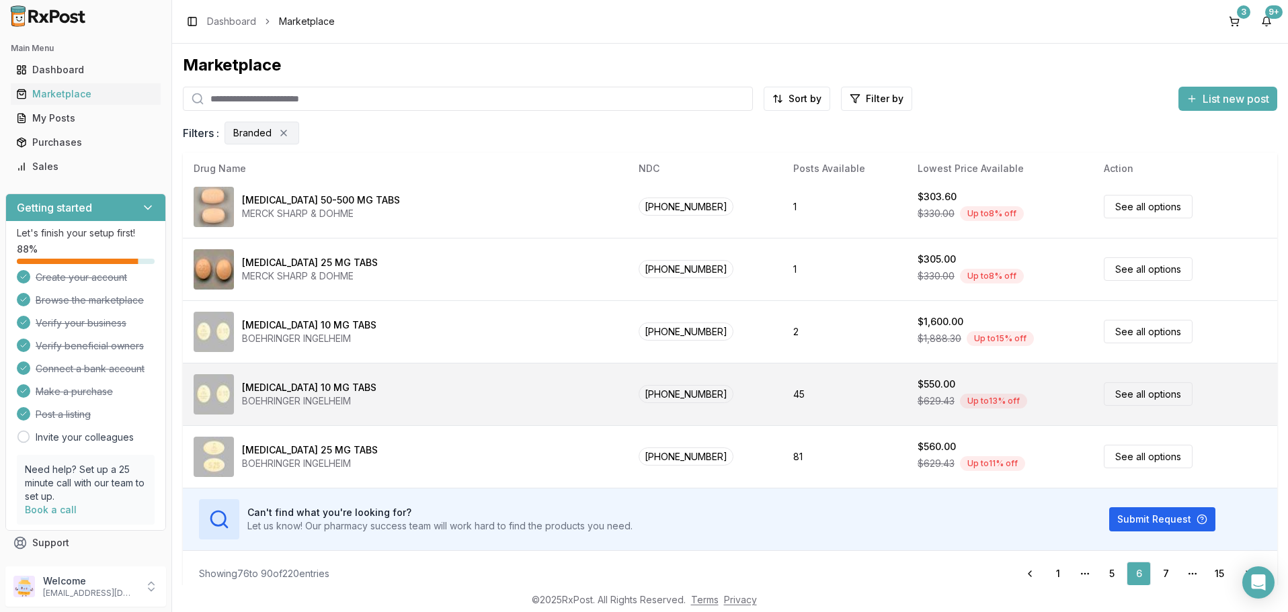
scroll to position [11, 0]
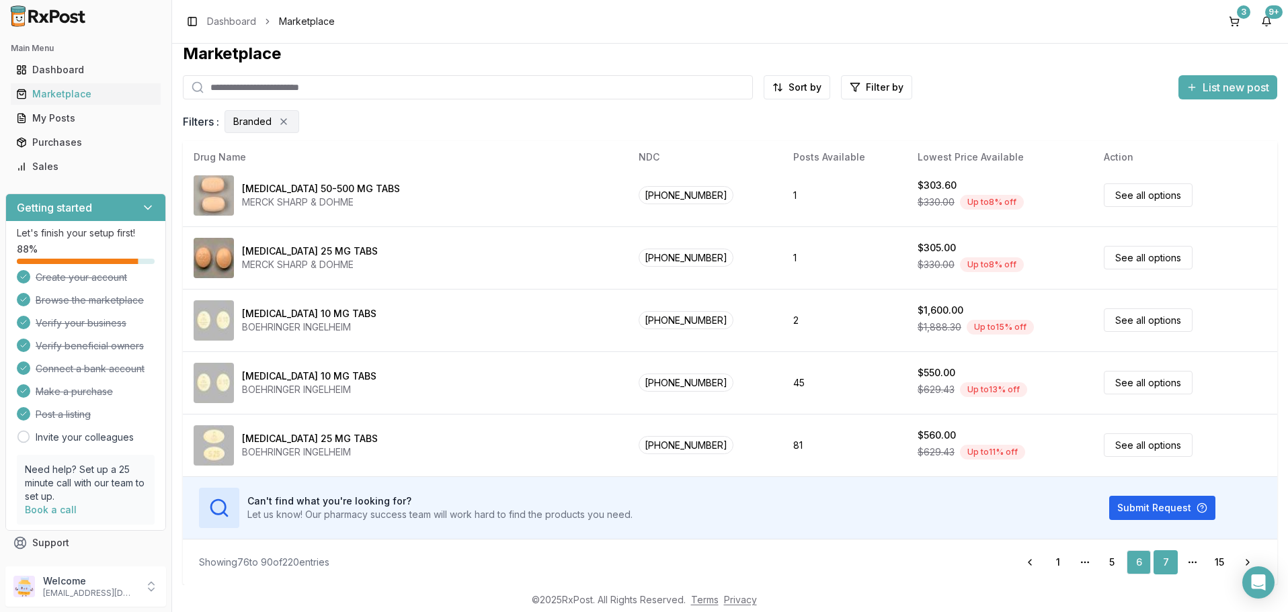
click at [1168, 562] on link "7" at bounding box center [1166, 563] width 24 height 24
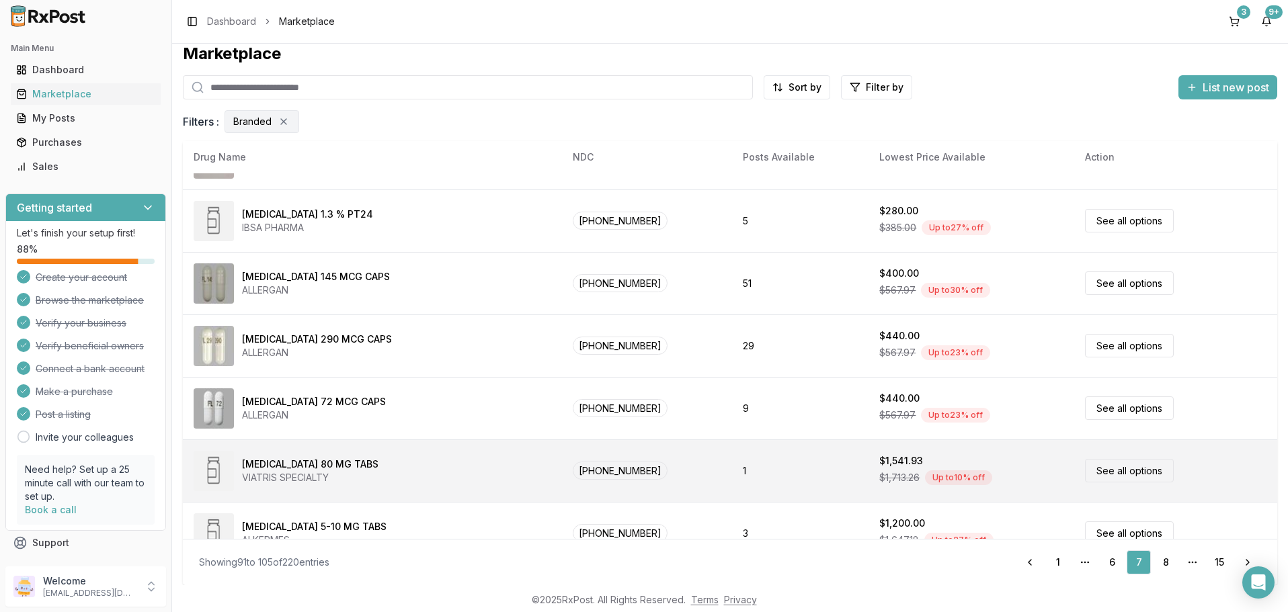
scroll to position [635, 0]
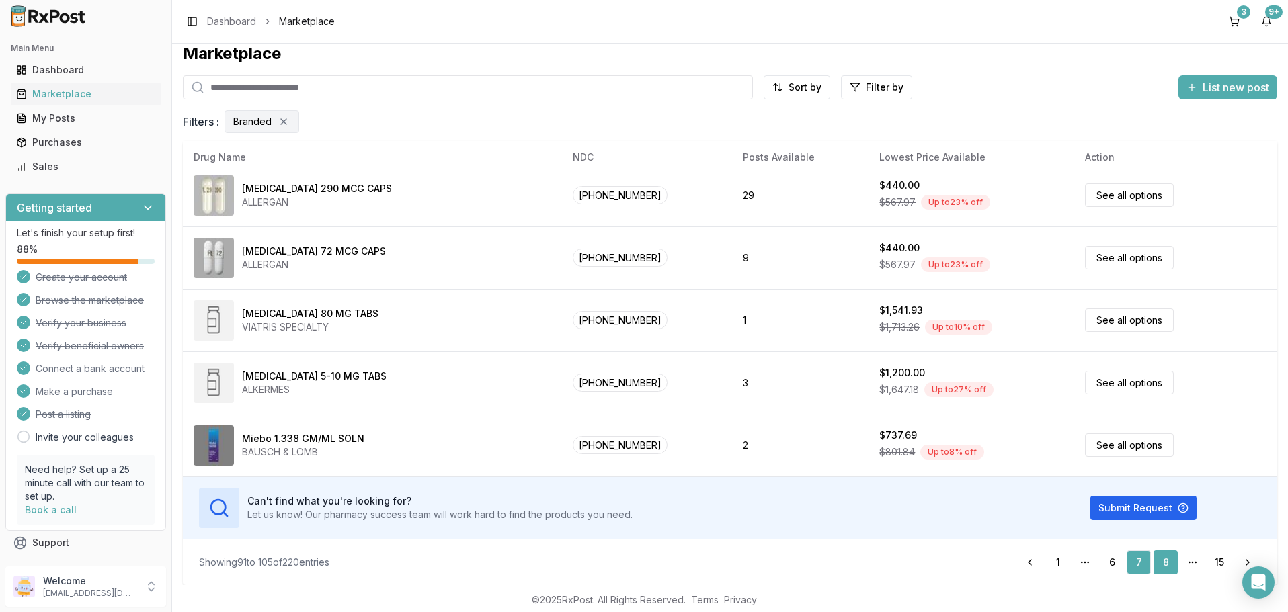
click at [1167, 565] on link "8" at bounding box center [1166, 563] width 24 height 24
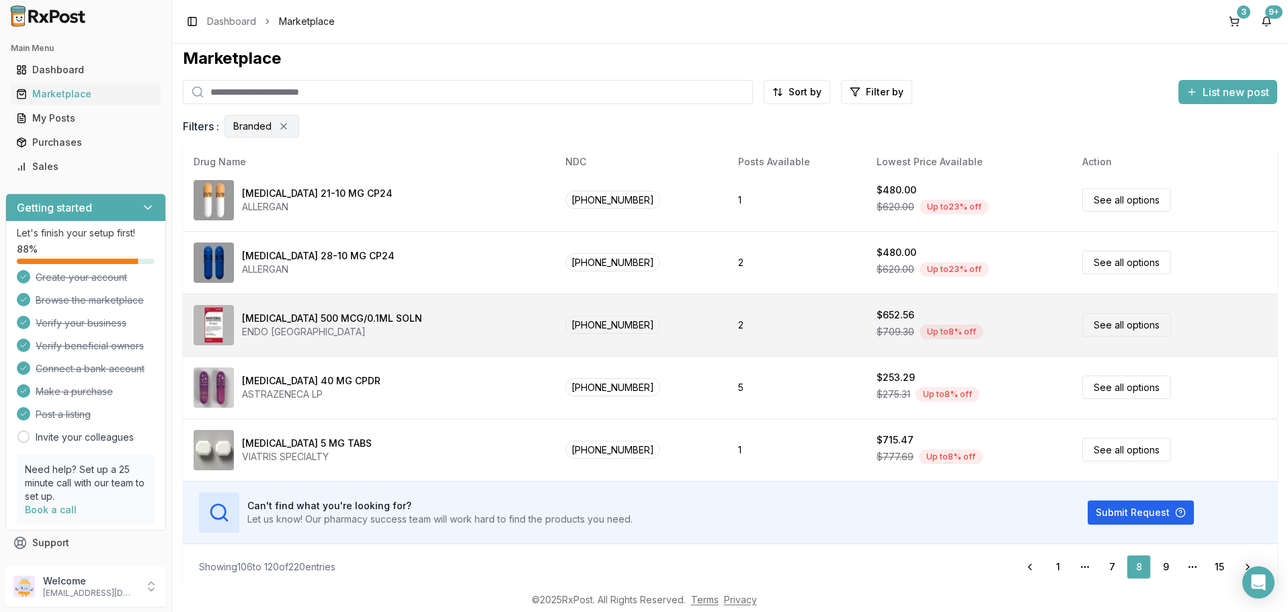
scroll to position [11, 0]
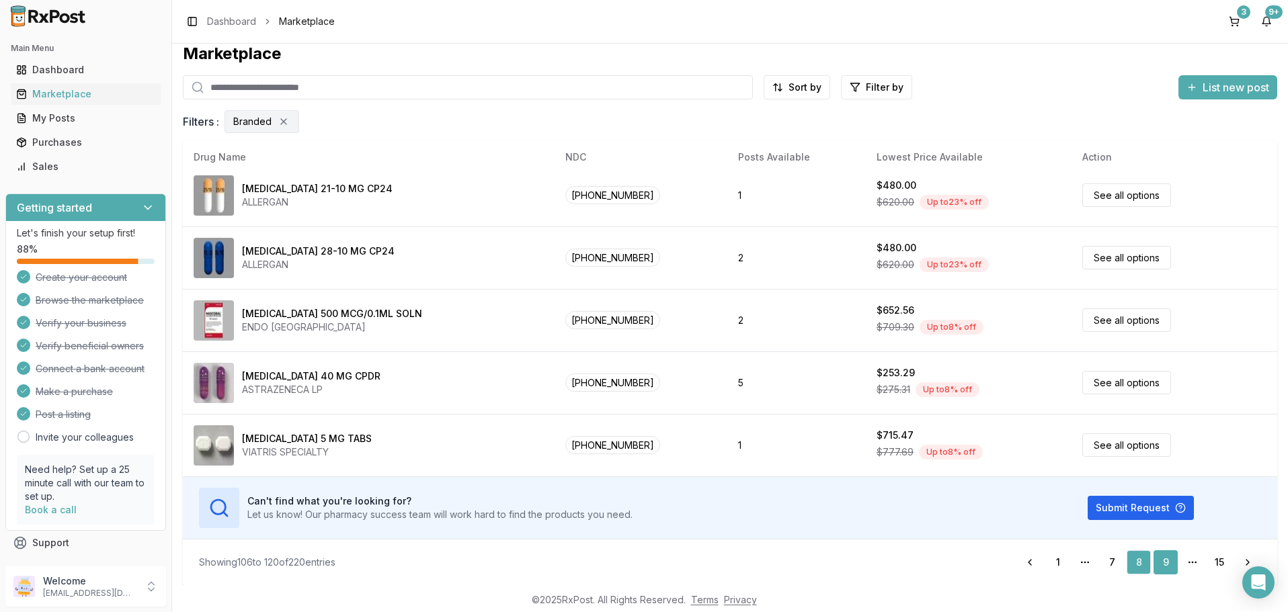
click at [1167, 560] on link "9" at bounding box center [1166, 563] width 24 height 24
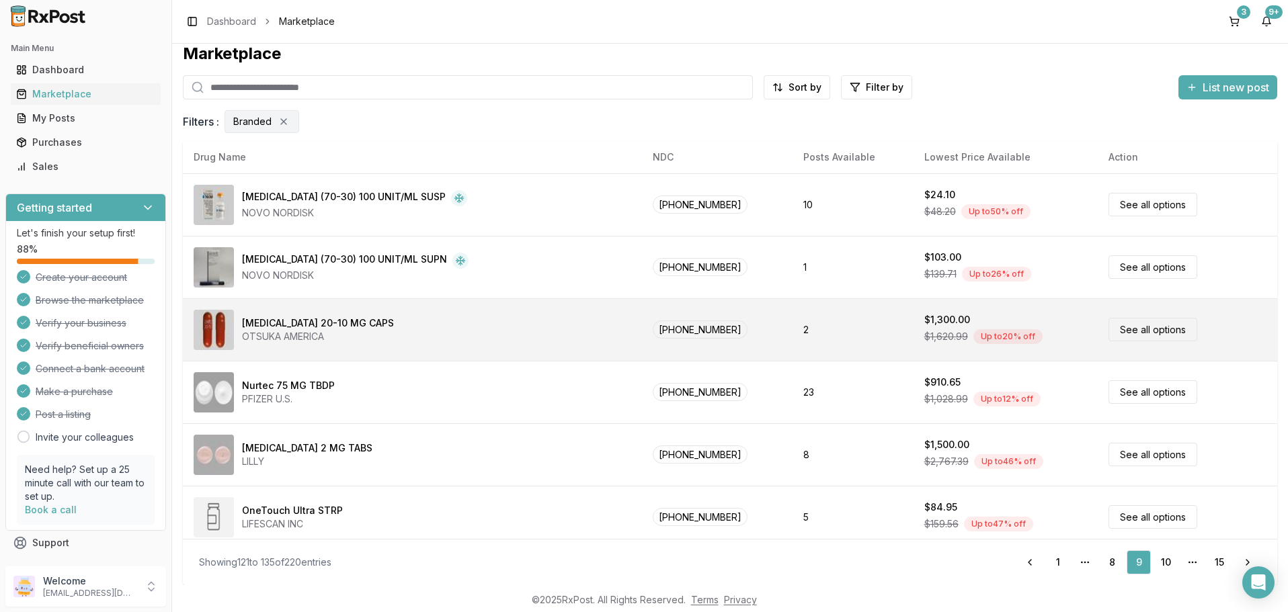
click at [1128, 323] on link "See all options" at bounding box center [1153, 330] width 89 height 24
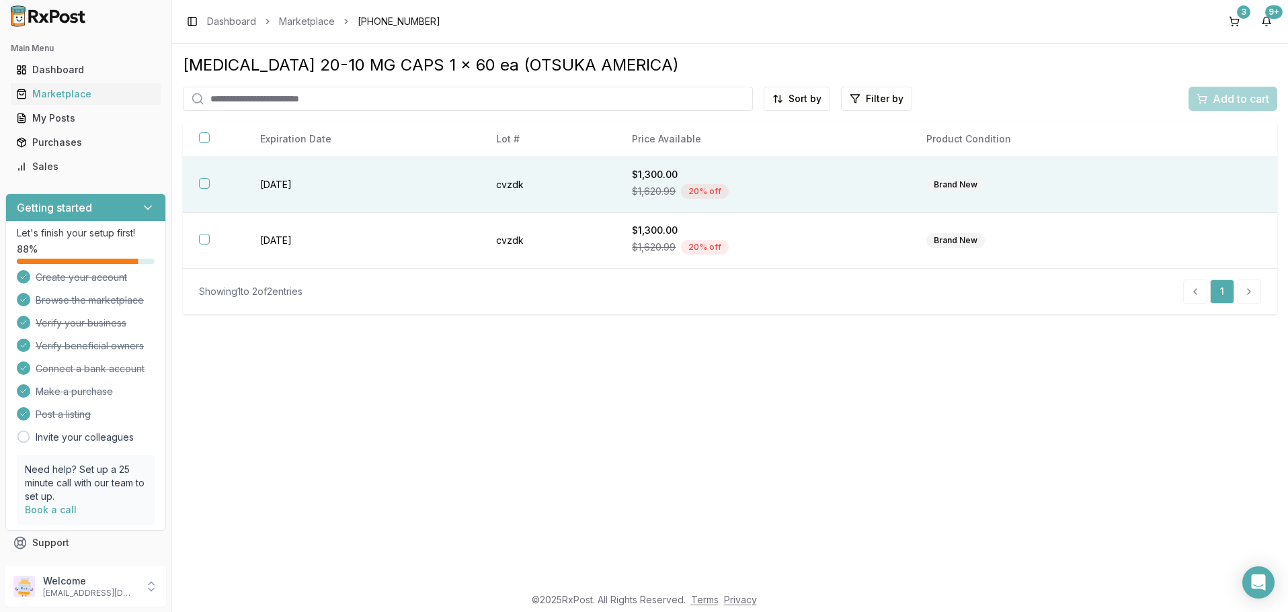
click at [206, 179] on button "button" at bounding box center [204, 183] width 11 height 11
click at [1236, 99] on span "Add to cart" at bounding box center [1241, 99] width 56 height 16
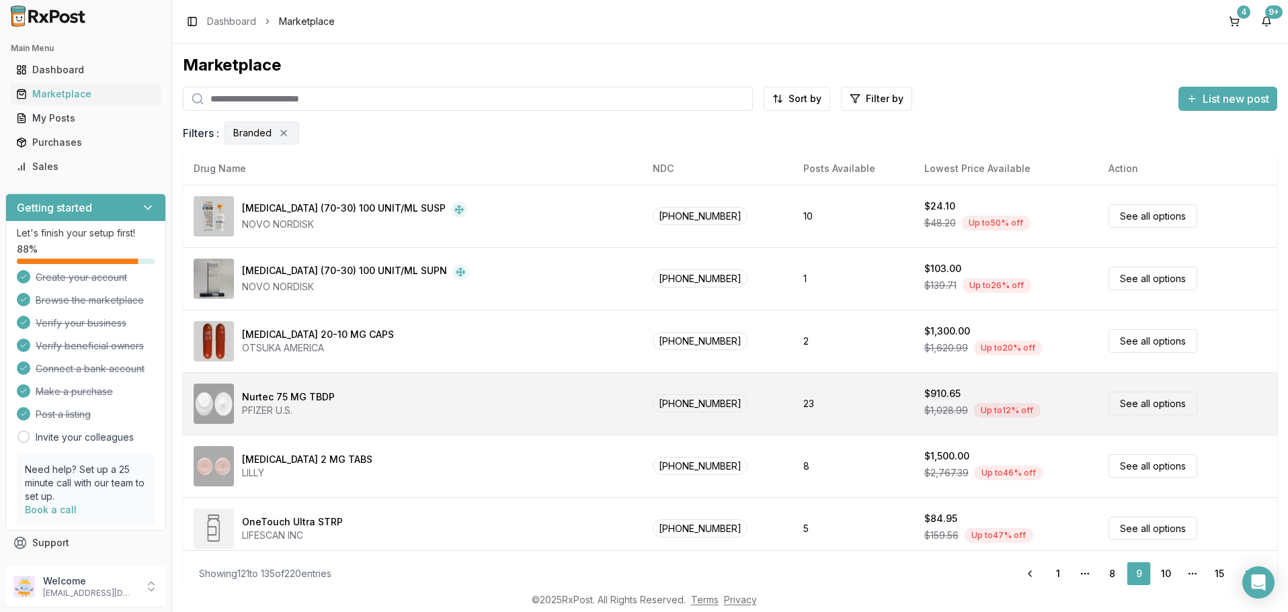
click at [1154, 398] on link "See all options" at bounding box center [1153, 404] width 89 height 24
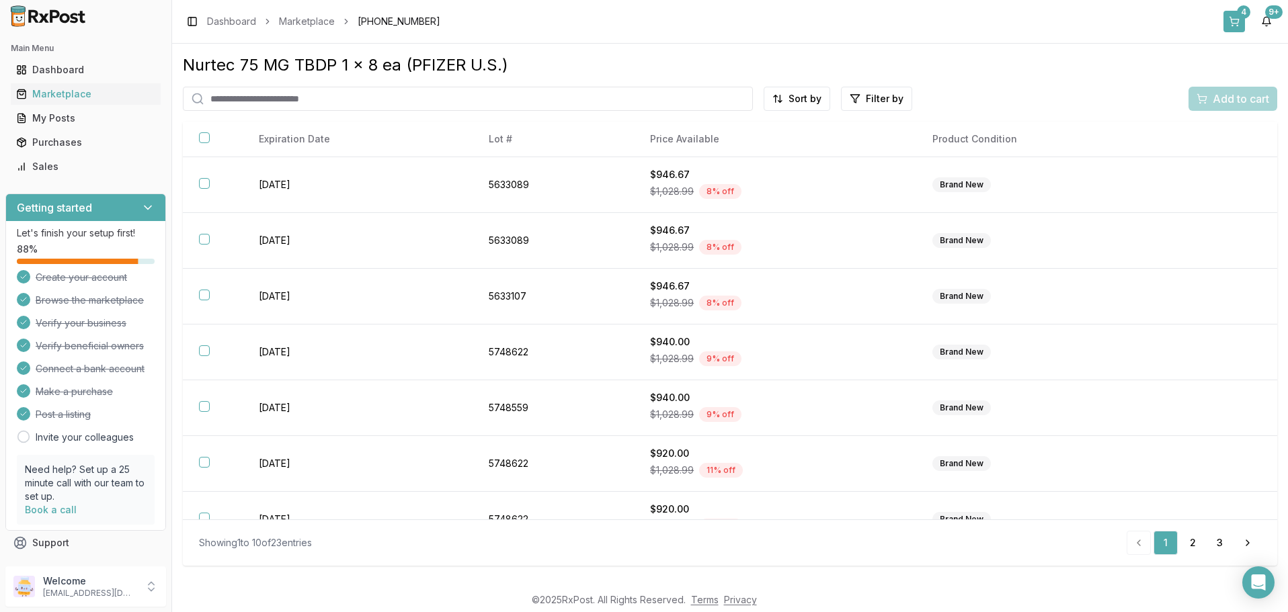
click at [1237, 15] on button "4" at bounding box center [1235, 22] width 22 height 22
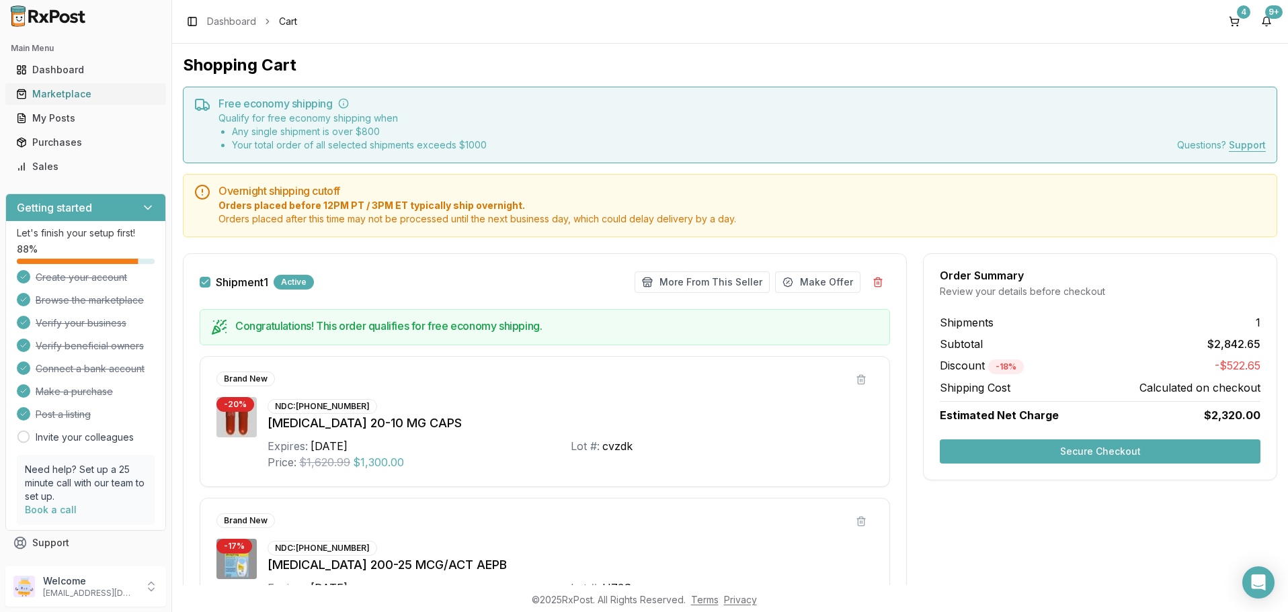
click at [63, 91] on div "Marketplace" at bounding box center [85, 93] width 139 height 13
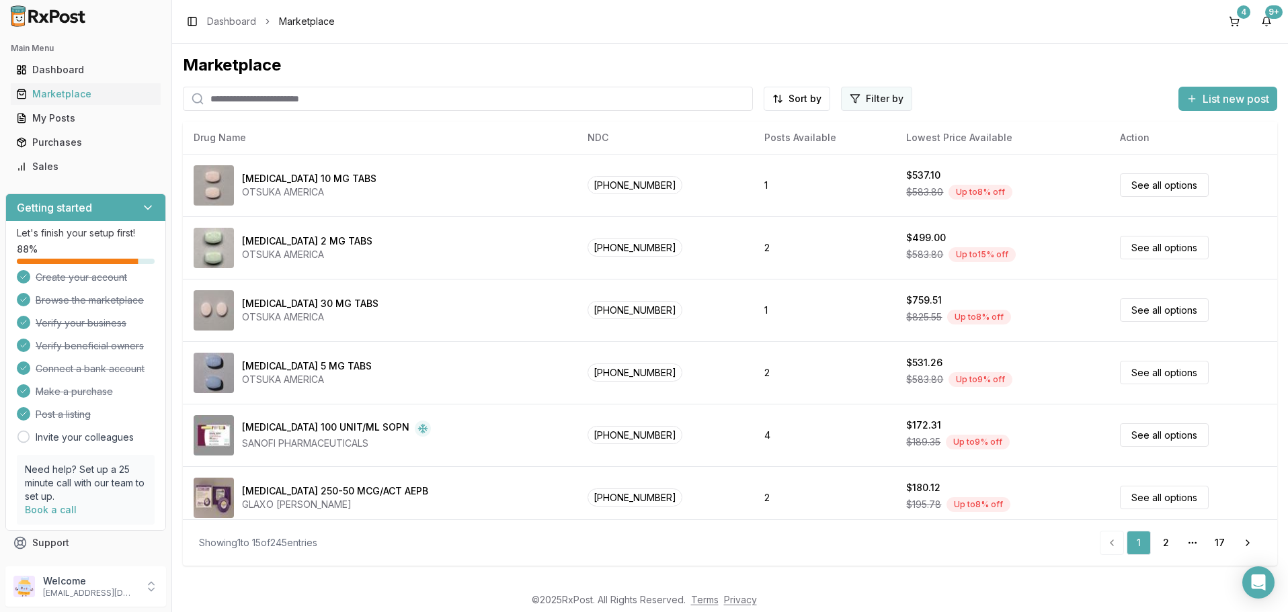
click at [854, 97] on html "Main Menu Dashboard Marketplace My Posts Purchases Sales Getting started Let's …" at bounding box center [644, 306] width 1288 height 612
click at [723, 128] on button "button" at bounding box center [724, 127] width 11 height 11
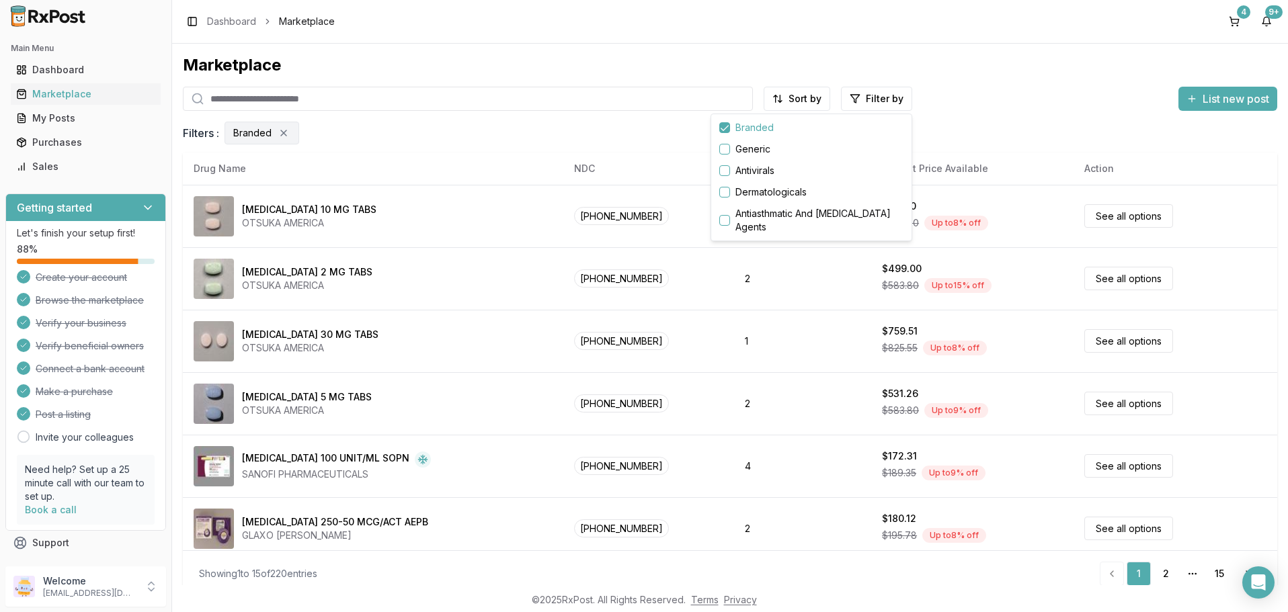
click at [1222, 575] on html "Main Menu Dashboard Marketplace My Posts Purchases Sales Getting started Let's …" at bounding box center [644, 306] width 1288 height 612
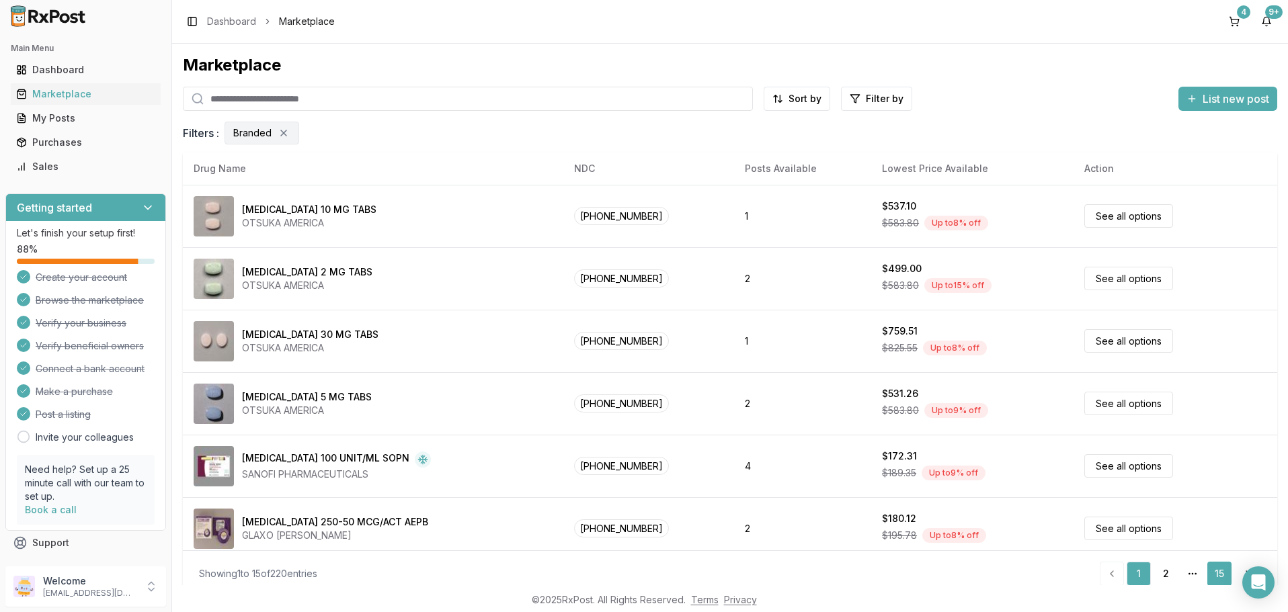
click at [1217, 570] on link "15" at bounding box center [1219, 574] width 24 height 24
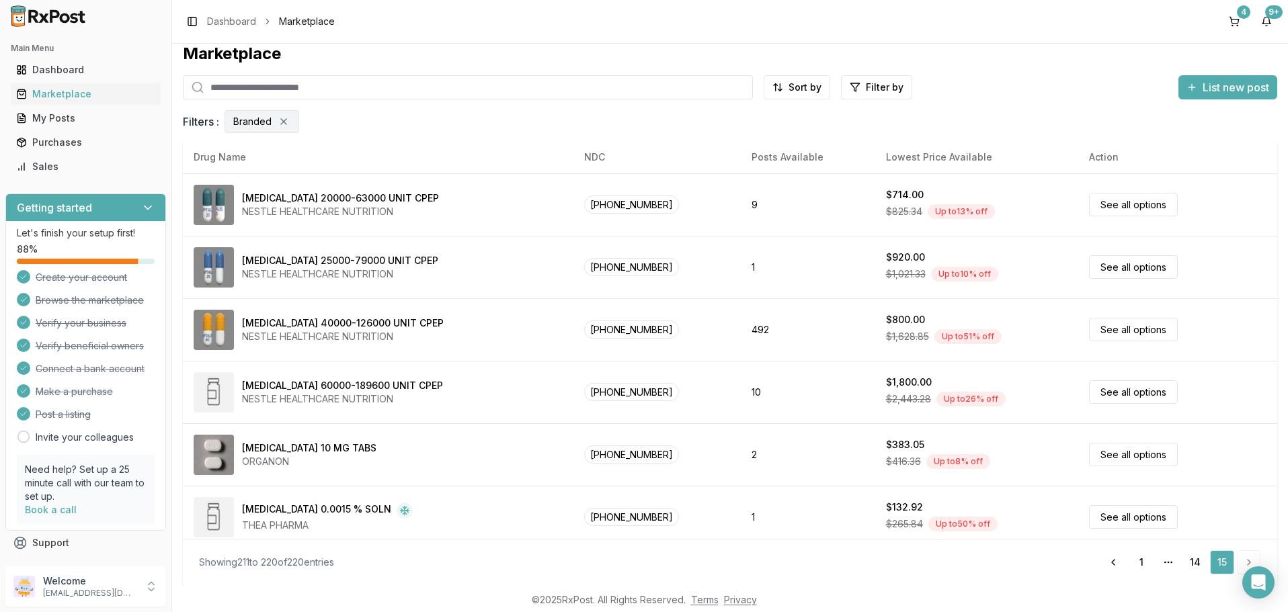
click at [1165, 562] on circle "pagination" at bounding box center [1165, 562] width 1 height 1
click at [1189, 559] on link "14" at bounding box center [1195, 563] width 24 height 24
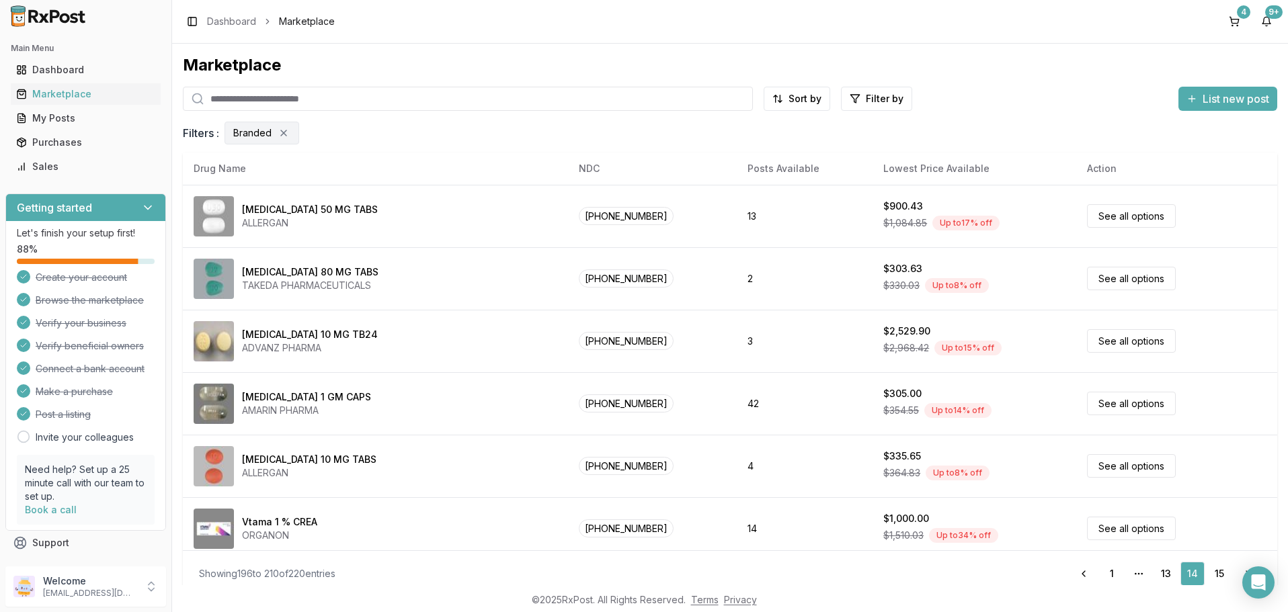
click at [1140, 573] on icon "pagination" at bounding box center [1138, 574] width 11 height 11
click at [1086, 573] on link "Previous" at bounding box center [1083, 574] width 27 height 24
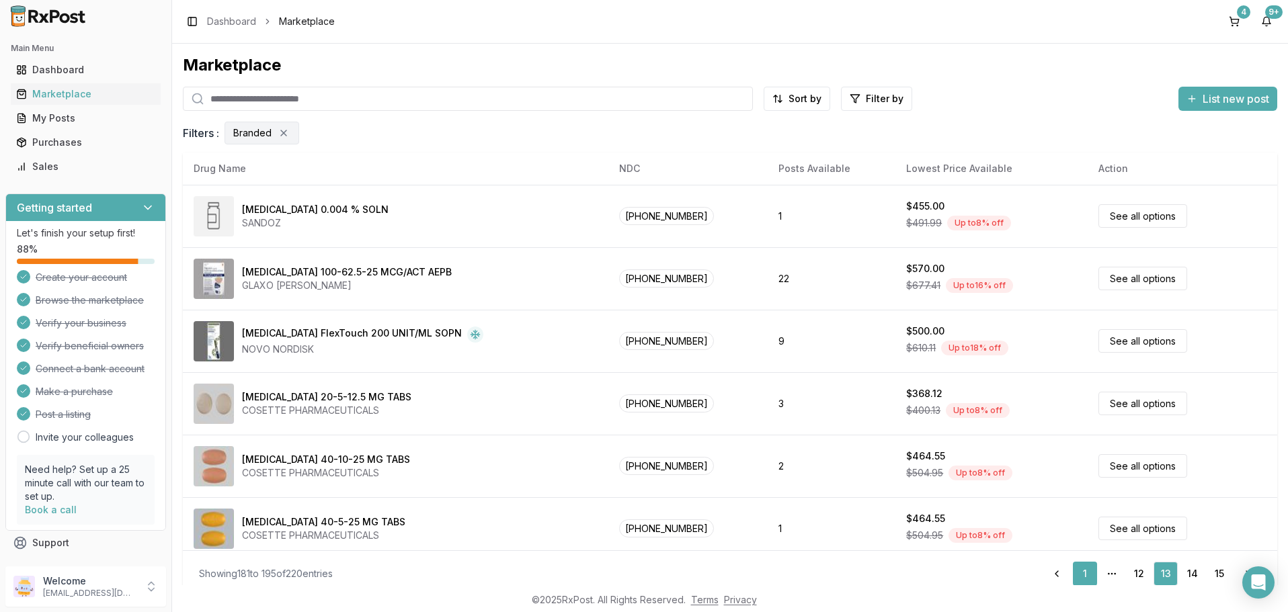
click at [1088, 575] on link "1" at bounding box center [1085, 574] width 24 height 24
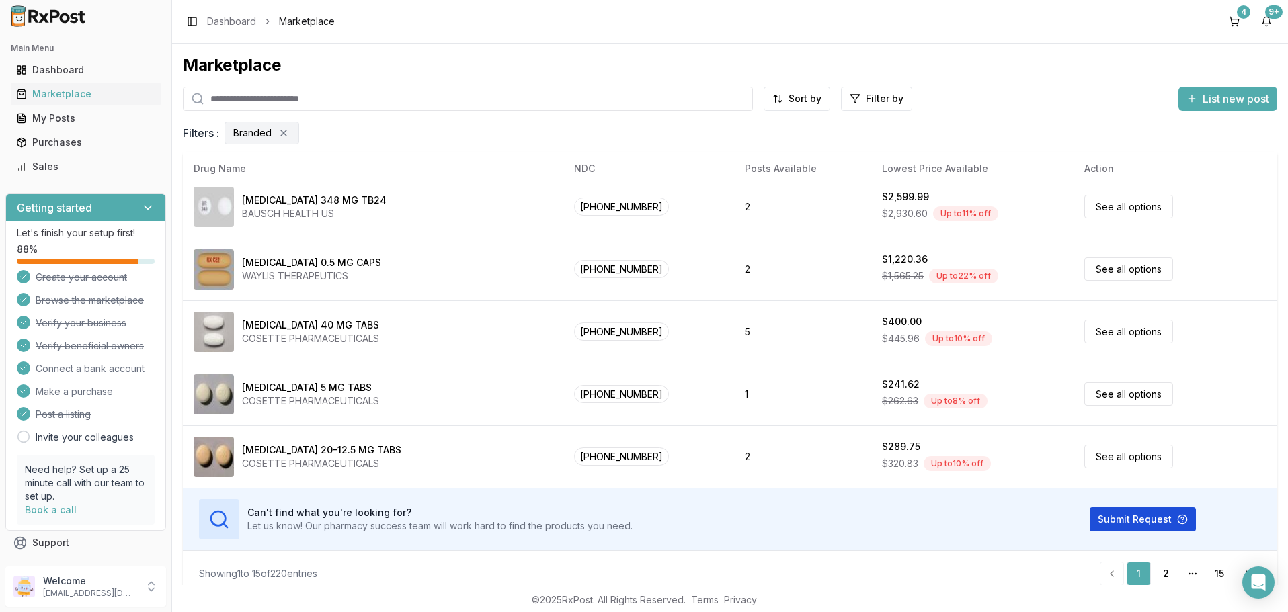
scroll to position [11, 0]
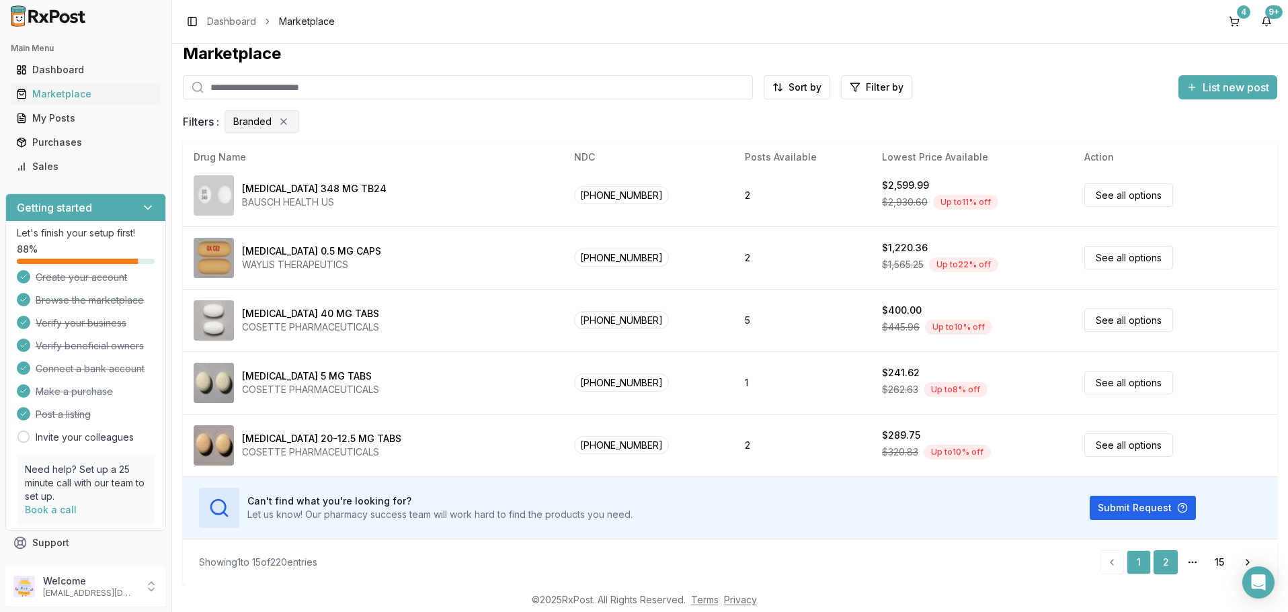
click at [1164, 560] on link "2" at bounding box center [1166, 563] width 24 height 24
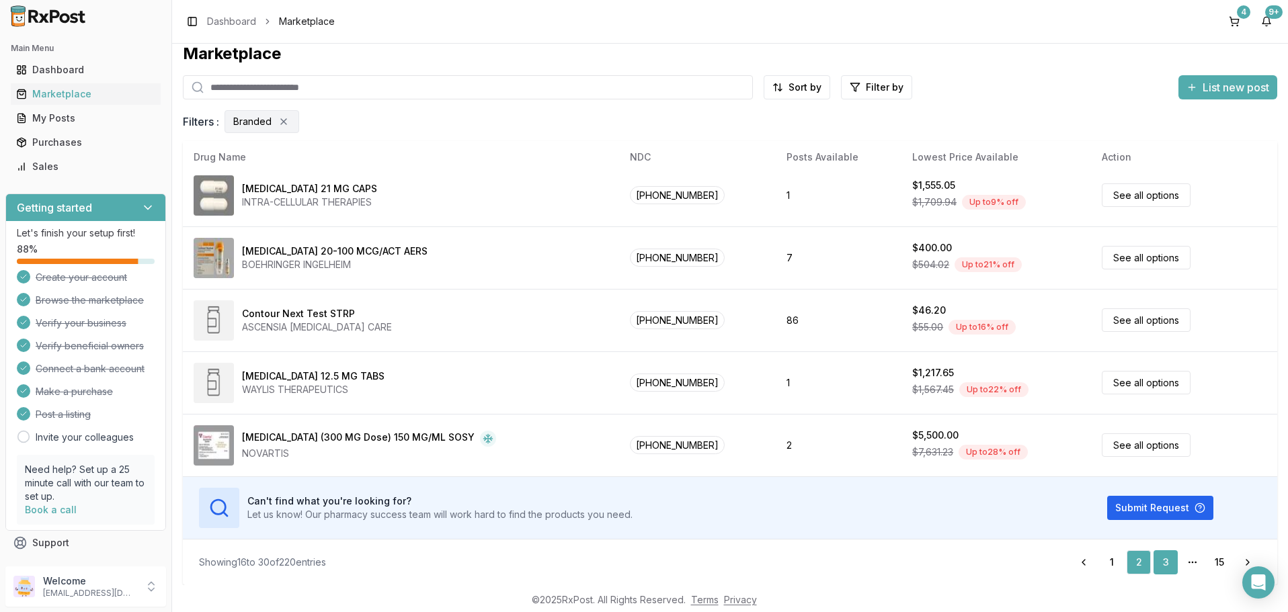
click at [1166, 566] on link "3" at bounding box center [1166, 563] width 24 height 24
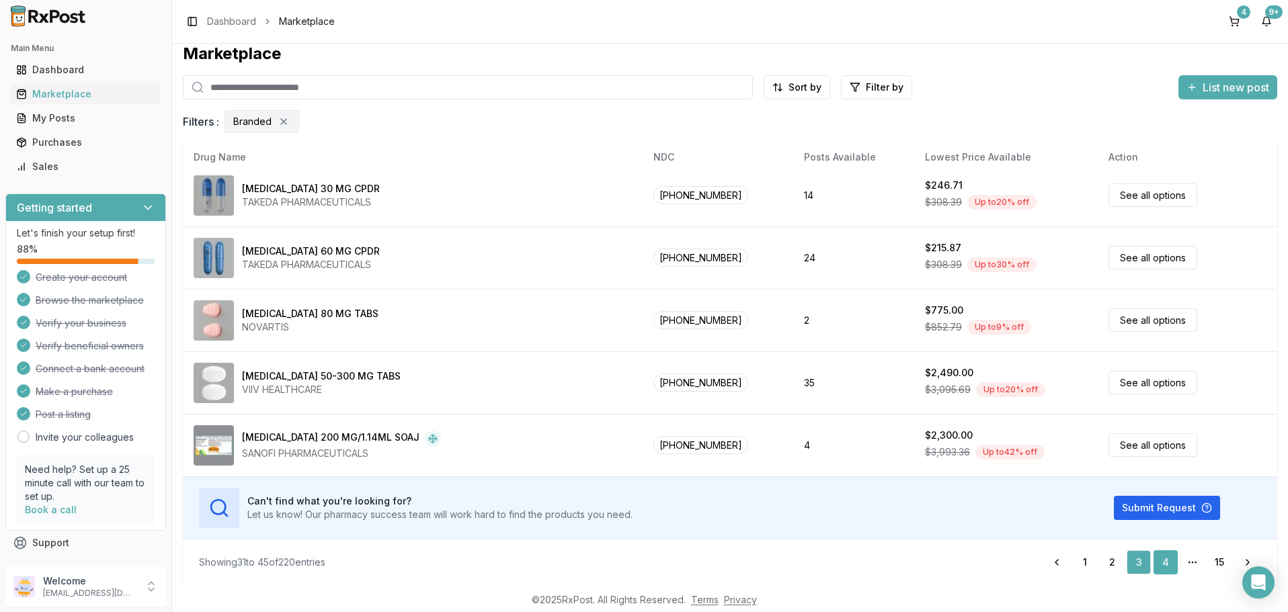
click at [1162, 561] on link "4" at bounding box center [1166, 563] width 24 height 24
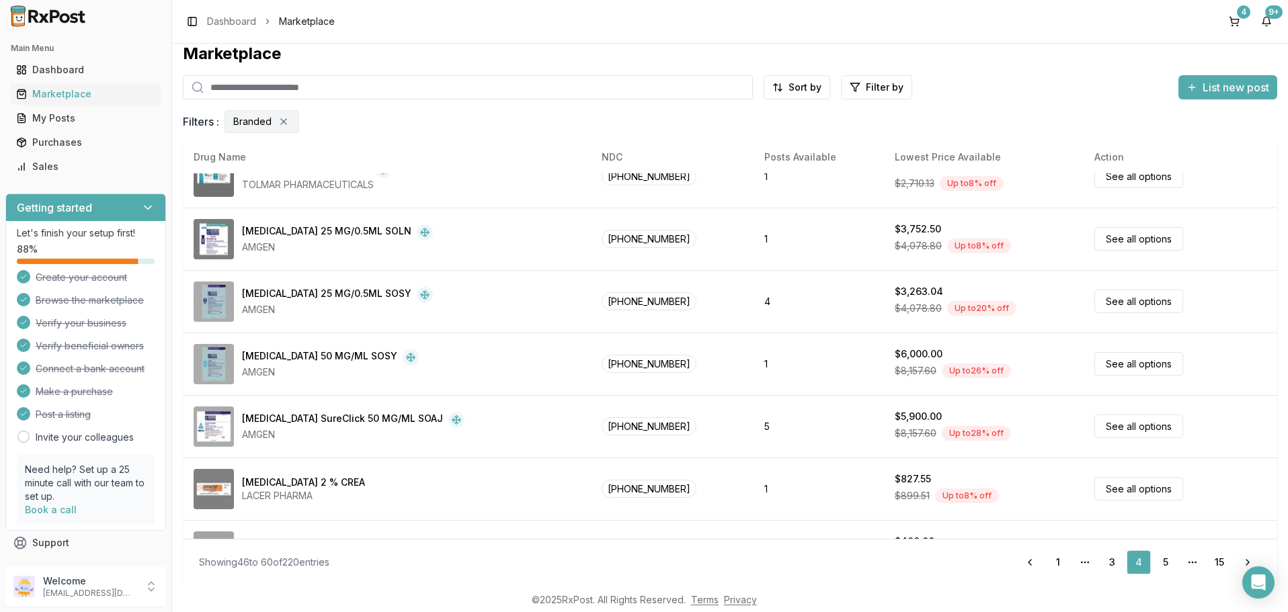
scroll to position [635, 0]
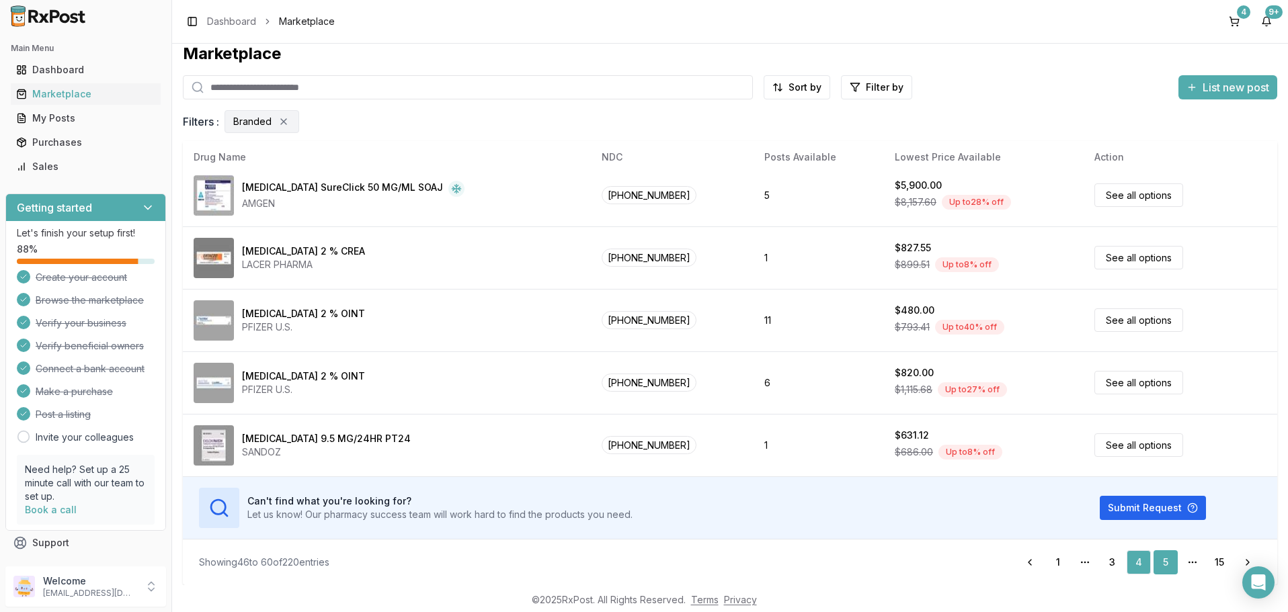
click at [1164, 561] on link "5" at bounding box center [1166, 563] width 24 height 24
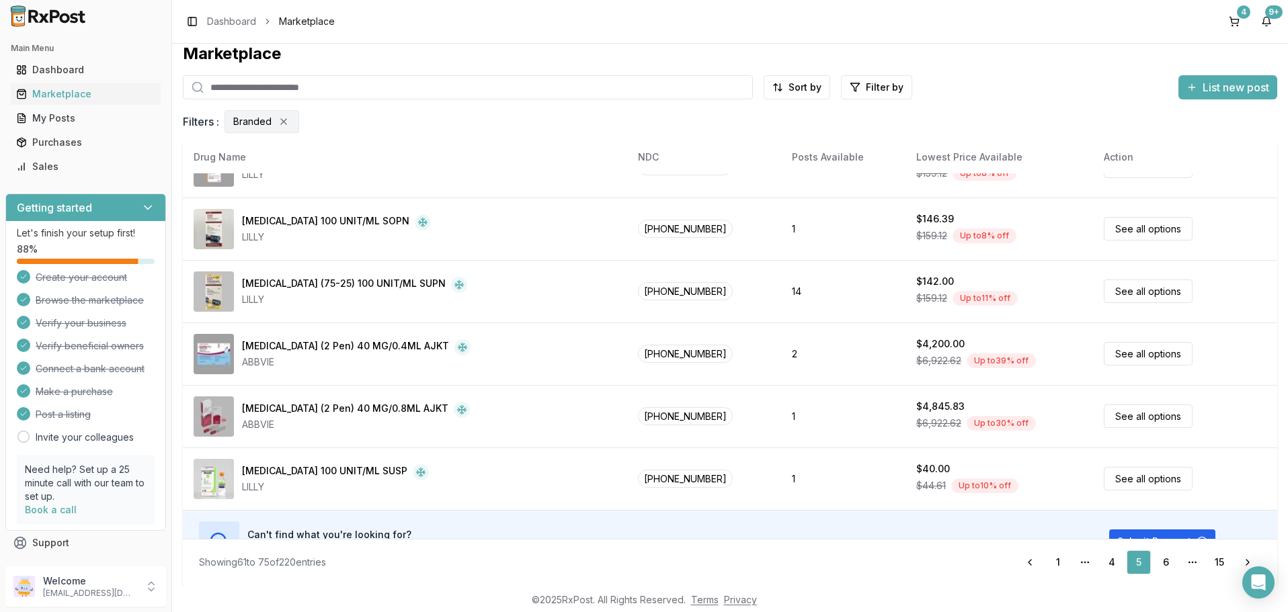
scroll to position [635, 0]
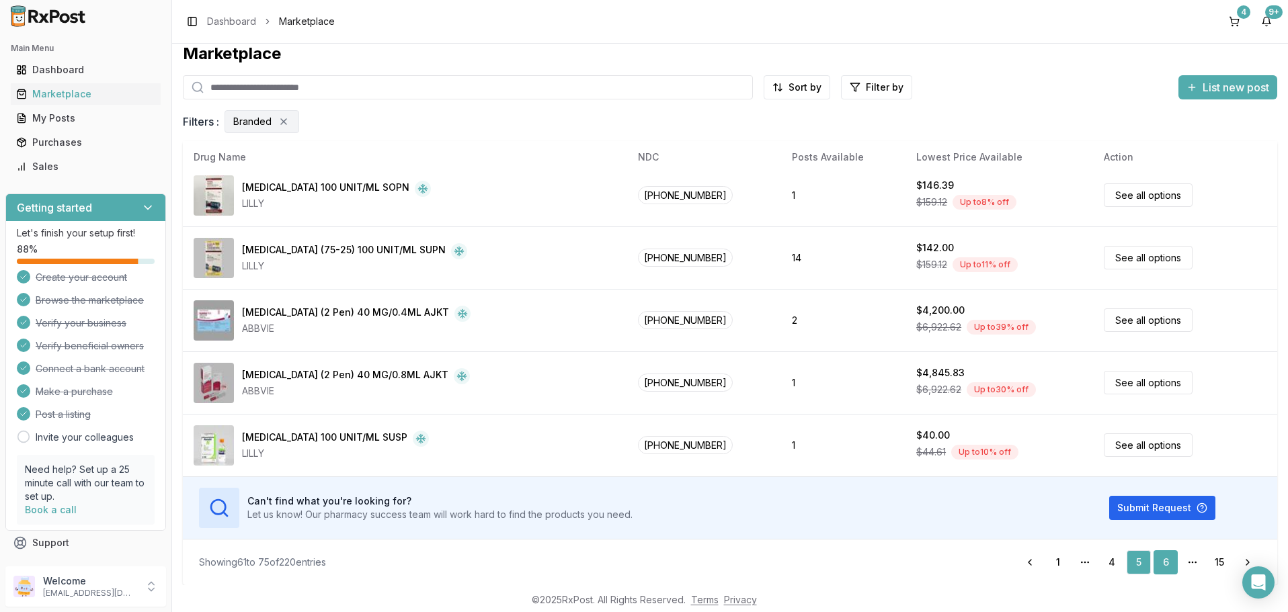
click at [1165, 563] on link "6" at bounding box center [1166, 563] width 24 height 24
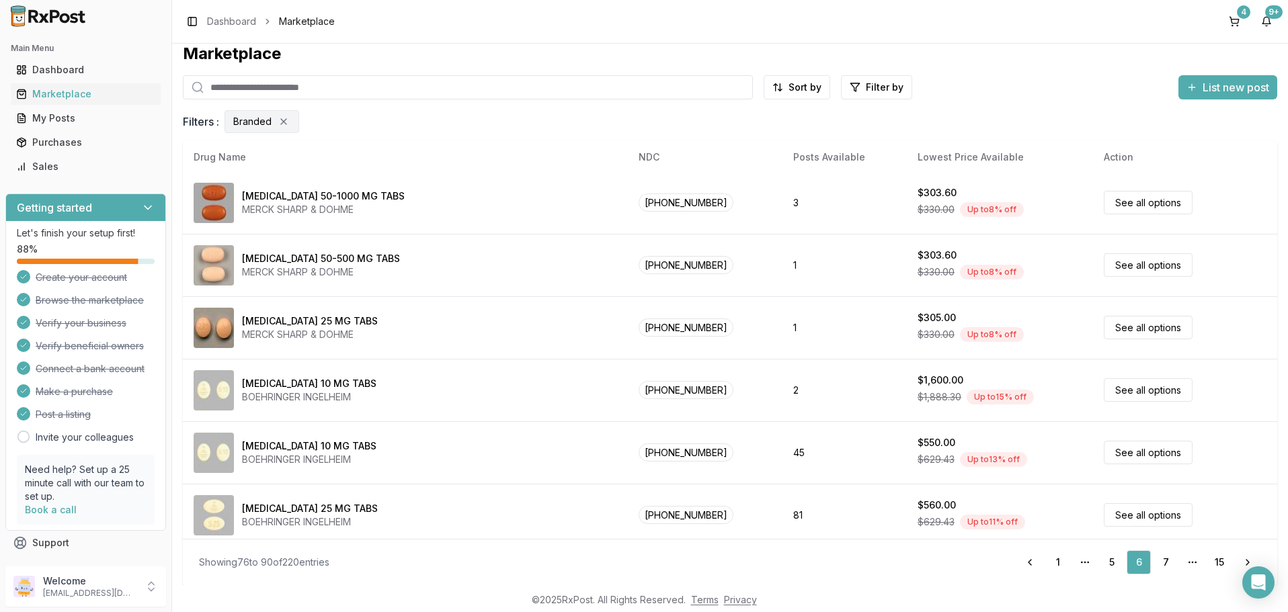
scroll to position [635, 0]
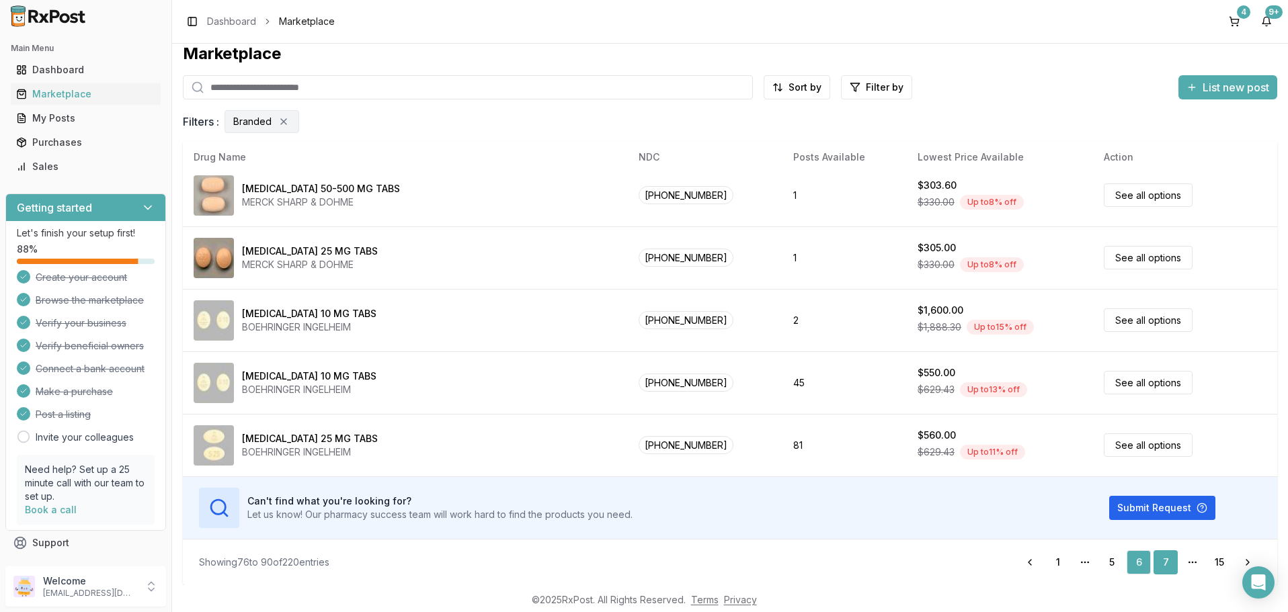
click at [1163, 561] on link "7" at bounding box center [1166, 563] width 24 height 24
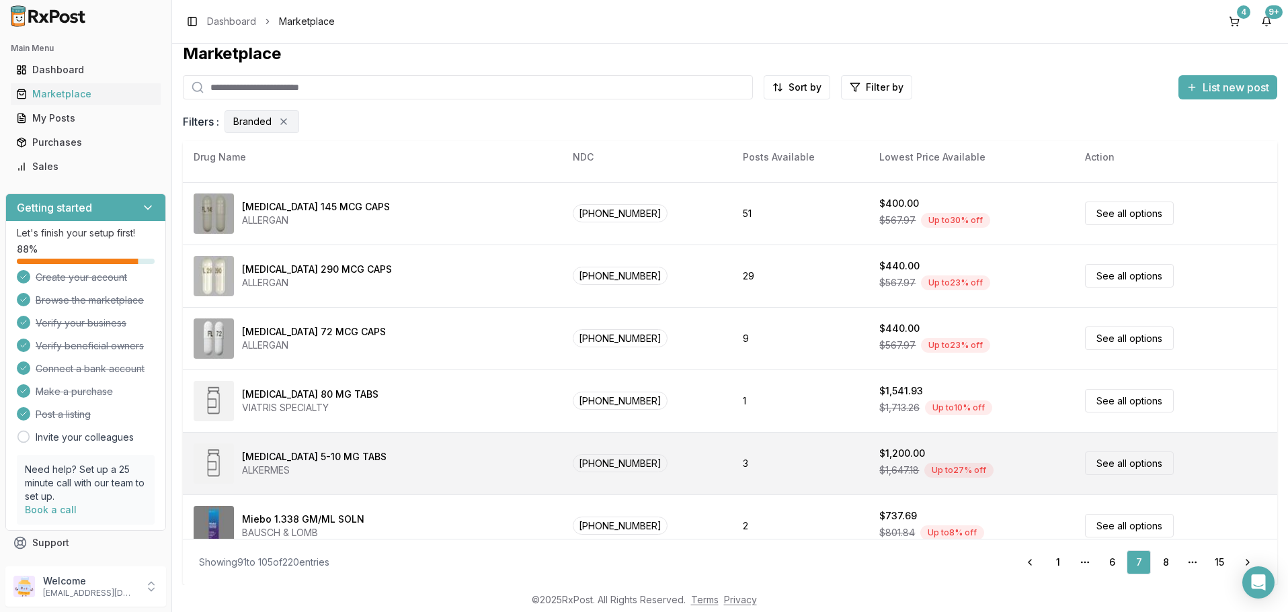
scroll to position [635, 0]
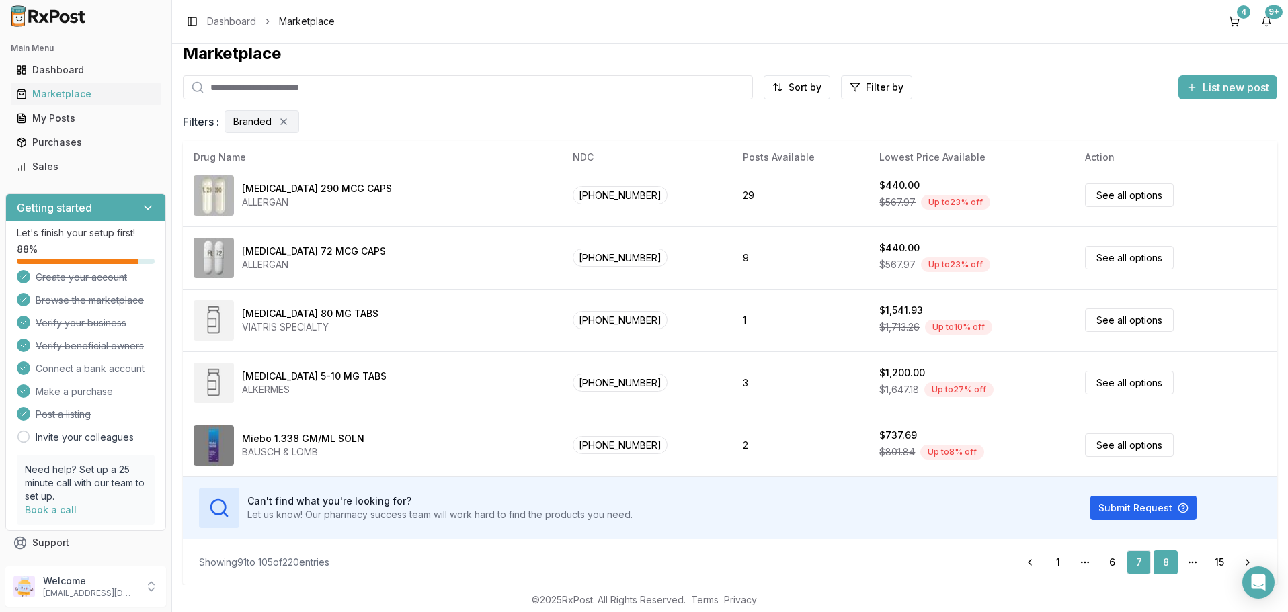
click at [1165, 564] on link "8" at bounding box center [1166, 563] width 24 height 24
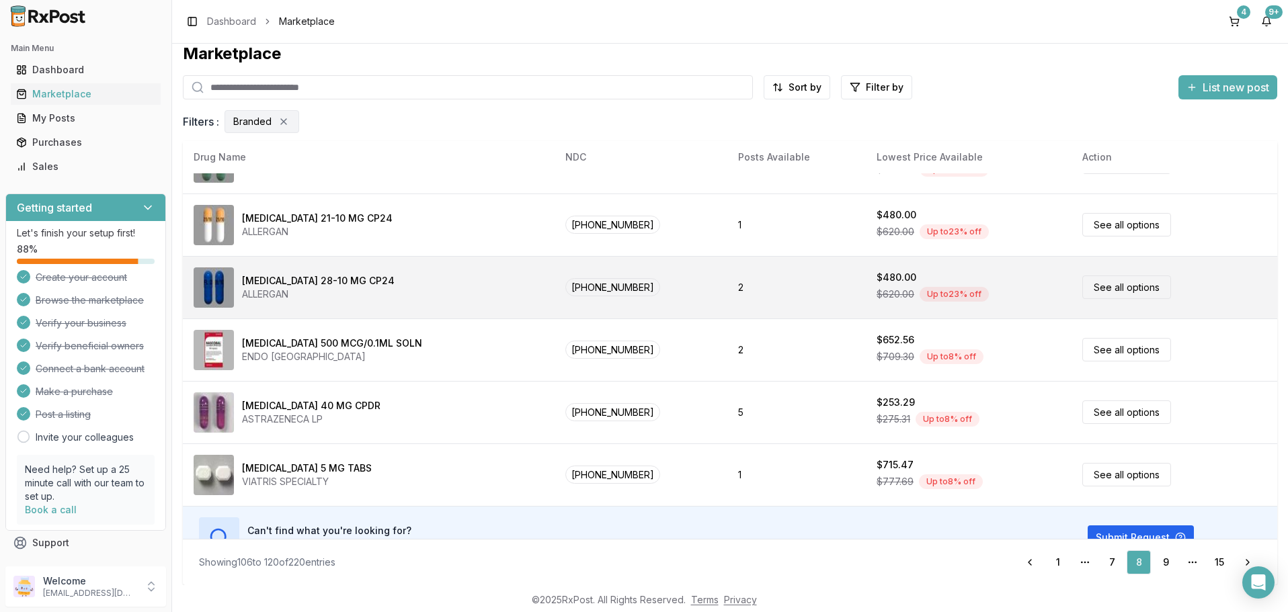
scroll to position [635, 0]
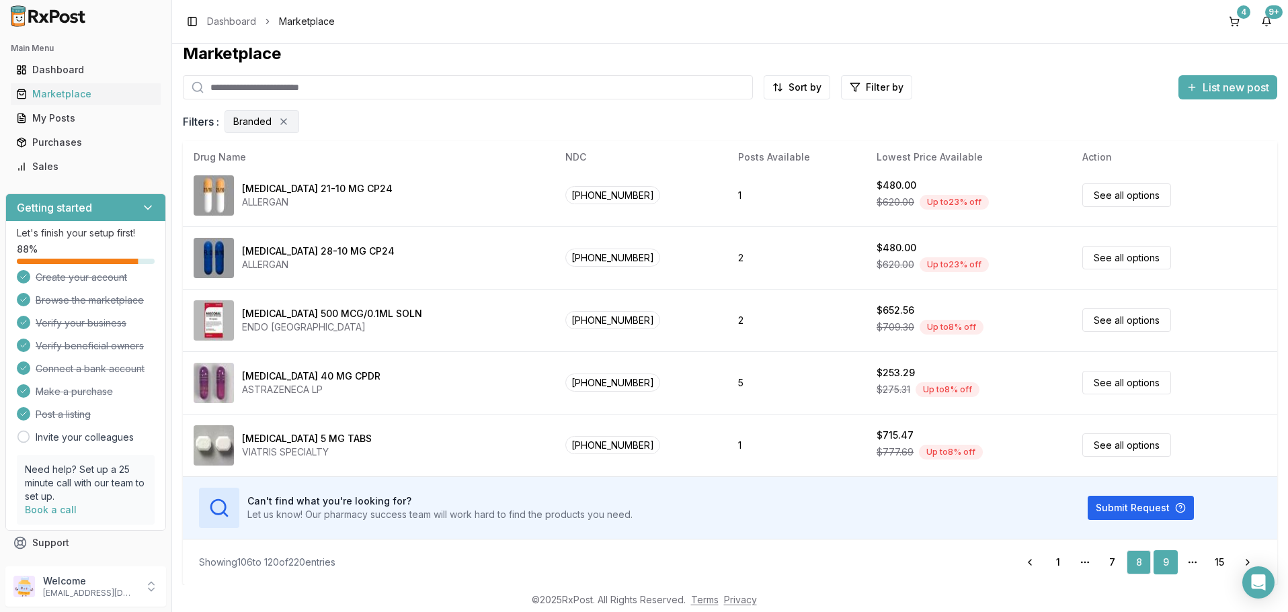
click at [1162, 562] on link "9" at bounding box center [1166, 563] width 24 height 24
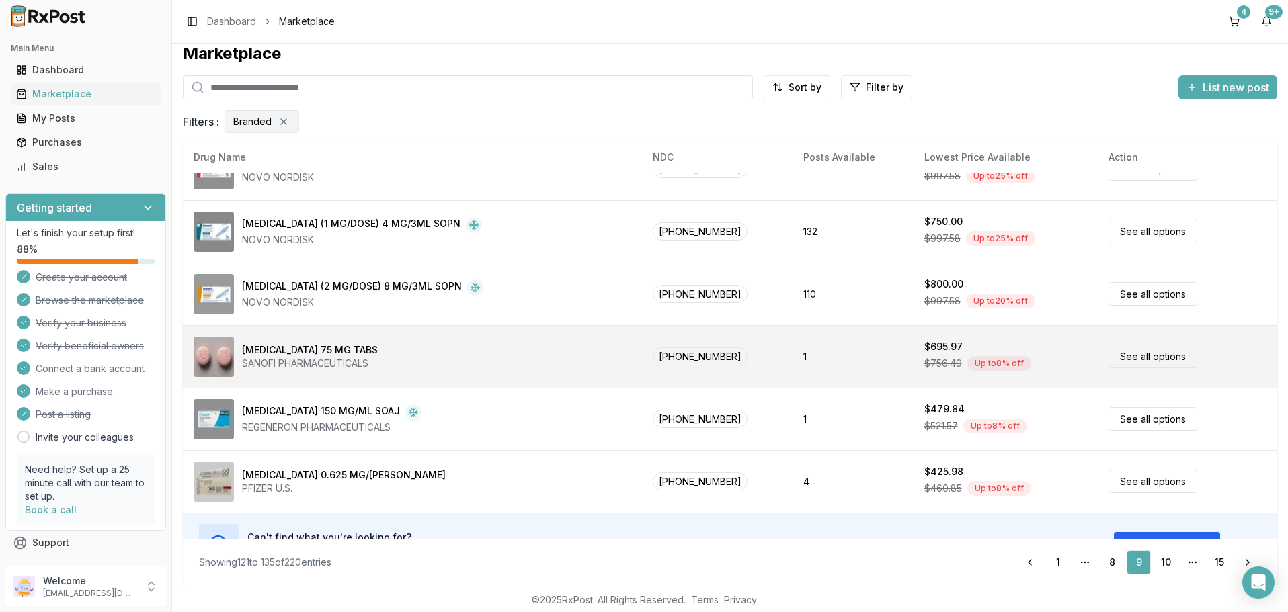
scroll to position [635, 0]
